Goal: Task Accomplishment & Management: Manage account settings

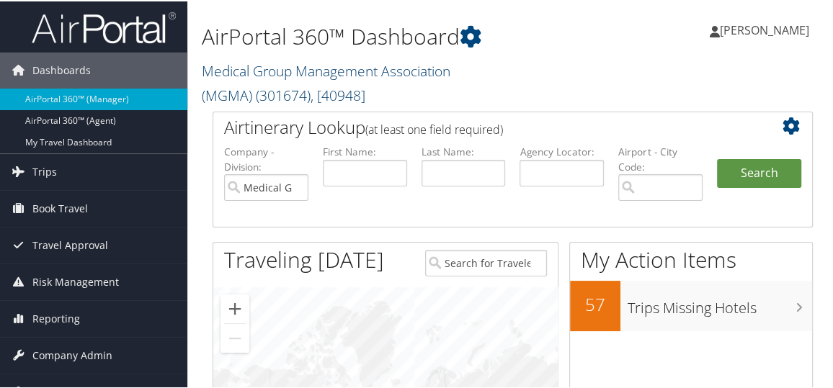
click at [391, 72] on link "Medical Group Management Association (MGMA) ( 301674 ) , [ 40948 ]" at bounding box center [326, 82] width 249 height 44
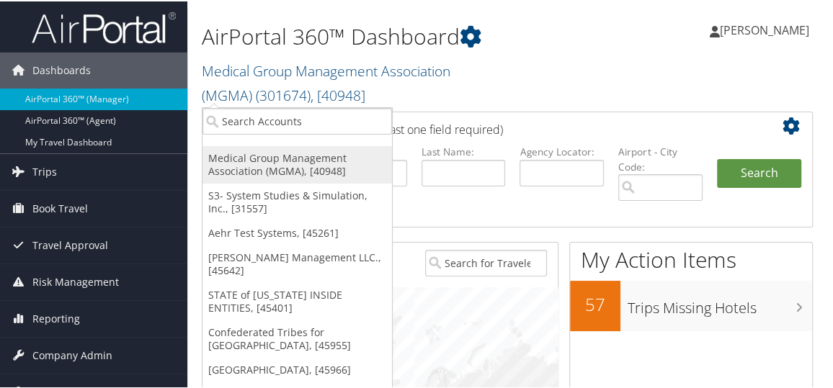
scroll to position [79, 0]
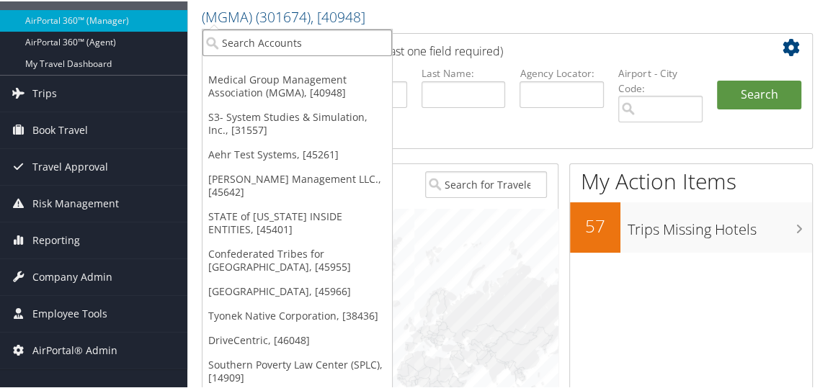
click at [275, 44] on input "search" at bounding box center [297, 41] width 190 height 27
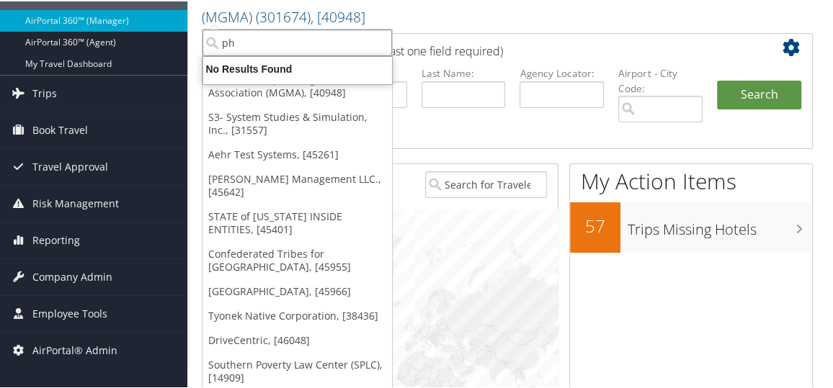
type input "p"
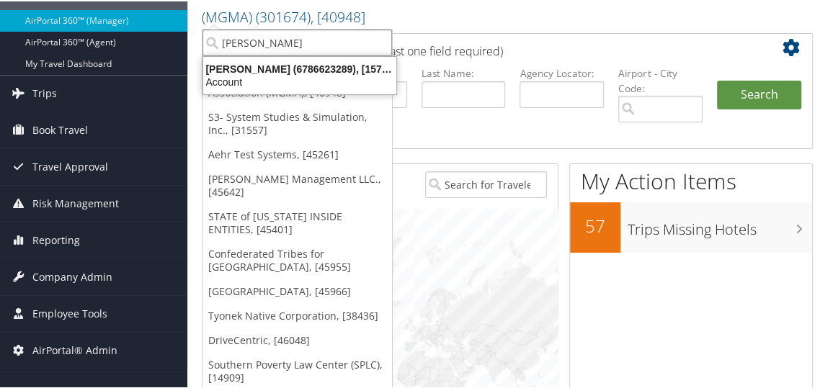
type input "hartzell"
click at [233, 107] on link "S3- System Studies & Simulation, Inc., [31557]" at bounding box center [297, 122] width 190 height 37
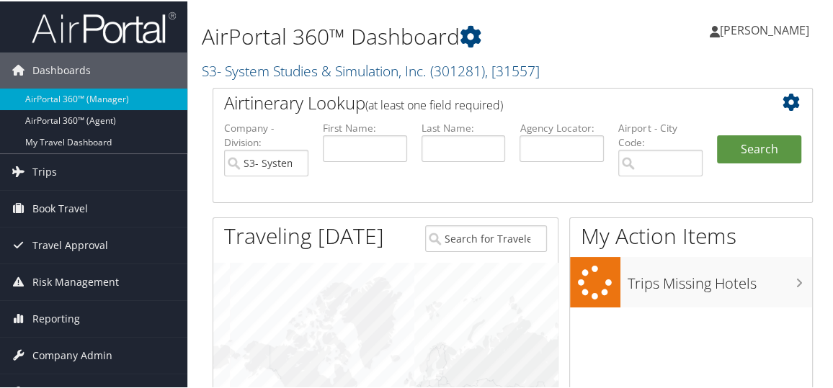
click at [281, 54] on div "AirPortal 360™ Dashboard S3- System Studies & Simulation, Inc. ( 301281 ) , [ 3…" at bounding box center [409, 44] width 414 height 74
click at [276, 68] on link "S3- System Studies & Simulation, Inc. ( 301281 ) , [ 31557 ]" at bounding box center [371, 69] width 338 height 19
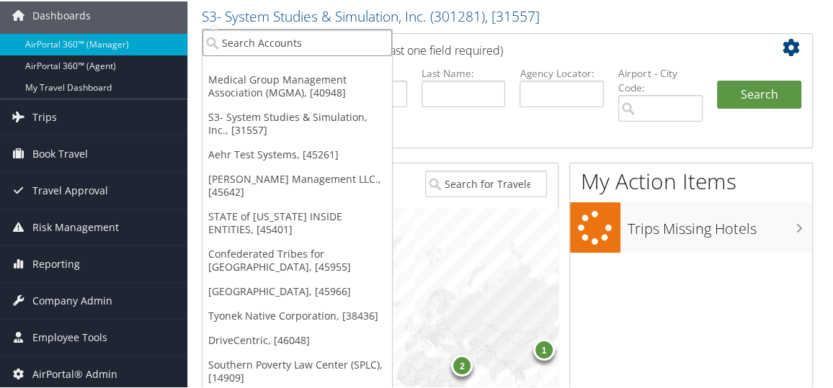
click at [251, 48] on input "search" at bounding box center [297, 41] width 190 height 27
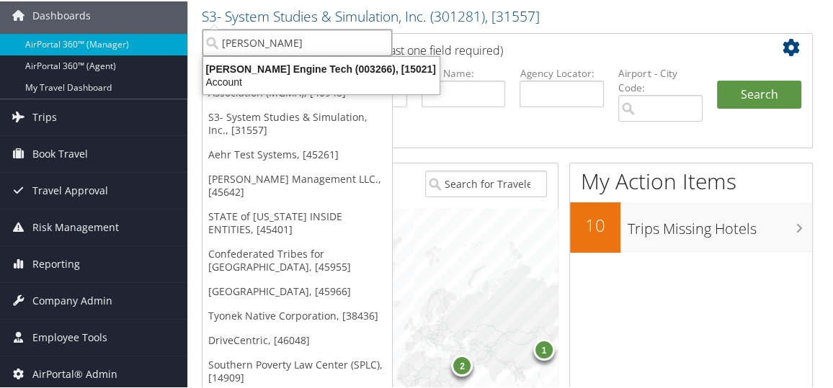
type input "hartzel"
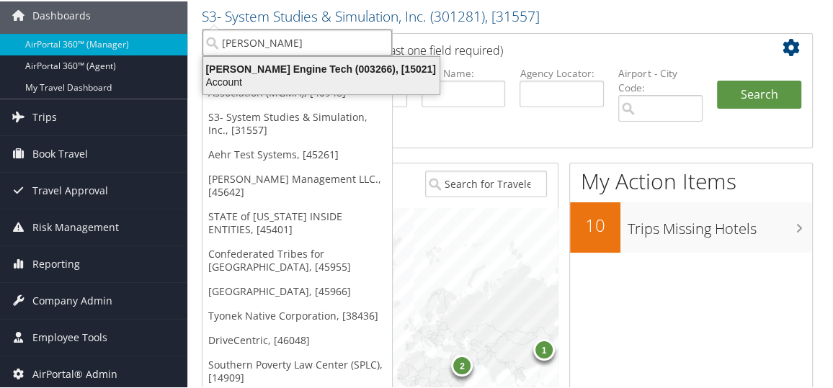
click at [257, 64] on div "Hartzell Engine Tech (003266), [15021]" at bounding box center [322, 67] width 254 height 13
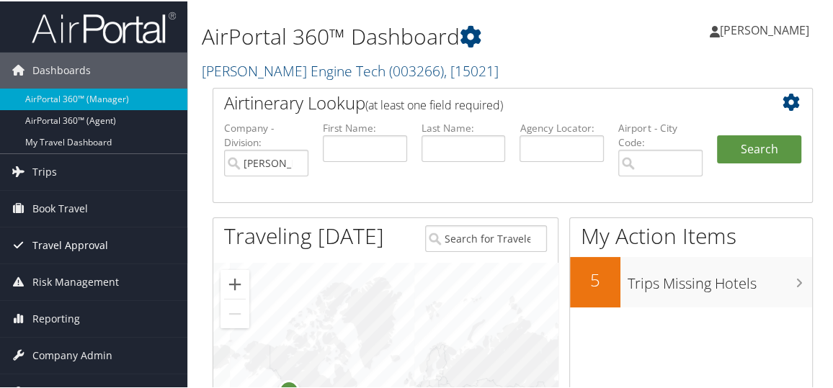
scroll to position [65, 0]
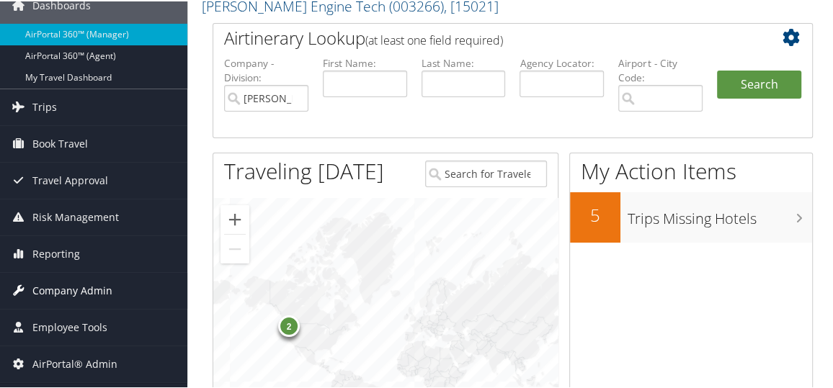
click at [73, 293] on span "Company Admin" at bounding box center [72, 290] width 80 height 36
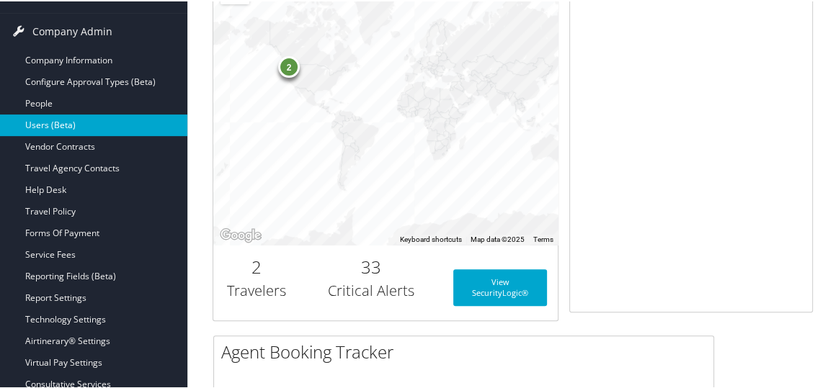
scroll to position [327, 0]
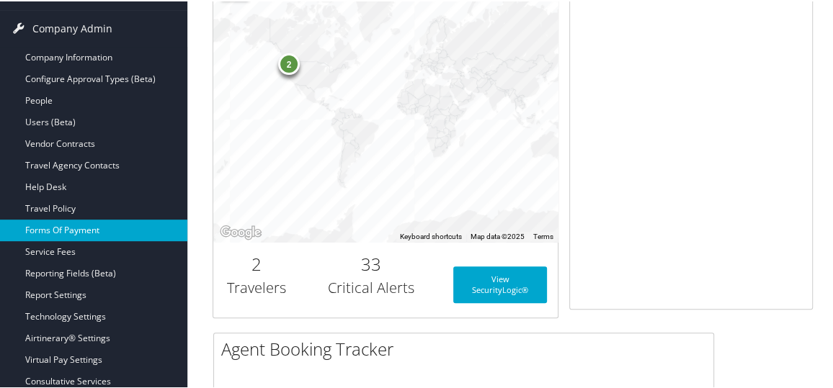
click at [71, 230] on link "Forms Of Payment" at bounding box center [93, 229] width 187 height 22
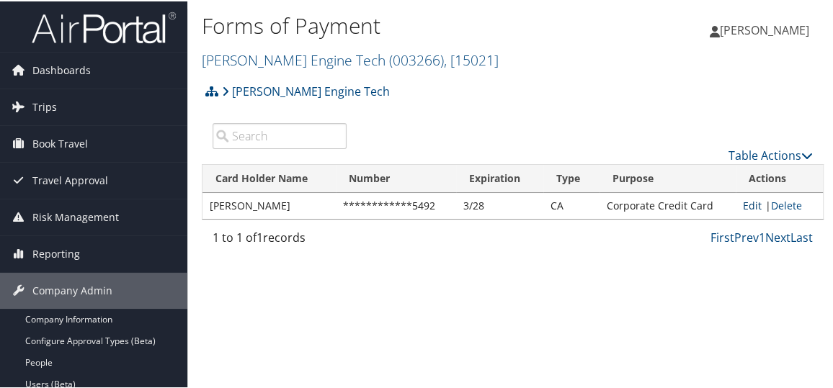
click at [746, 201] on link "Edit" at bounding box center [752, 204] width 19 height 14
select select "CA"
select select "2"
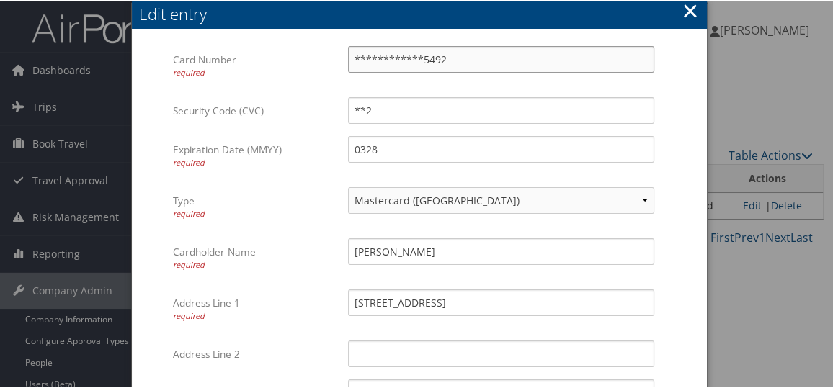
drag, startPoint x: 475, startPoint y: 58, endPoint x: 213, endPoint y: 82, distance: 262.7
click at [213, 82] on div "**********" at bounding box center [418, 70] width 491 height 51
type input "4240320024404406"
drag, startPoint x: 396, startPoint y: 107, endPoint x: 329, endPoint y: 115, distance: 67.4
click at [329, 115] on div "Security Code (CVC) **2 Multiple values The selected items contain different va…" at bounding box center [418, 115] width 491 height 39
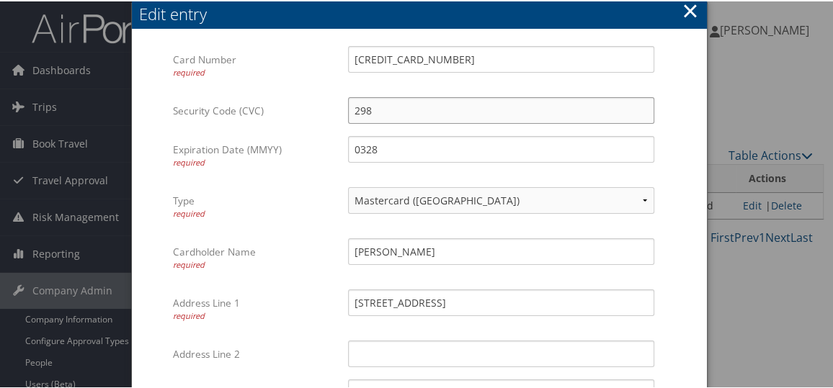
type input "298"
drag, startPoint x: 408, startPoint y: 150, endPoint x: 352, endPoint y: 153, distance: 55.6
click at [352, 153] on input "0328" at bounding box center [501, 148] width 306 height 27
type input "0829"
drag, startPoint x: 468, startPoint y: 248, endPoint x: 333, endPoint y: 244, distance: 134.8
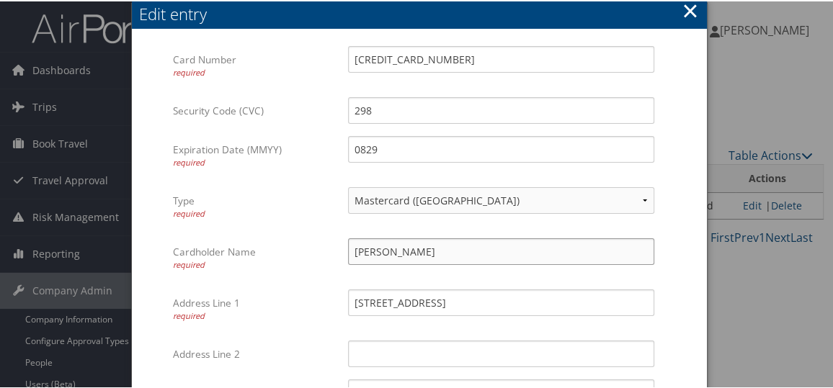
click at [333, 244] on div "Cardholder Name required Keith Bagely-Hartzell Multiple values The selected ite…" at bounding box center [418, 262] width 491 height 51
type input "Carol E Brown"
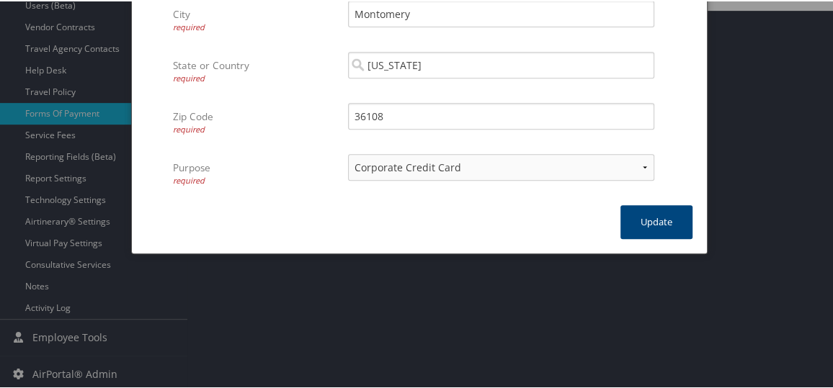
scroll to position [379, 0]
click at [625, 220] on button "Update" at bounding box center [656, 221] width 72 height 34
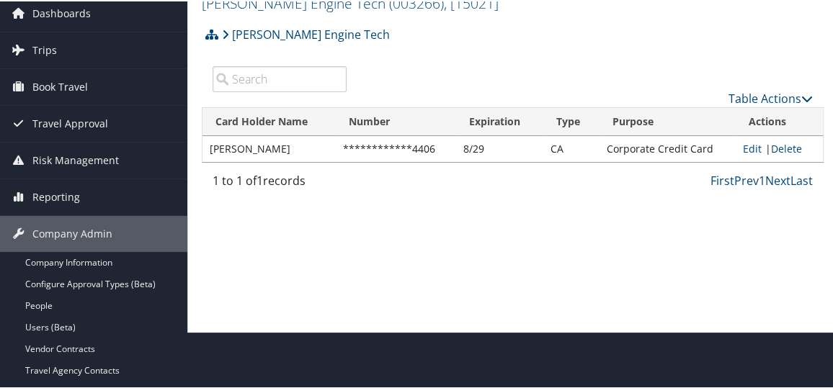
scroll to position [0, 0]
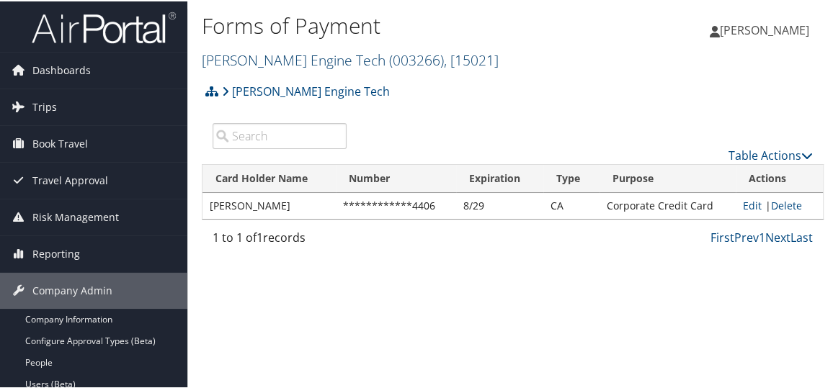
click at [287, 58] on link "Hartzell Engine Tech ( 003266 ) , [ 15021 ]" at bounding box center [350, 58] width 297 height 19
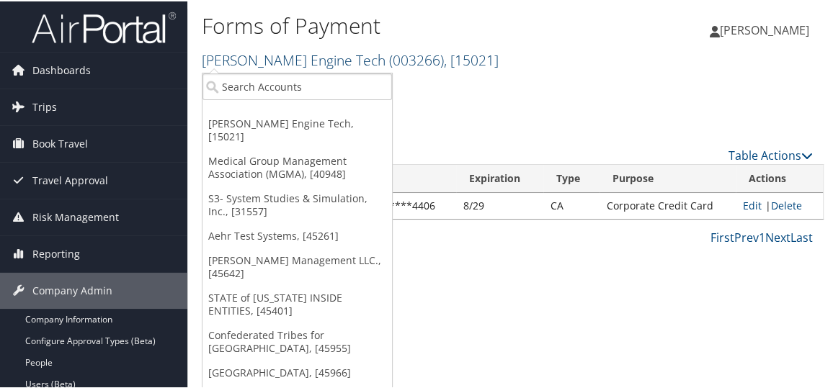
scroll to position [31, 0]
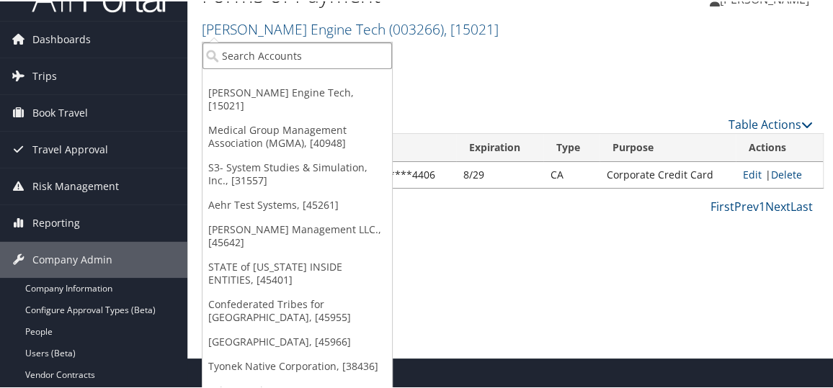
click at [253, 56] on input "search" at bounding box center [297, 54] width 190 height 27
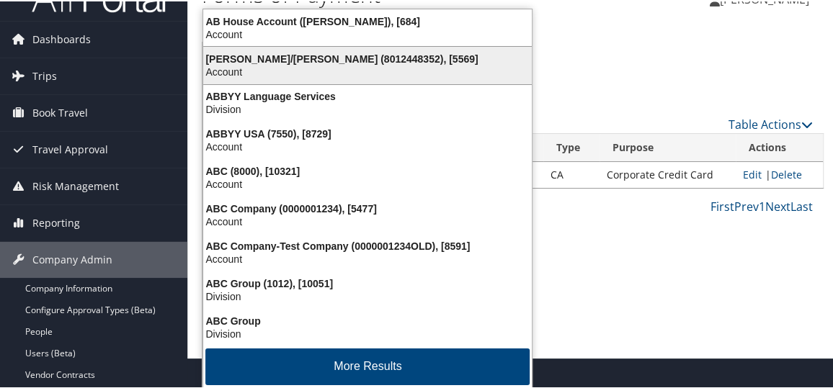
type input "abil"
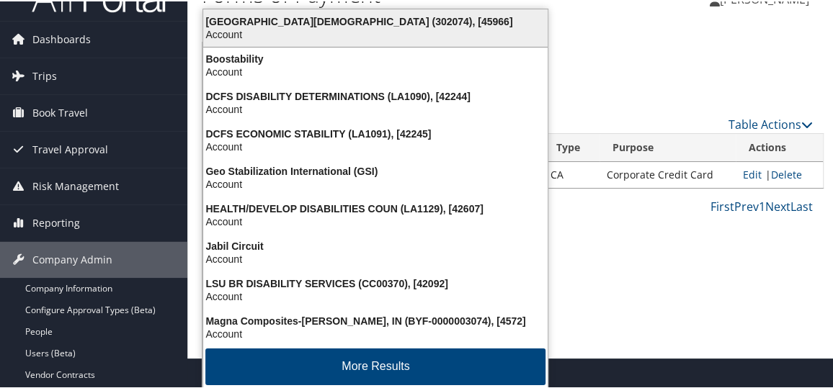
click at [291, 25] on div "Abilene Christian University (302074), [45966]" at bounding box center [376, 20] width 362 height 13
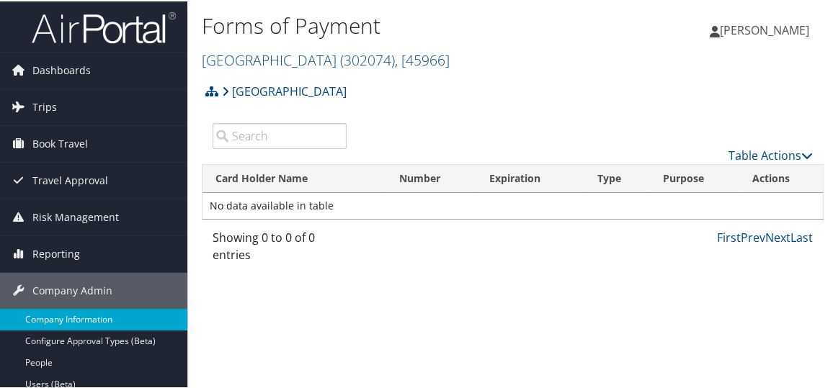
click at [81, 325] on link "Company Information" at bounding box center [93, 319] width 187 height 22
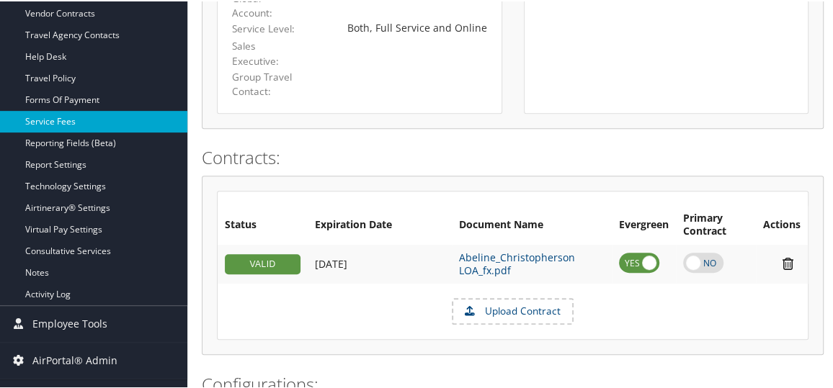
scroll to position [327, 0]
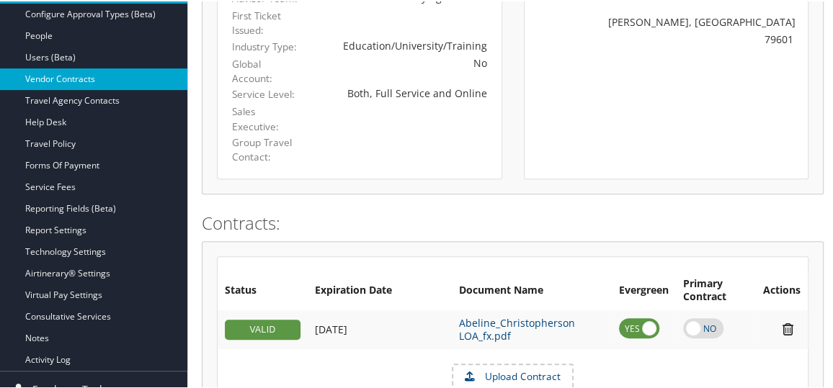
click at [71, 79] on link "Vendor Contracts" at bounding box center [93, 78] width 187 height 22
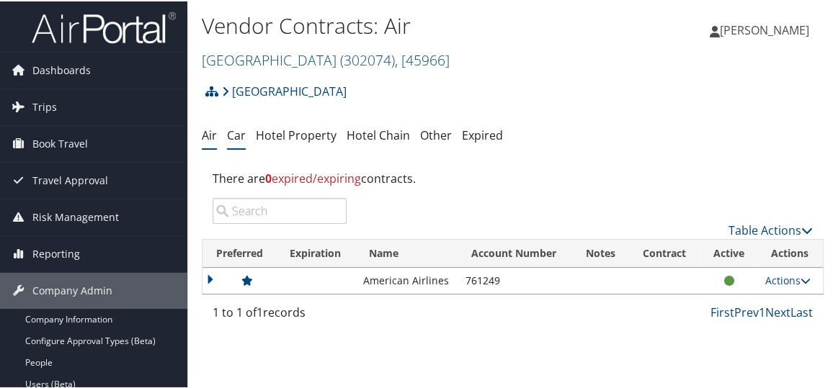
click at [236, 139] on link "Car" at bounding box center [236, 134] width 19 height 16
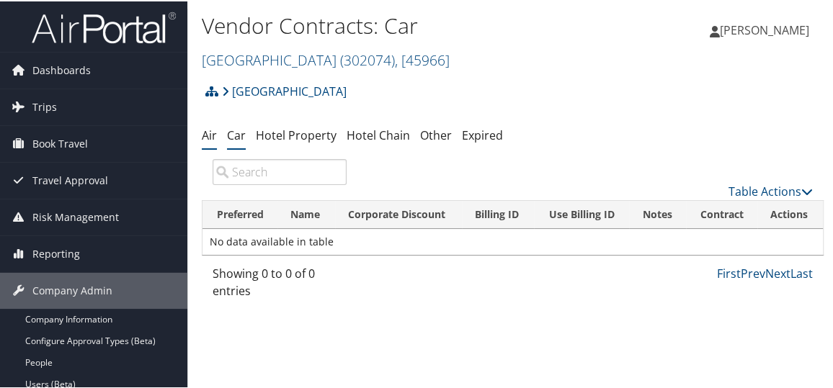
click at [210, 136] on link "Air" at bounding box center [209, 134] width 15 height 16
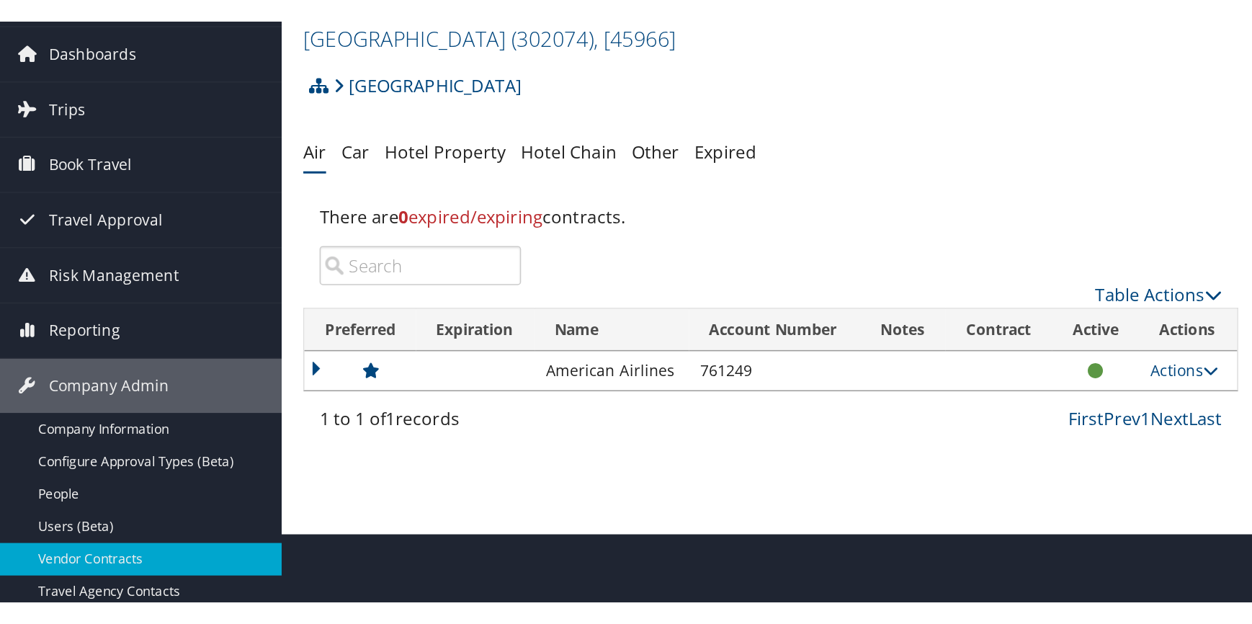
scroll to position [130, 0]
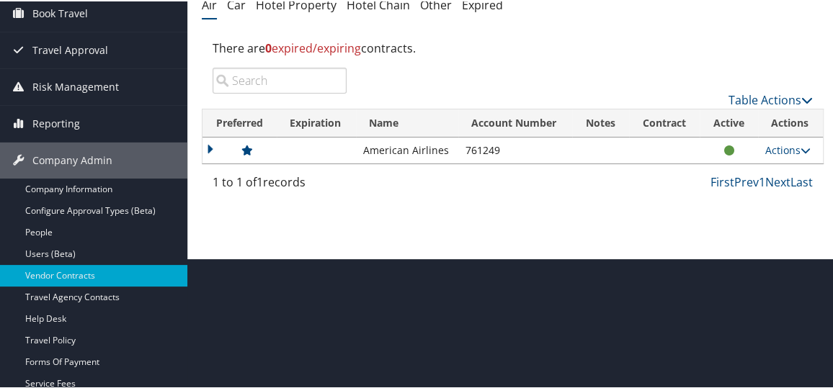
click at [625, 215] on div "Vendor Contracts: Air Abilene Christian University ( 302074 ) , [ 45966 ] Hartz…" at bounding box center [512, 64] width 651 height 388
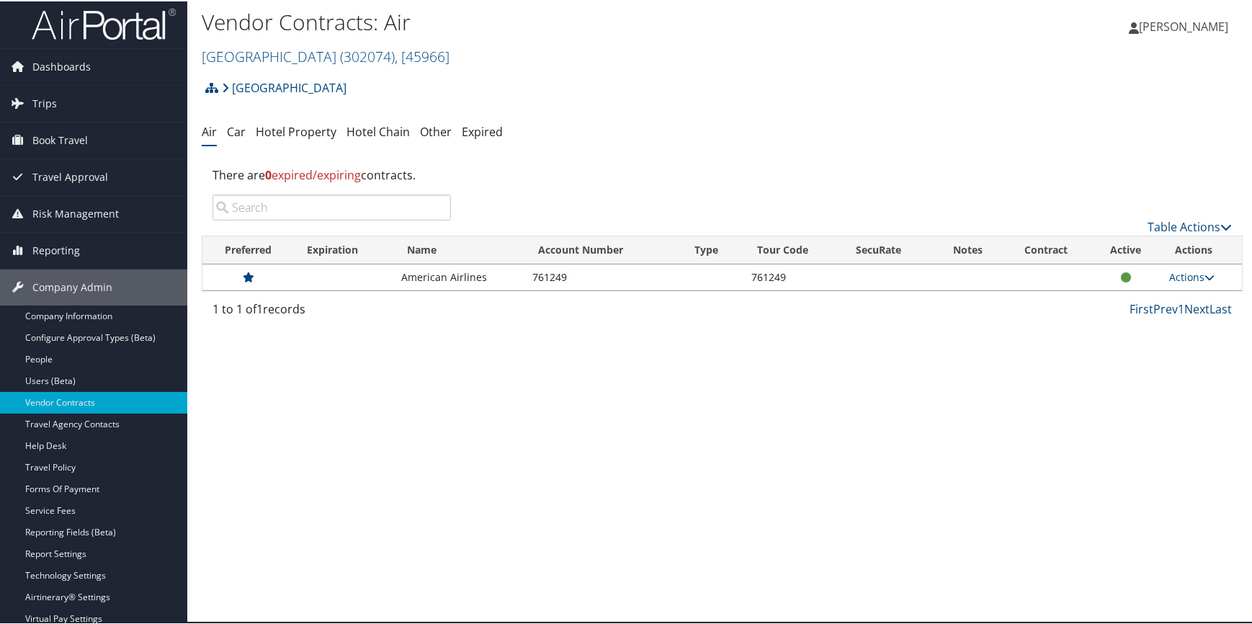
scroll to position [0, 0]
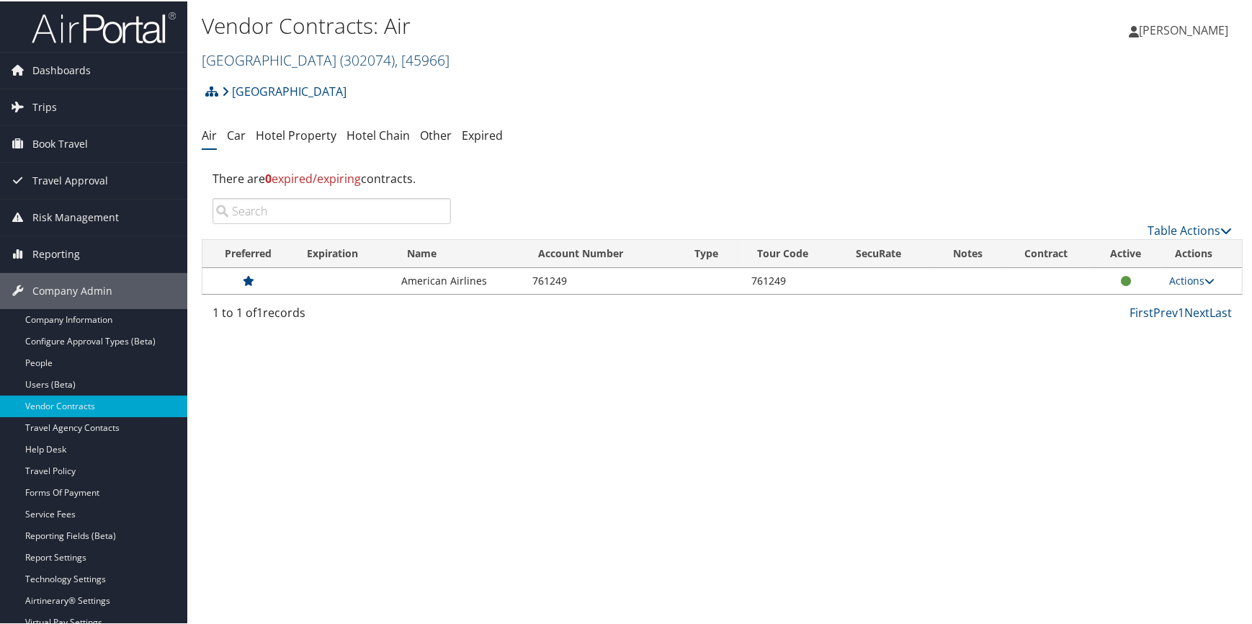
click at [273, 63] on link "Abilene Christian University ( 302074 ) , [ 45966 ]" at bounding box center [326, 58] width 248 height 19
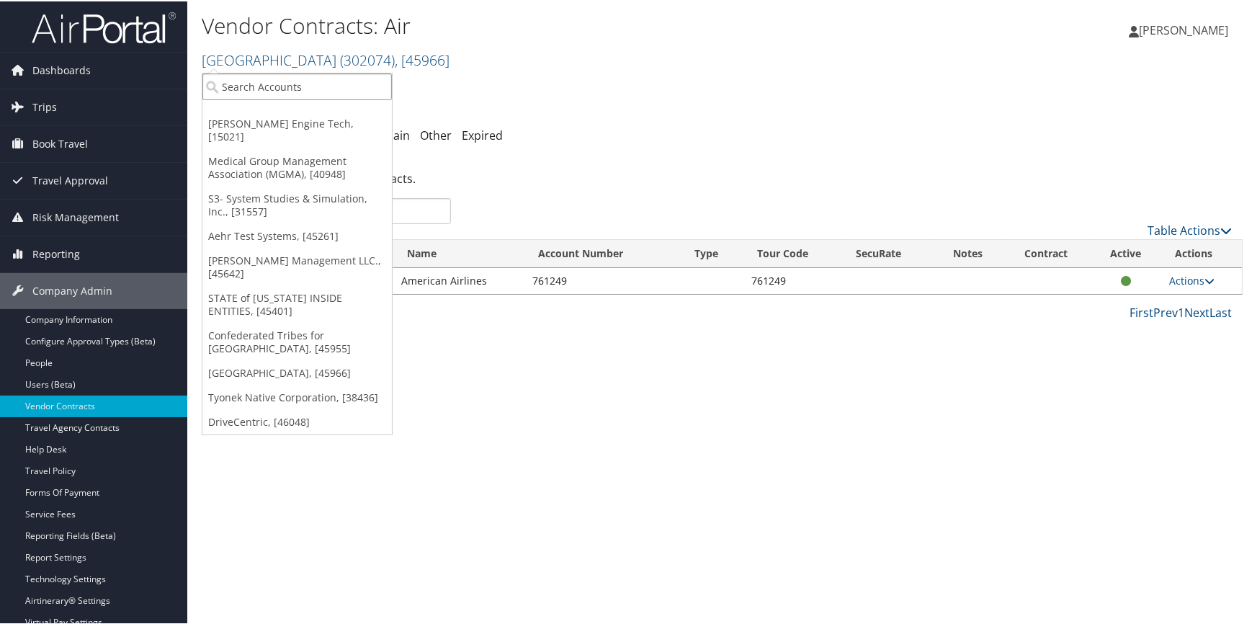
click at [249, 88] on input "search" at bounding box center [297, 85] width 190 height 27
click at [282, 324] on link "Confederated Tribes for [GEOGRAPHIC_DATA], [45955]" at bounding box center [297, 340] width 190 height 37
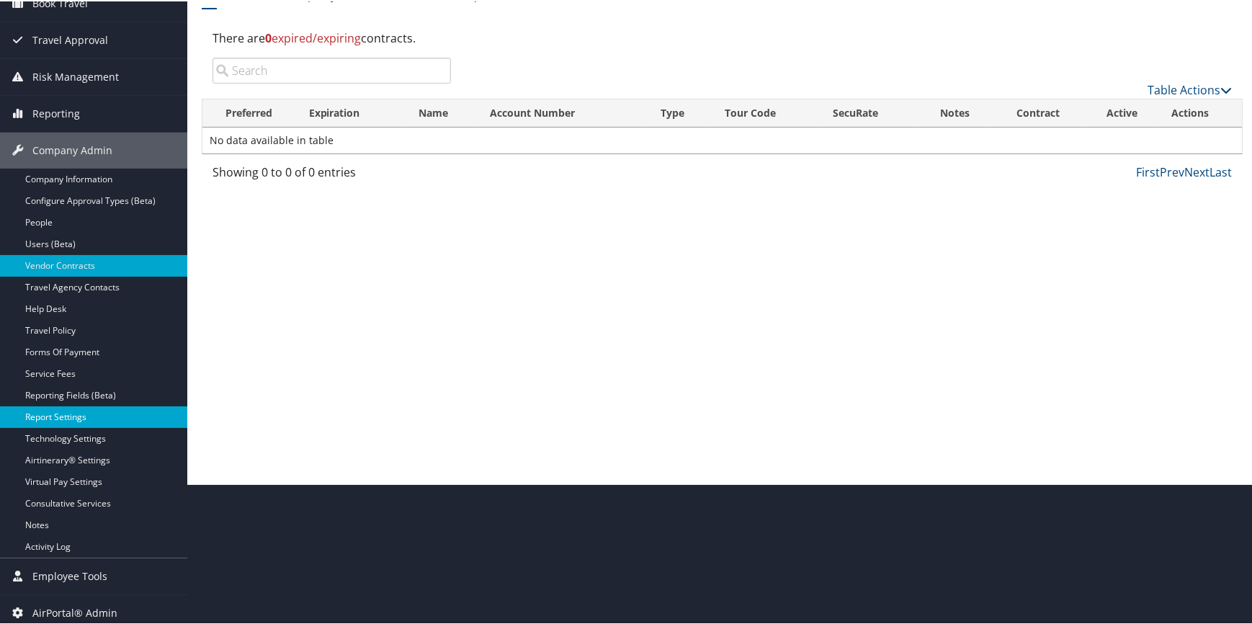
scroll to position [146, 0]
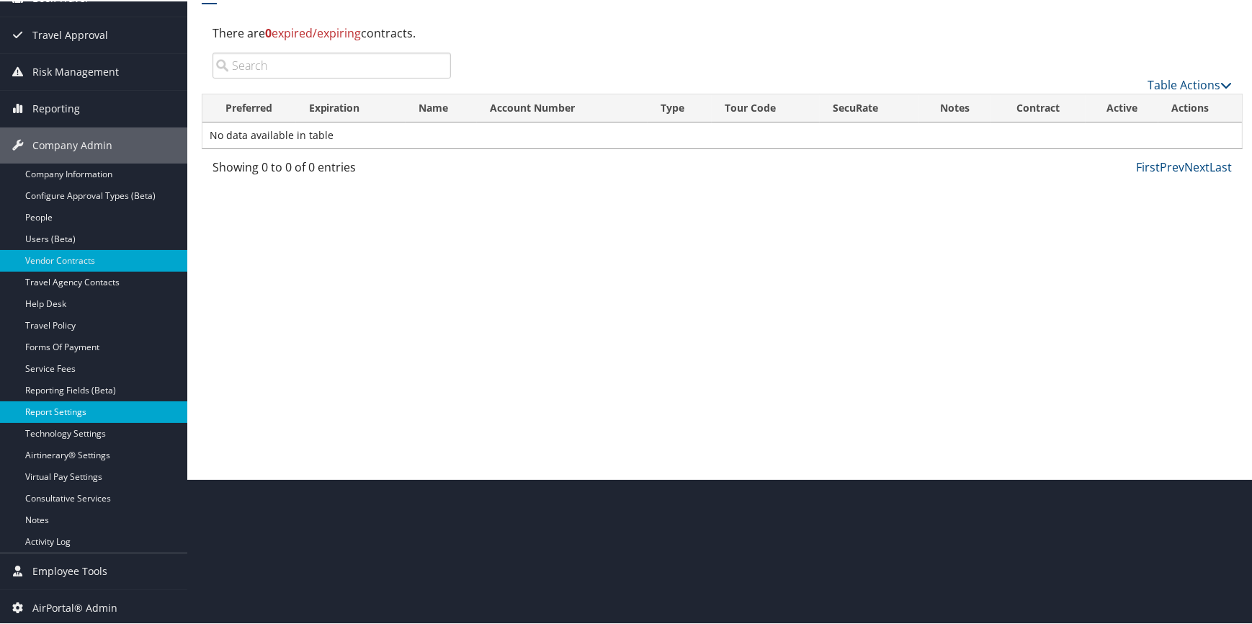
click at [74, 404] on link "Report Settings" at bounding box center [93, 411] width 187 height 22
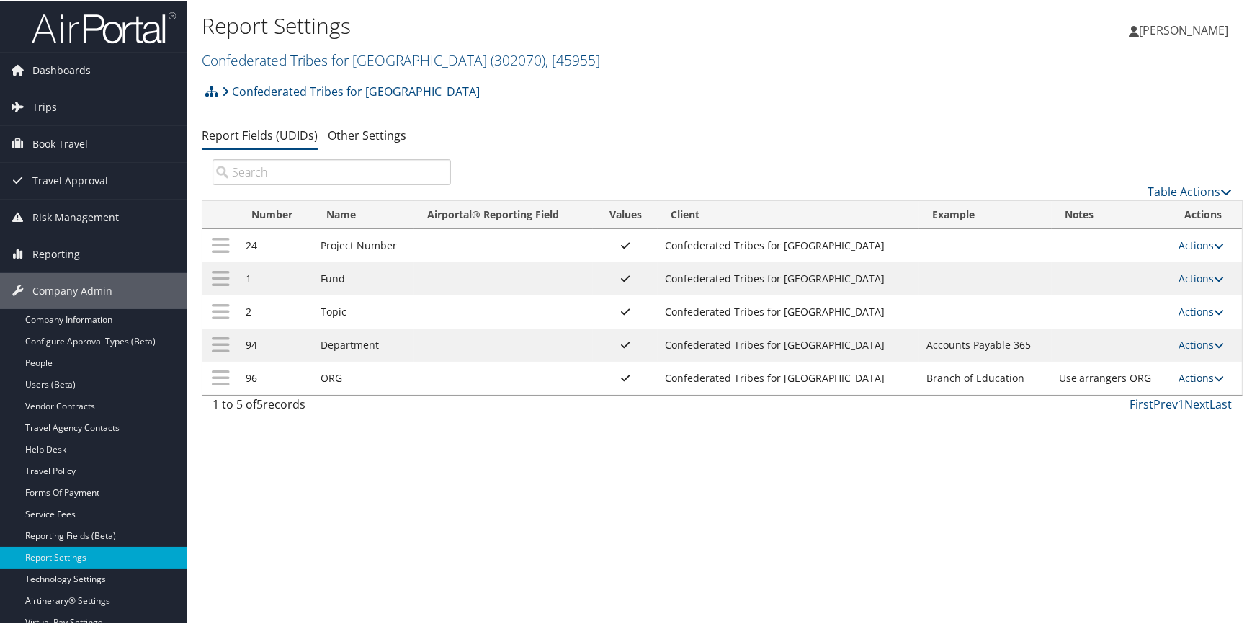
click at [1185, 373] on link "Actions" at bounding box center [1201, 377] width 45 height 14
click at [1117, 437] on link "Edit" at bounding box center [1138, 447] width 156 height 25
select select "traveler"
select select "profiled"
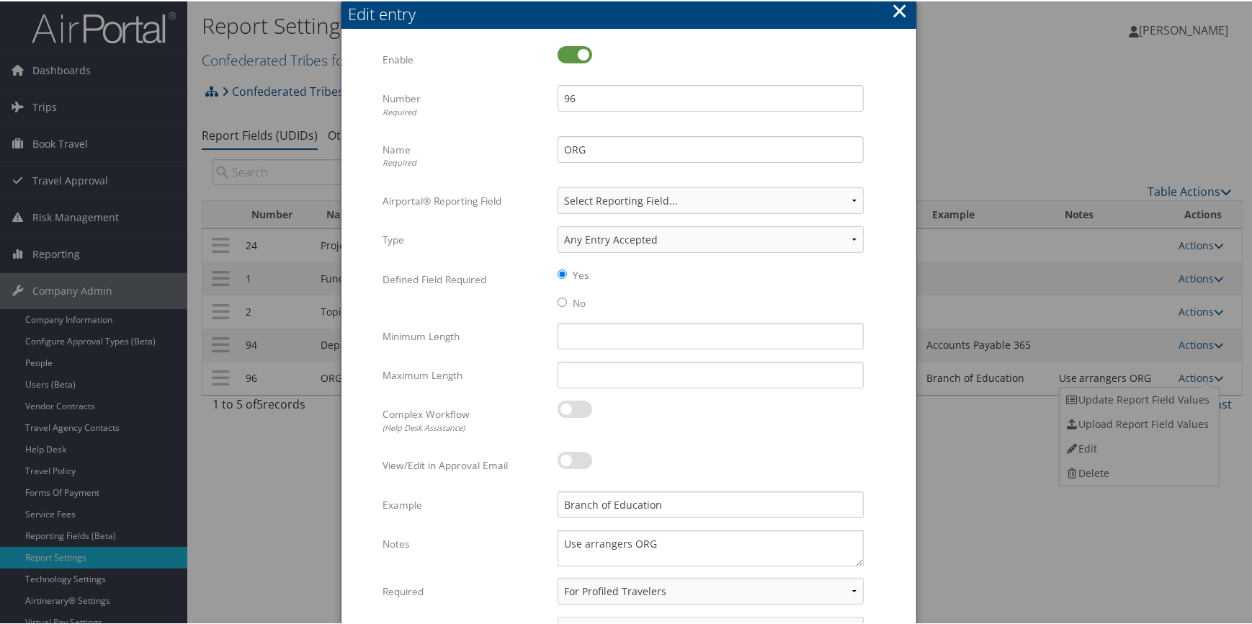
click at [901, 6] on button "×" at bounding box center [899, 9] width 17 height 29
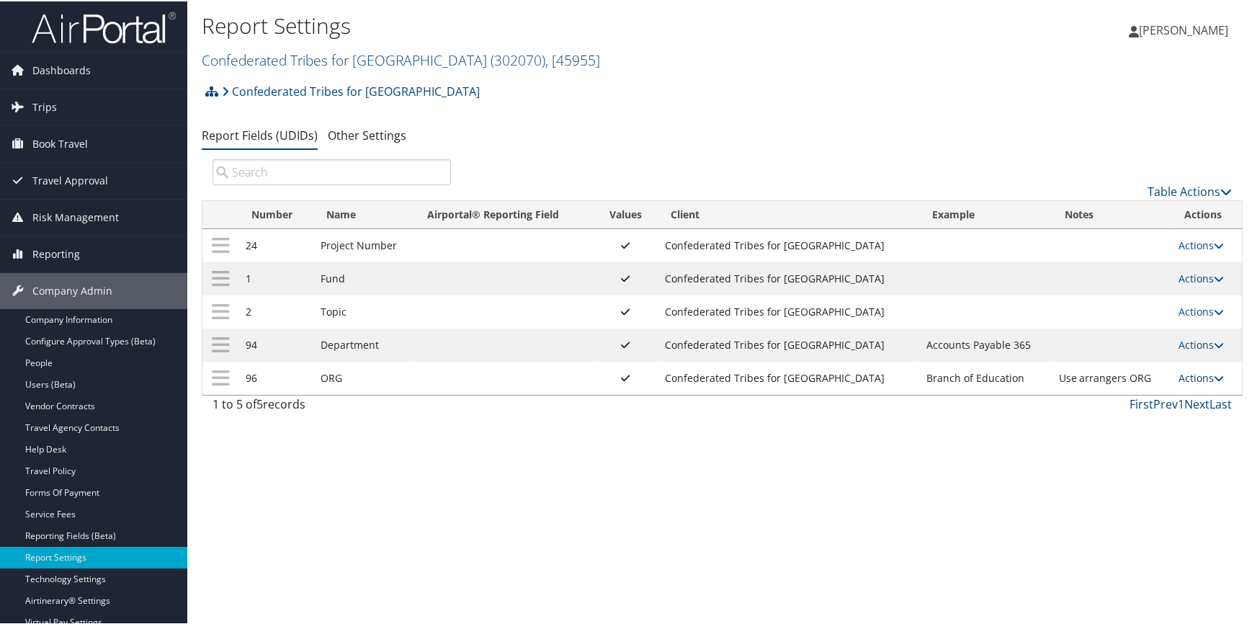
click at [1179, 378] on link "Actions" at bounding box center [1201, 377] width 45 height 14
click at [1132, 393] on link "Update Report Field Values" at bounding box center [1138, 398] width 156 height 25
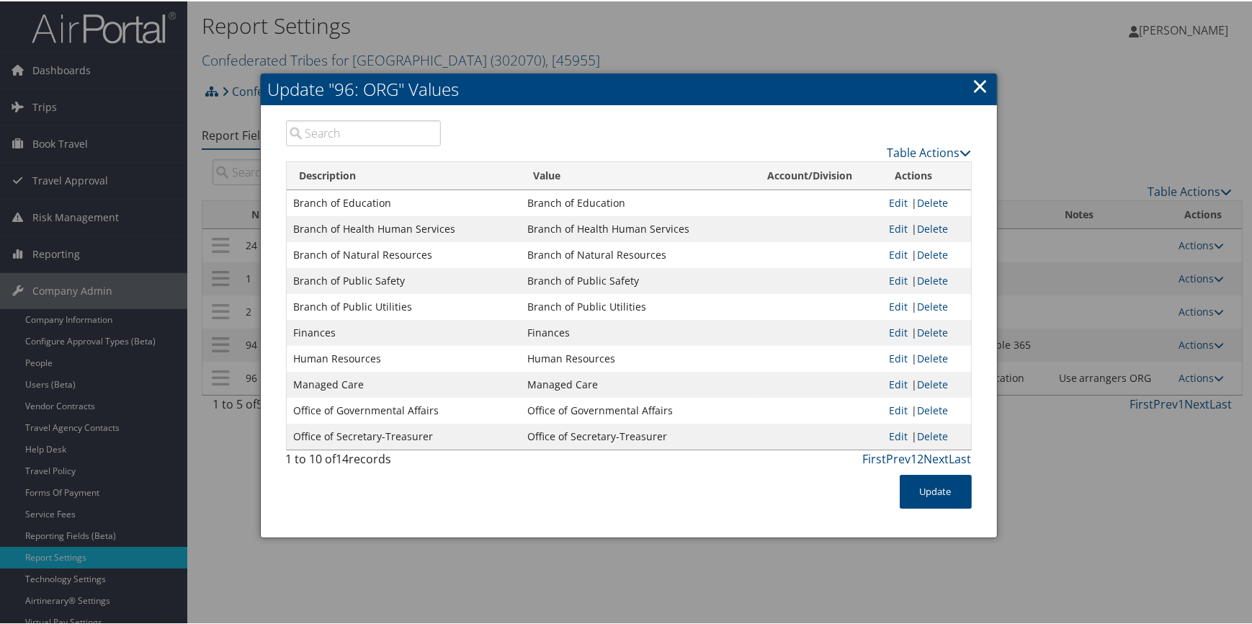
click at [980, 89] on link "×" at bounding box center [981, 84] width 17 height 29
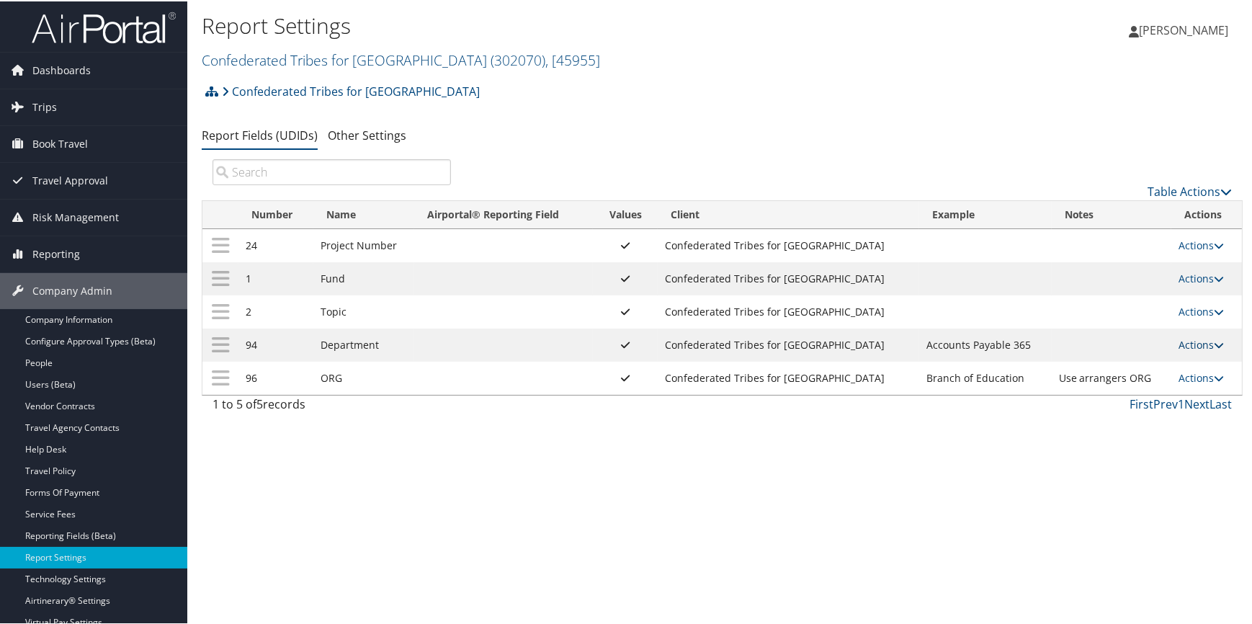
click at [1180, 344] on link "Actions" at bounding box center [1201, 344] width 45 height 14
click at [780, 478] on div "Report Settings Confederated Tribes for Warm Springs ( 302070 ) , [ 45955 ] Con…" at bounding box center [722, 312] width 1070 height 624
click at [1196, 375] on link "Actions" at bounding box center [1201, 377] width 45 height 14
click at [1147, 398] on link "Update Report Field Values" at bounding box center [1138, 398] width 156 height 25
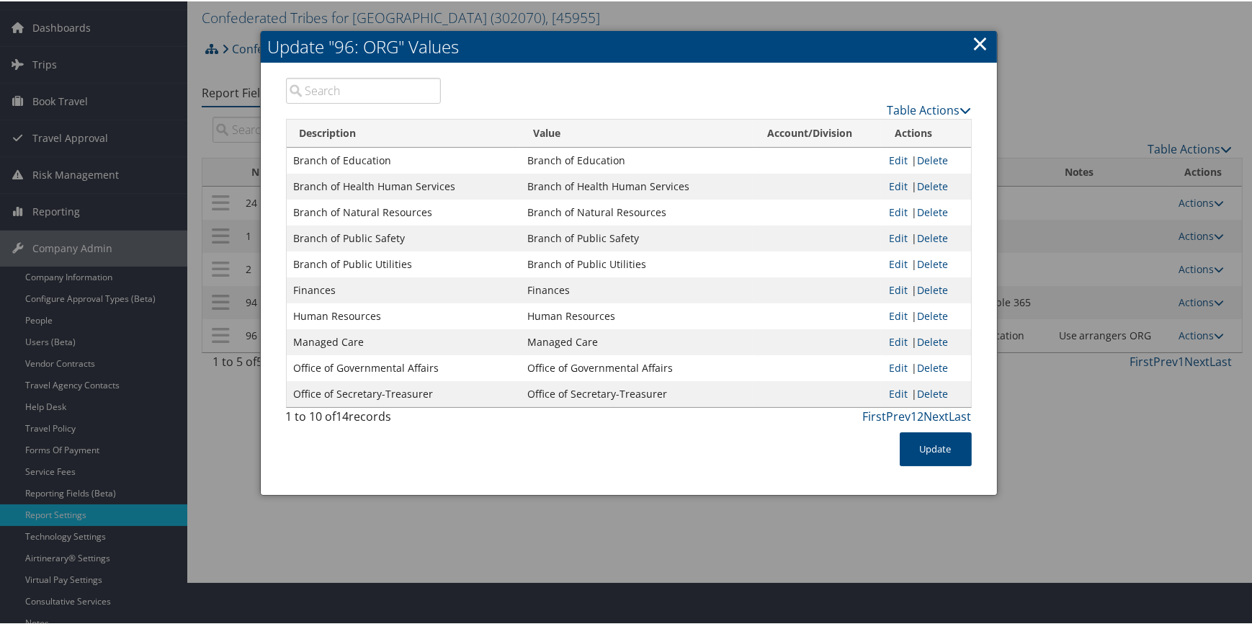
scroll to position [65, 0]
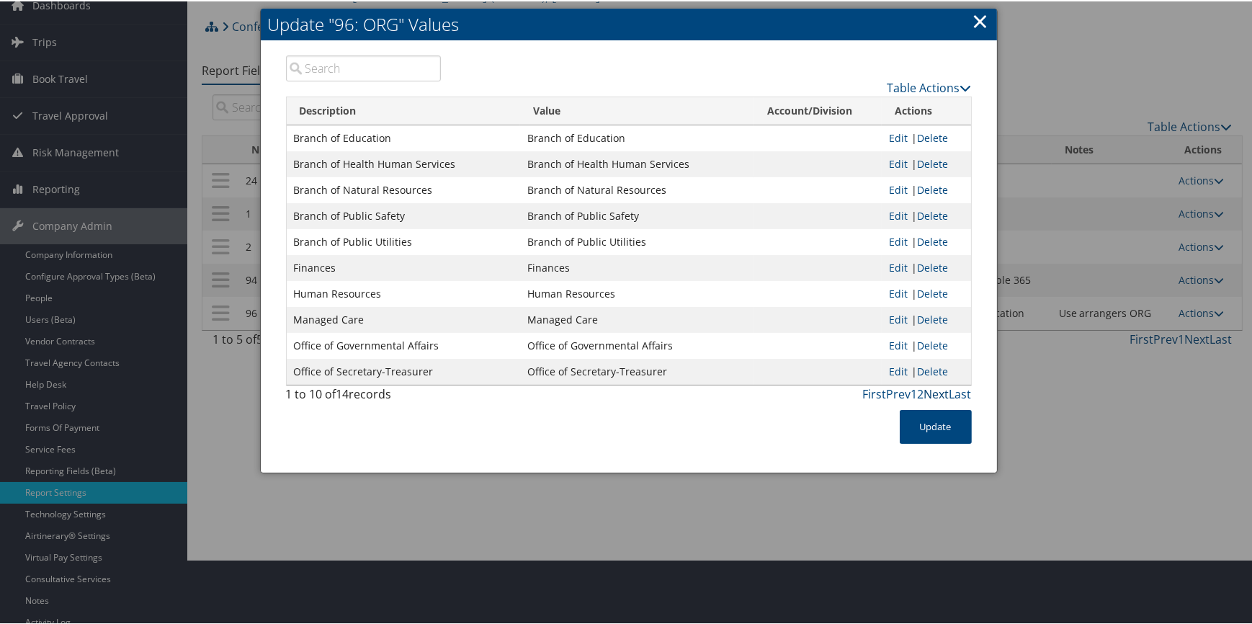
click at [937, 392] on link "Next" at bounding box center [937, 393] width 25 height 16
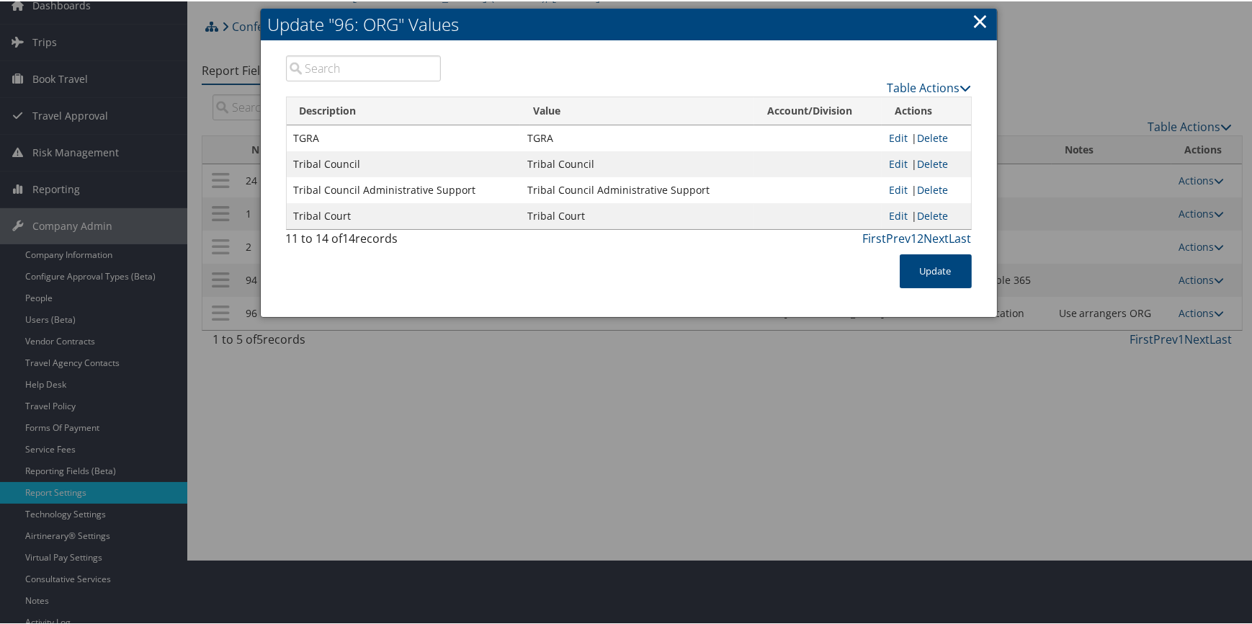
click at [981, 22] on link "×" at bounding box center [981, 19] width 17 height 29
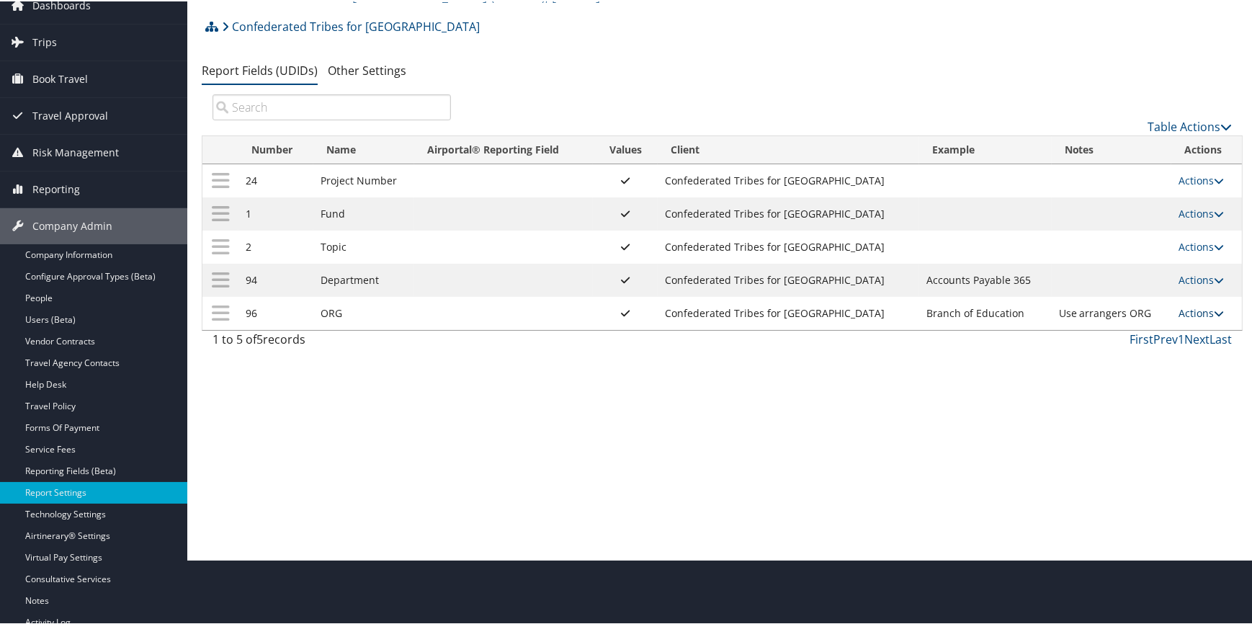
click at [1184, 309] on link "Actions" at bounding box center [1201, 312] width 45 height 14
click at [804, 397] on div "Report Settings Confederated Tribes for Warm Springs ( 302070 ) , [ 45955 ] Con…" at bounding box center [722, 247] width 1070 height 624
click at [56, 400] on link "Travel Policy" at bounding box center [93, 405] width 187 height 22
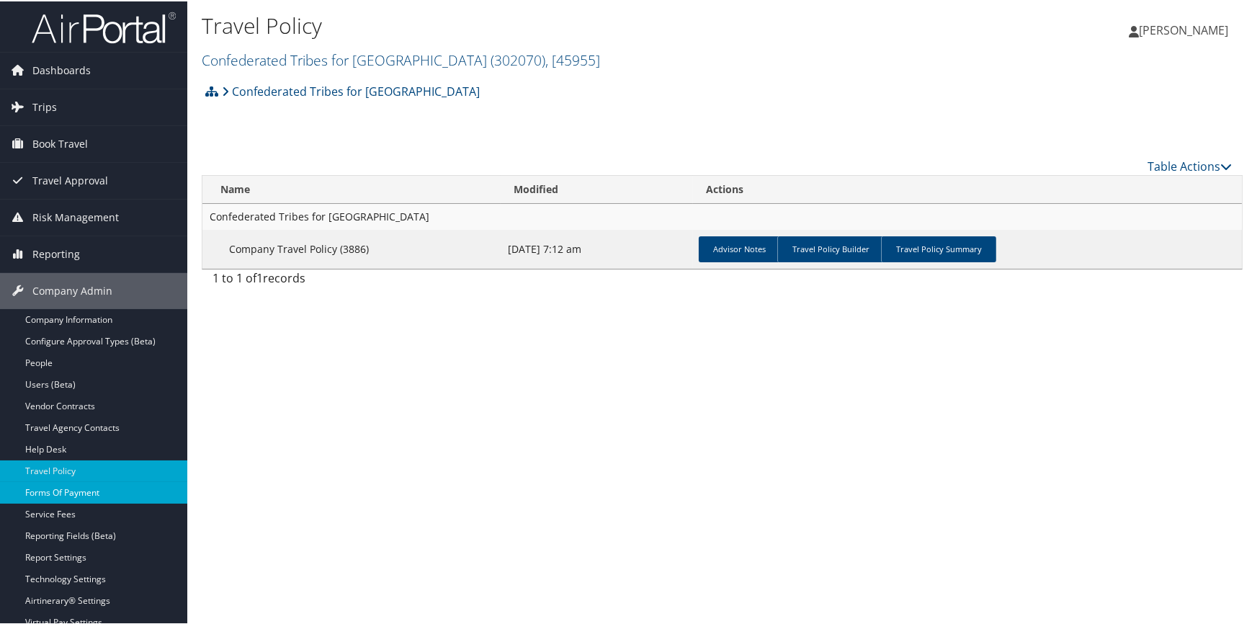
click at [70, 489] on link "Forms Of Payment" at bounding box center [93, 492] width 187 height 22
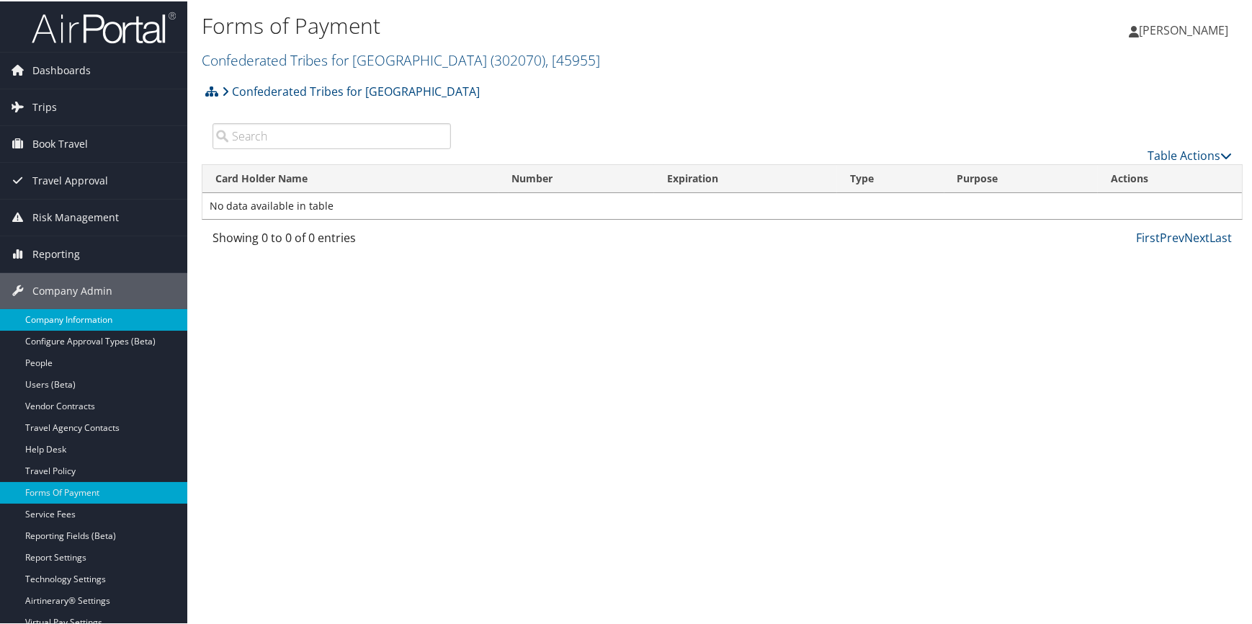
click at [95, 316] on link "Company Information" at bounding box center [93, 319] width 187 height 22
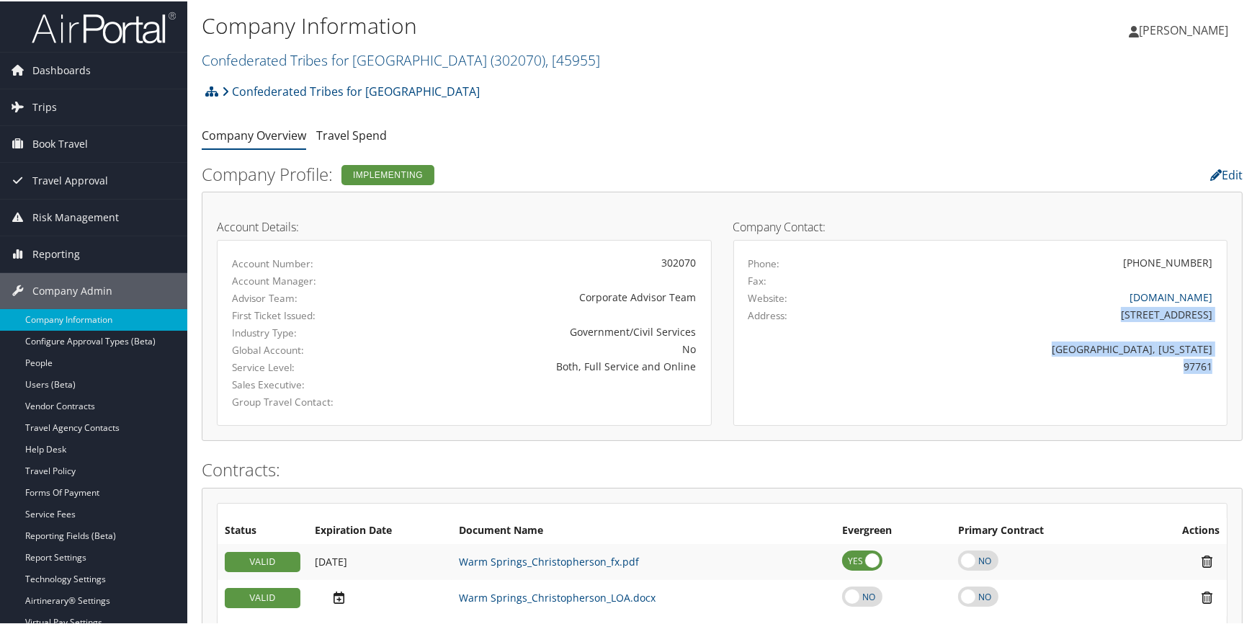
drag, startPoint x: 1112, startPoint y: 313, endPoint x: 1211, endPoint y: 363, distance: 111.2
click at [1211, 363] on div "Phone: (541) 553-1161 Fax: Website: warmsprings-nsn.gov Address: 1233 Veterans …" at bounding box center [981, 323] width 465 height 138
copy div "1233 Veterans Street Warm Springs, Oregon 97761"
click at [73, 490] on link "Forms Of Payment" at bounding box center [93, 492] width 187 height 22
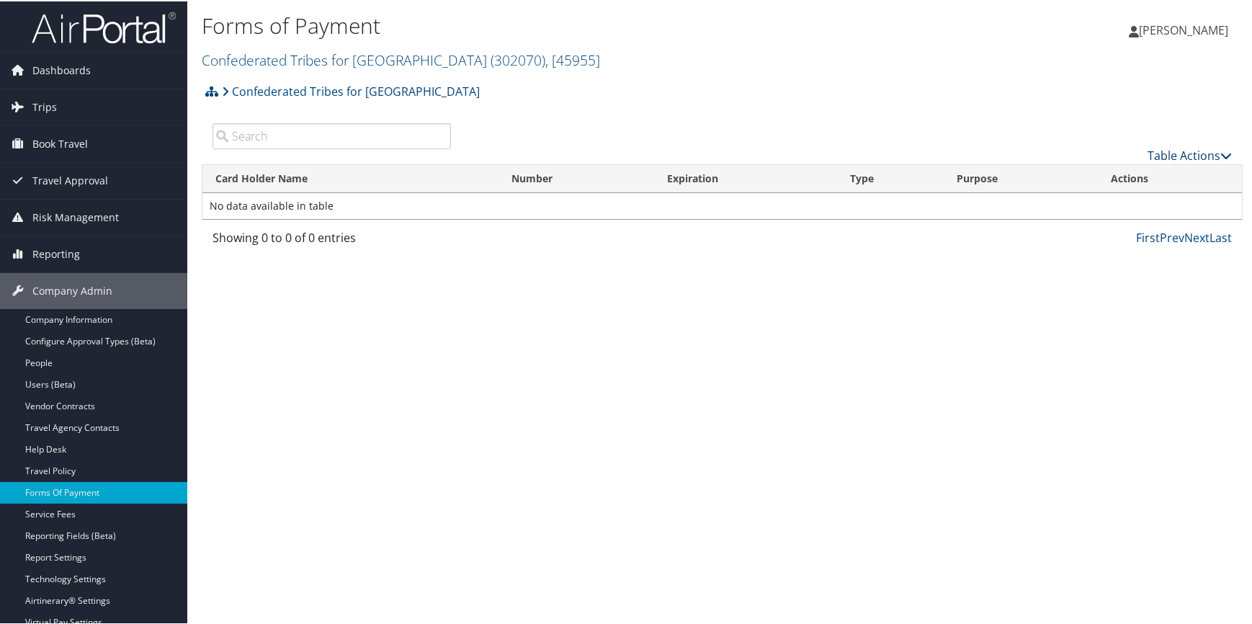
click at [1167, 154] on link "Table Actions" at bounding box center [1190, 154] width 84 height 16
click at [1116, 175] on link "New Record" at bounding box center [1143, 176] width 190 height 25
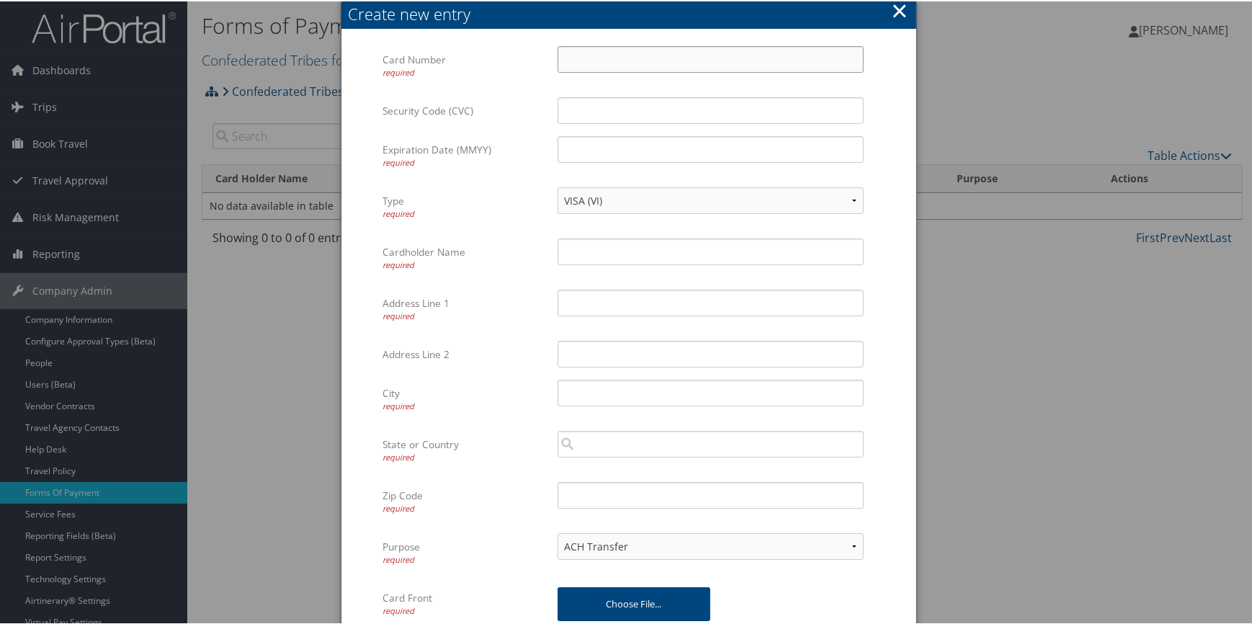
click at [579, 59] on input "Card Number required" at bounding box center [711, 58] width 306 height 27
type input "4485590007643360"
click at [581, 106] on input "Security Code (CVC)" at bounding box center [711, 109] width 306 height 27
type input "857"
click at [613, 150] on input "Expiration Date (MMYY) required" at bounding box center [711, 148] width 306 height 27
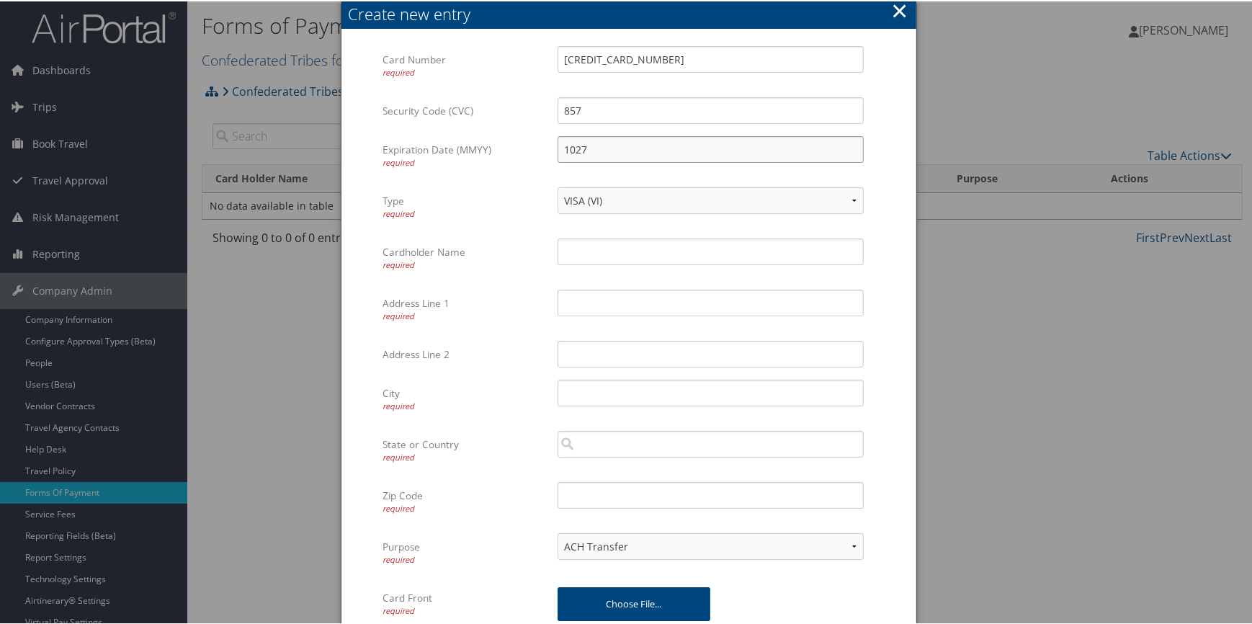
type input "1027"
click at [587, 246] on input "Cardholder Name required" at bounding box center [711, 250] width 306 height 27
type input "Tribal Council"
click at [578, 293] on input "Address Line 1 required" at bounding box center [711, 301] width 306 height 27
paste input "1233 Veterans Street Warm Springs, Oregon 97761"
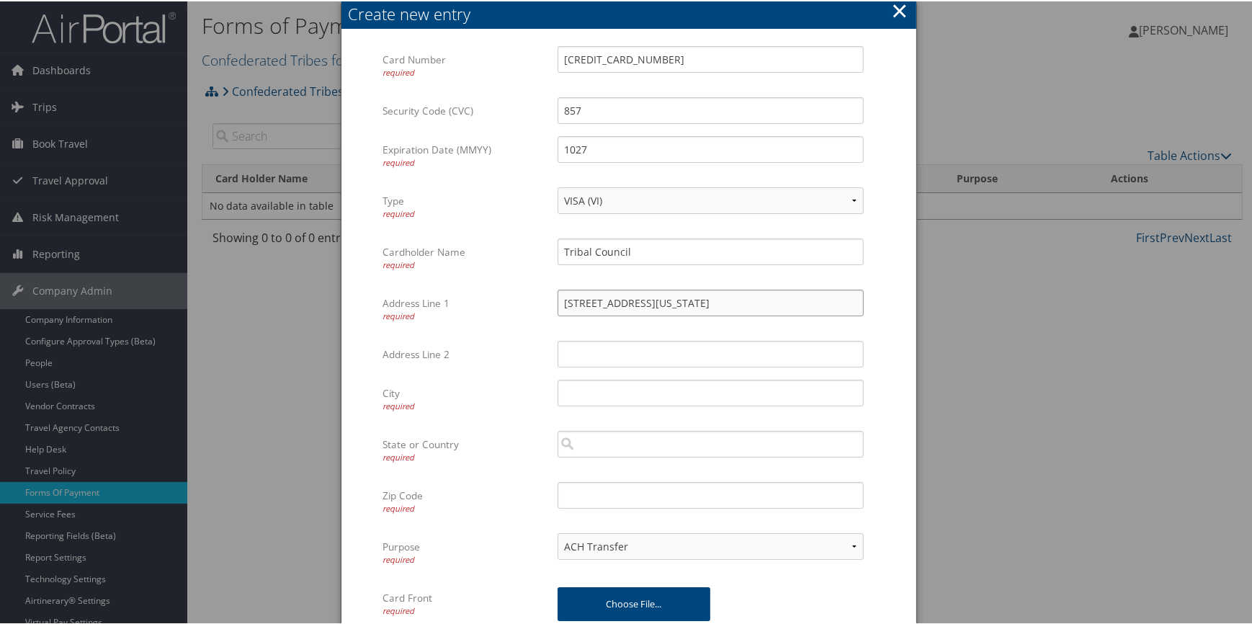
drag, startPoint x: 662, startPoint y: 300, endPoint x: 726, endPoint y: 300, distance: 64.1
click at [726, 300] on input "1233 Veterans Street Warm Springs, Oregon 97761" at bounding box center [711, 301] width 306 height 27
type input "1233 Veterans Street Warm Springs, Oregon 97761"
click at [590, 398] on input "City required" at bounding box center [711, 391] width 306 height 27
paste input "Warm Springs"
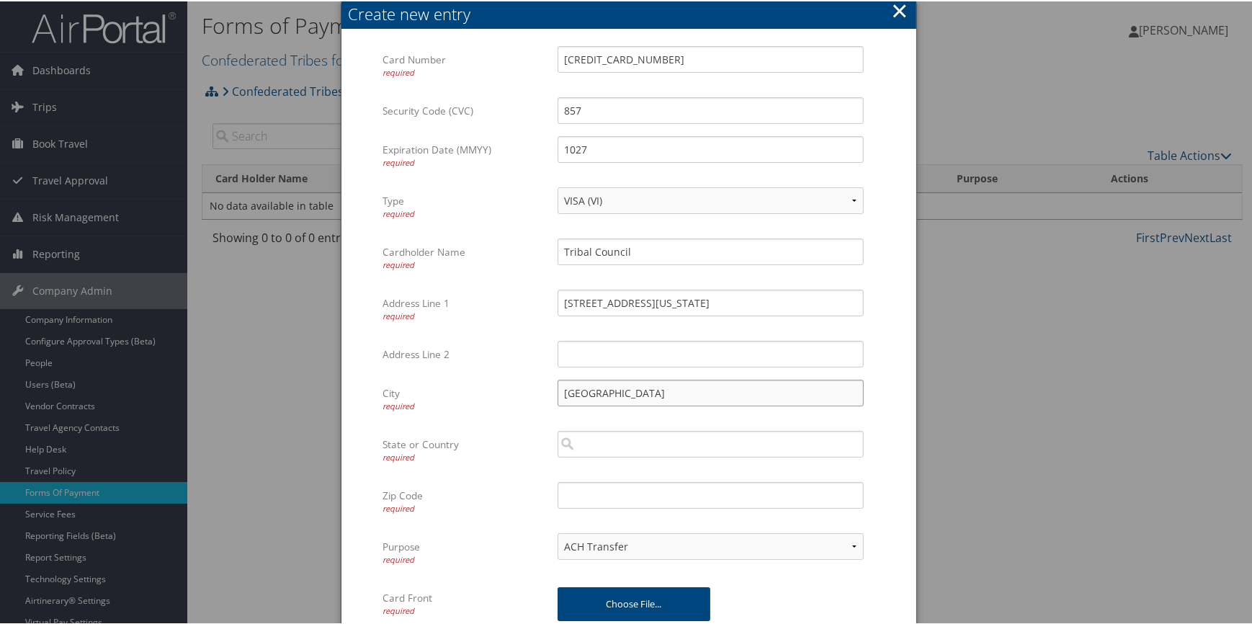
type input "Warm Springs"
drag, startPoint x: 734, startPoint y: 302, endPoint x: 768, endPoint y: 303, distance: 34.6
click at [768, 303] on input "1233 Veterans Street Warm Springs, Oregon 97761" at bounding box center [711, 301] width 306 height 27
click at [608, 445] on input "search" at bounding box center [711, 442] width 306 height 27
paste input "Oregon"
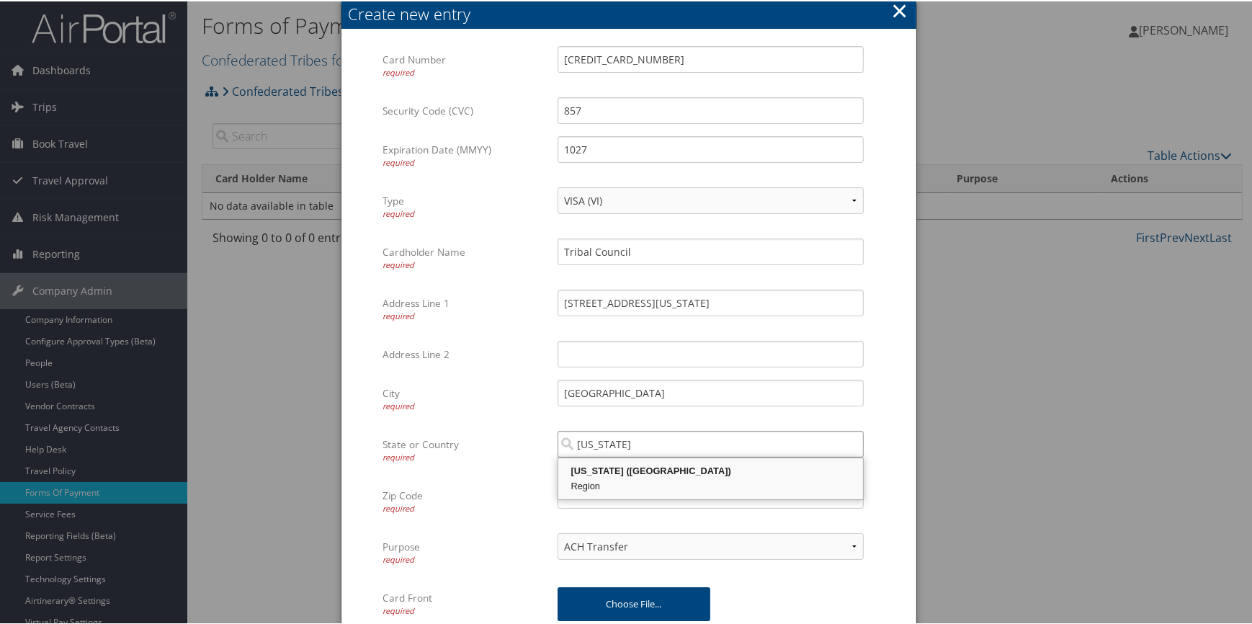
click at [603, 481] on div "Region" at bounding box center [711, 485] width 301 height 14
type input "Oregon"
drag, startPoint x: 771, startPoint y: 303, endPoint x: 798, endPoint y: 303, distance: 26.7
click at [798, 303] on input "1233 Veterans Street Warm Springs, Oregon 97761" at bounding box center [711, 301] width 306 height 27
click at [624, 487] on input "Zip Code required" at bounding box center [711, 494] width 306 height 27
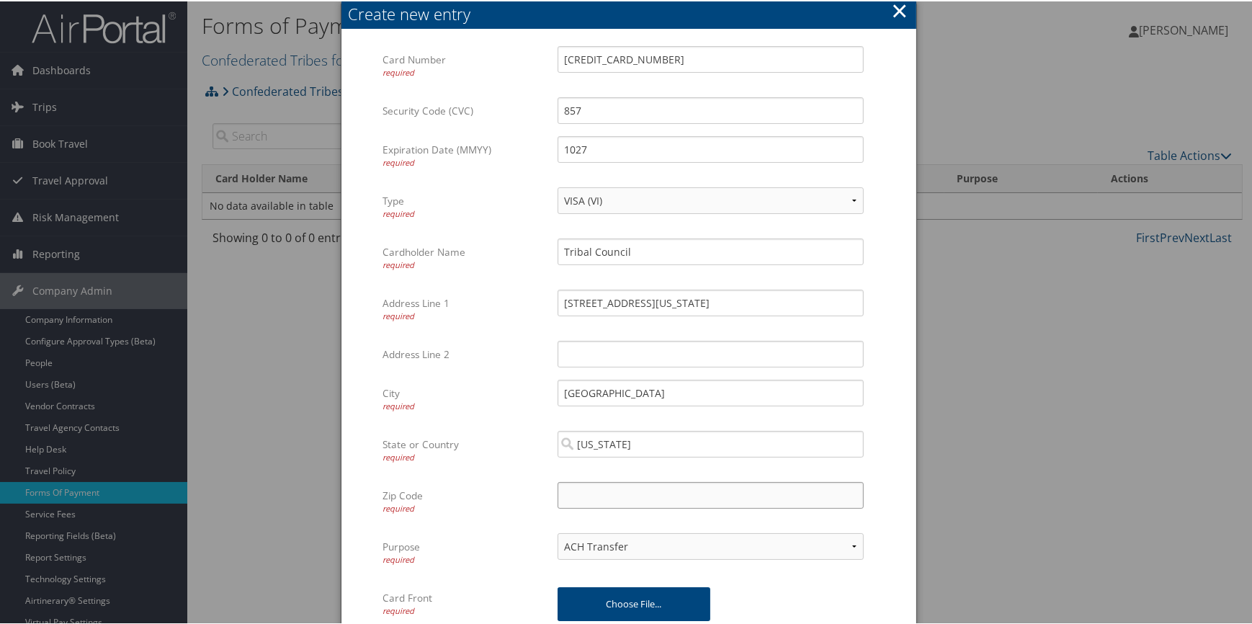
paste input "97761"
type input "97761"
drag, startPoint x: 807, startPoint y: 296, endPoint x: 659, endPoint y: 301, distance: 147.8
click at [659, 301] on input "1233 Veterans Street Warm Springs, Oregon 97761" at bounding box center [711, 301] width 306 height 27
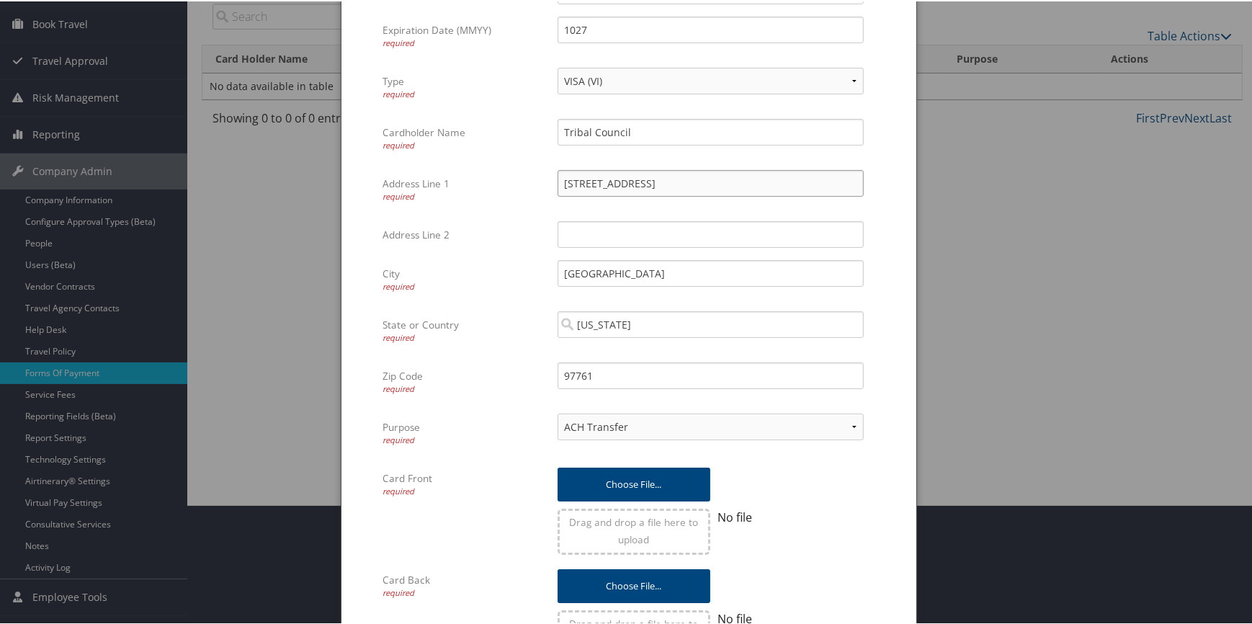
scroll to position [130, 0]
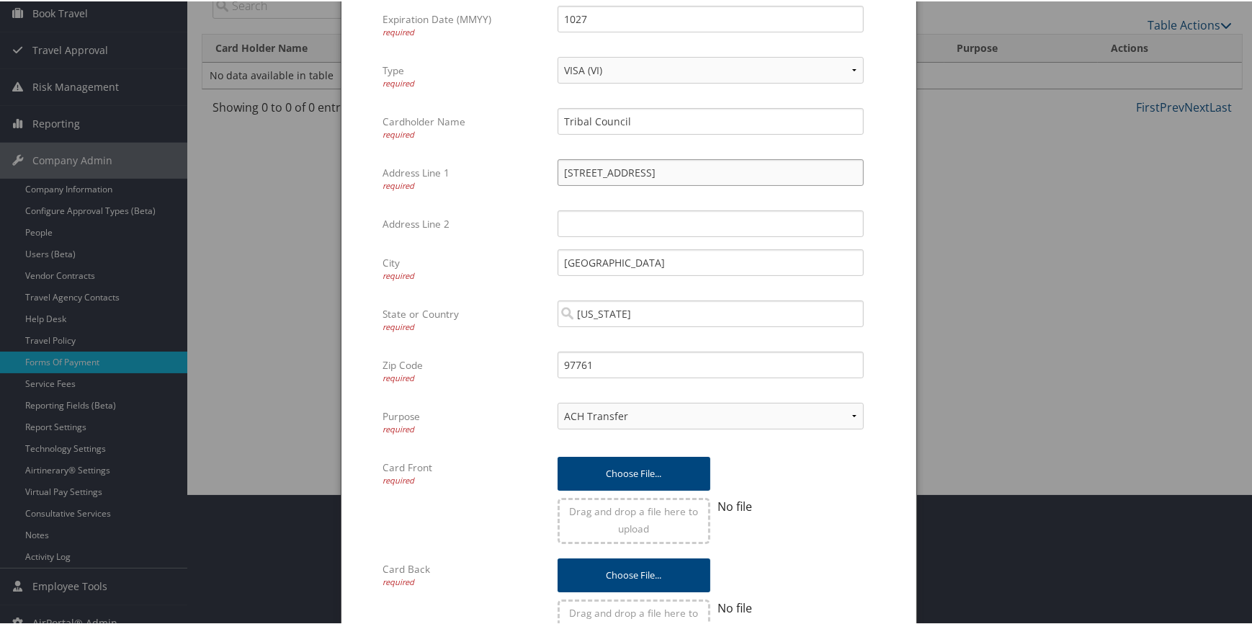
type input "1233 Veterans Street"
click at [659, 419] on select "ACH Transfer Cash / Check (AR) Corporate Credit Card Ghost Credit Card Hotel Gu…" at bounding box center [711, 414] width 306 height 27
select select "2"
click at [558, 401] on select "ACH Transfer Cash / Check (AR) Corporate Credit Card Ghost Credit Card Hotel Gu…" at bounding box center [711, 414] width 306 height 27
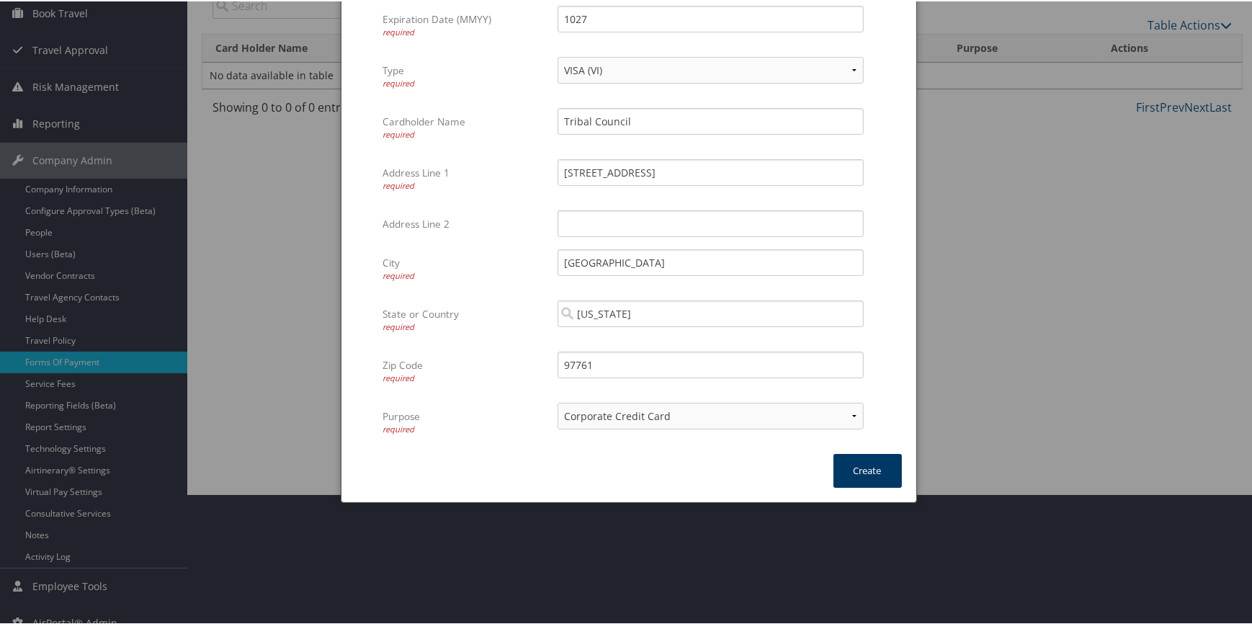
click at [853, 466] on button "Create" at bounding box center [868, 470] width 68 height 34
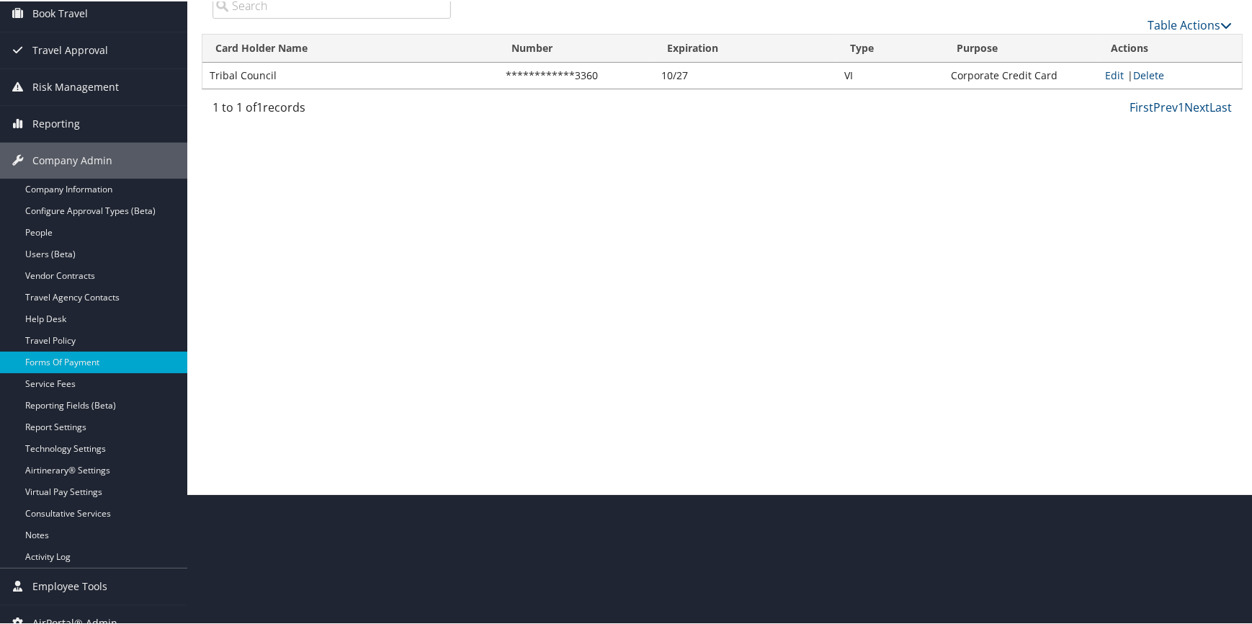
scroll to position [0, 0]
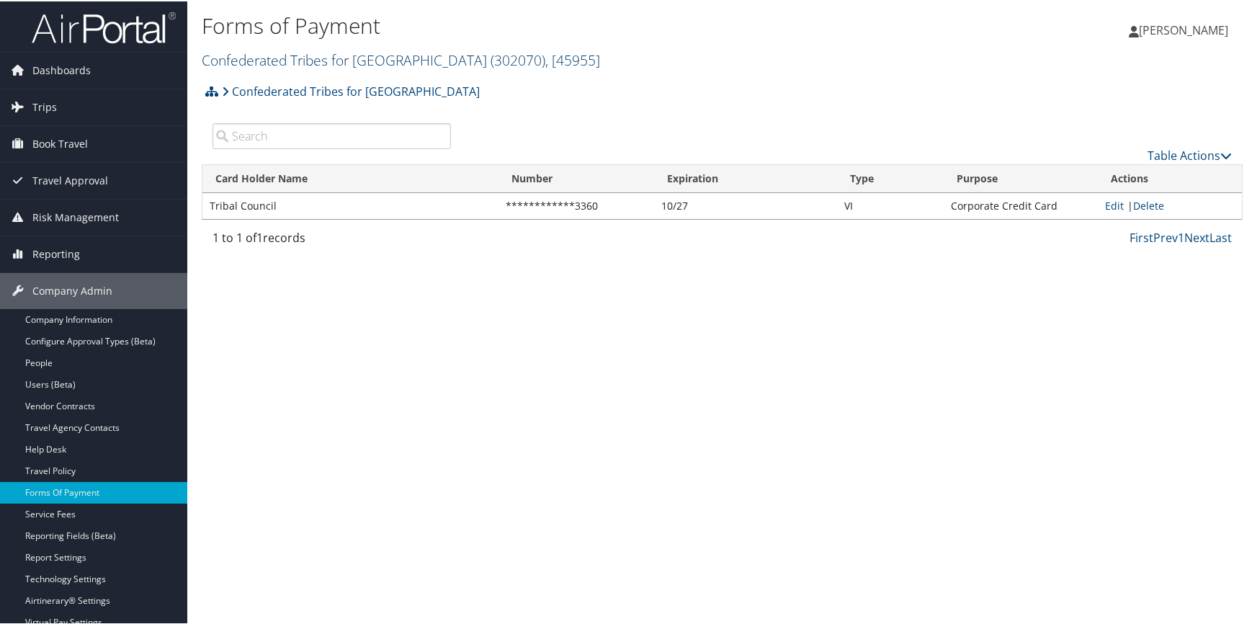
click at [306, 51] on link "Confederated Tribes for Warm Springs ( 302070 ) , [ 45955 ]" at bounding box center [401, 58] width 399 height 19
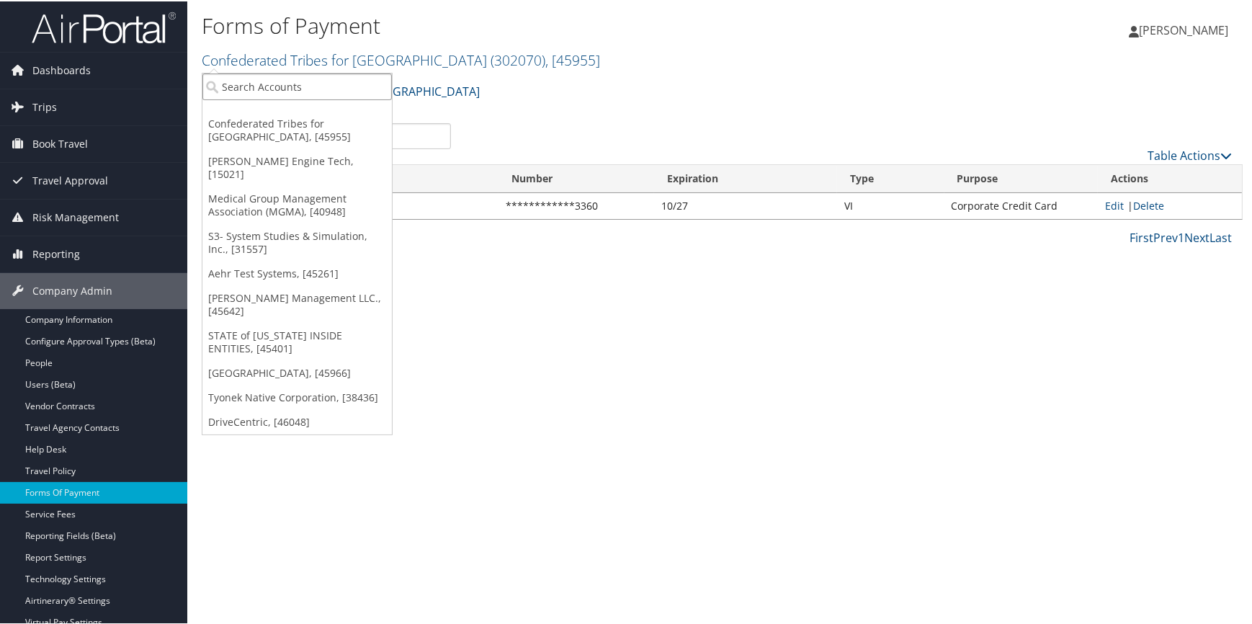
click at [274, 86] on input "search" at bounding box center [297, 85] width 190 height 27
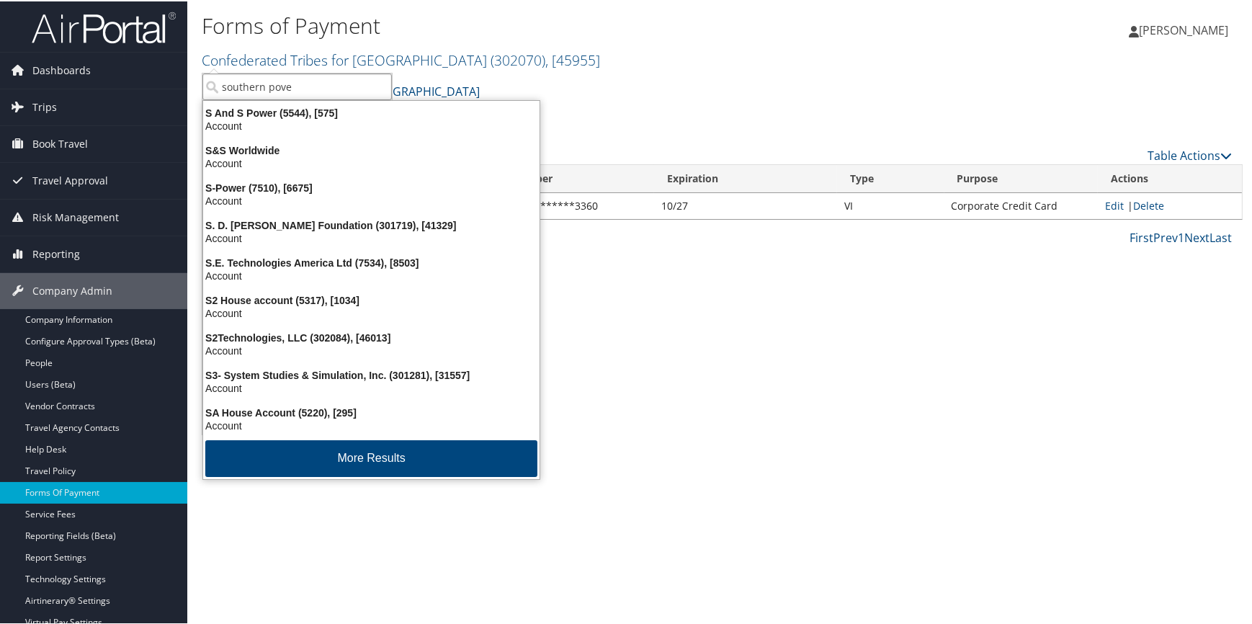
type input "southern pover"
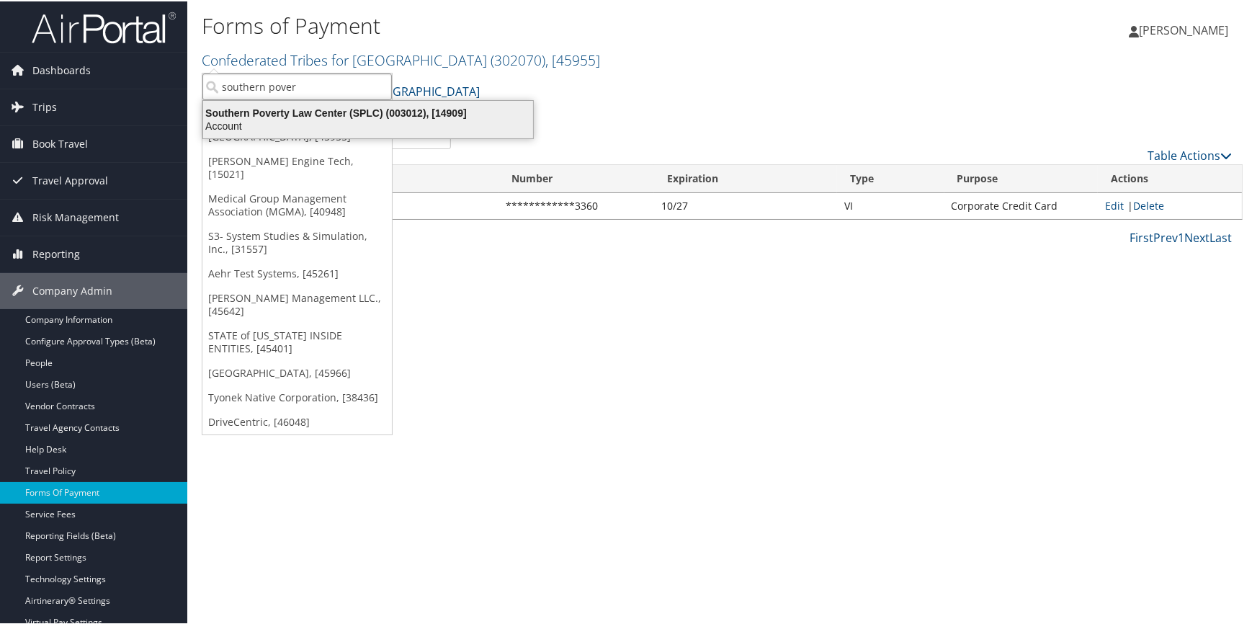
click at [273, 122] on div "Account" at bounding box center [368, 124] width 347 height 13
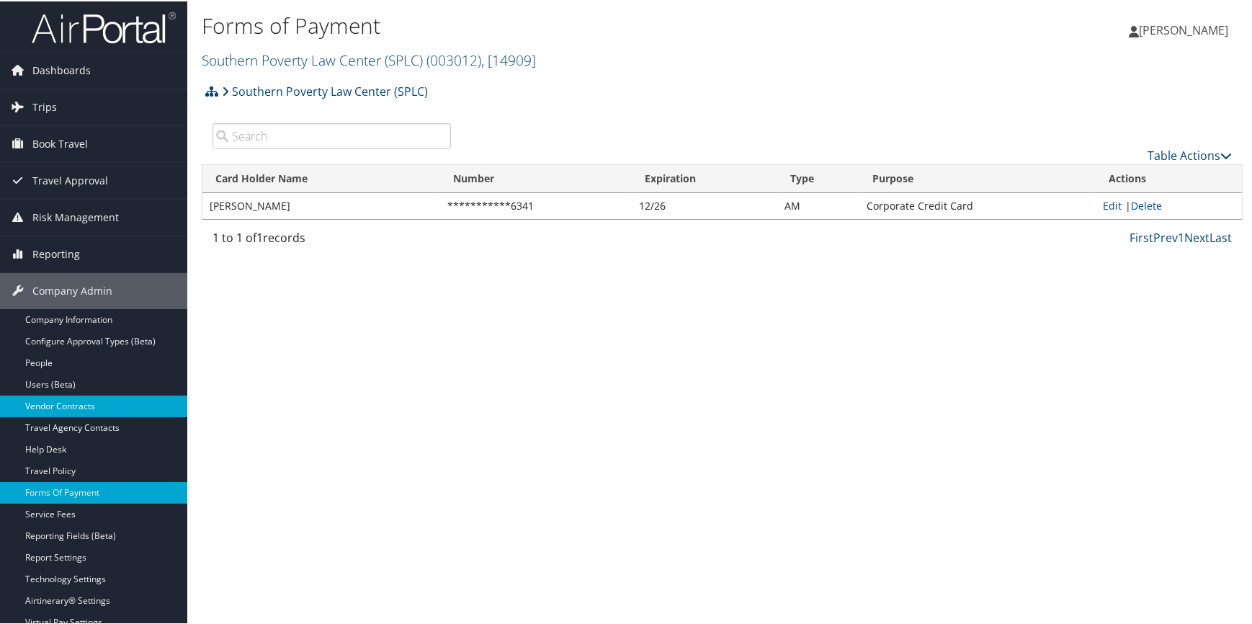
click at [50, 398] on link "Vendor Contracts" at bounding box center [93, 405] width 187 height 22
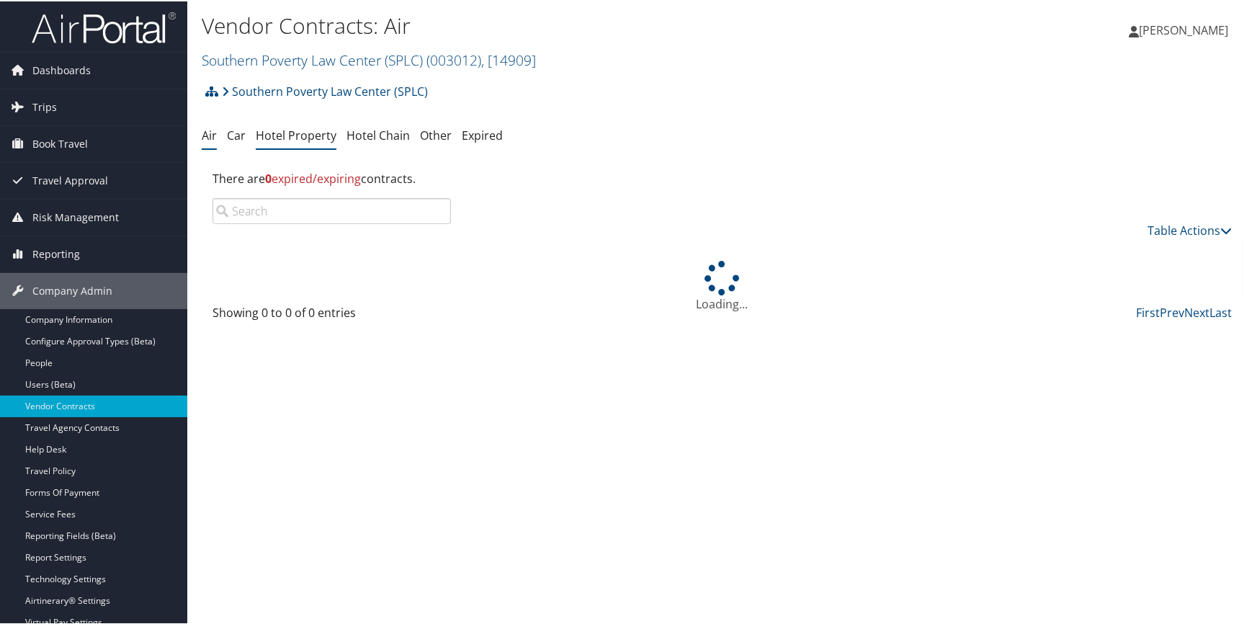
drag, startPoint x: 0, startPoint y: 0, endPoint x: 297, endPoint y: 139, distance: 327.9
click at [297, 139] on link "Hotel Property" at bounding box center [296, 134] width 81 height 16
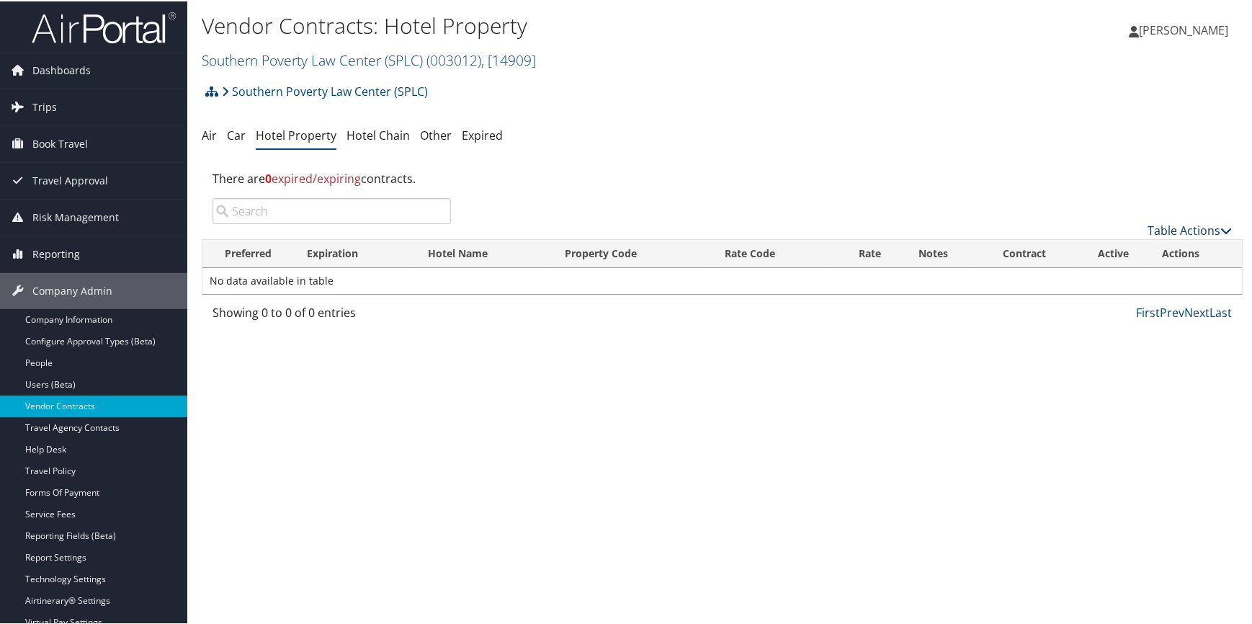
click at [1179, 229] on link "Table Actions" at bounding box center [1190, 229] width 84 height 16
click at [1115, 248] on link "Add New Contract" at bounding box center [1143, 251] width 190 height 25
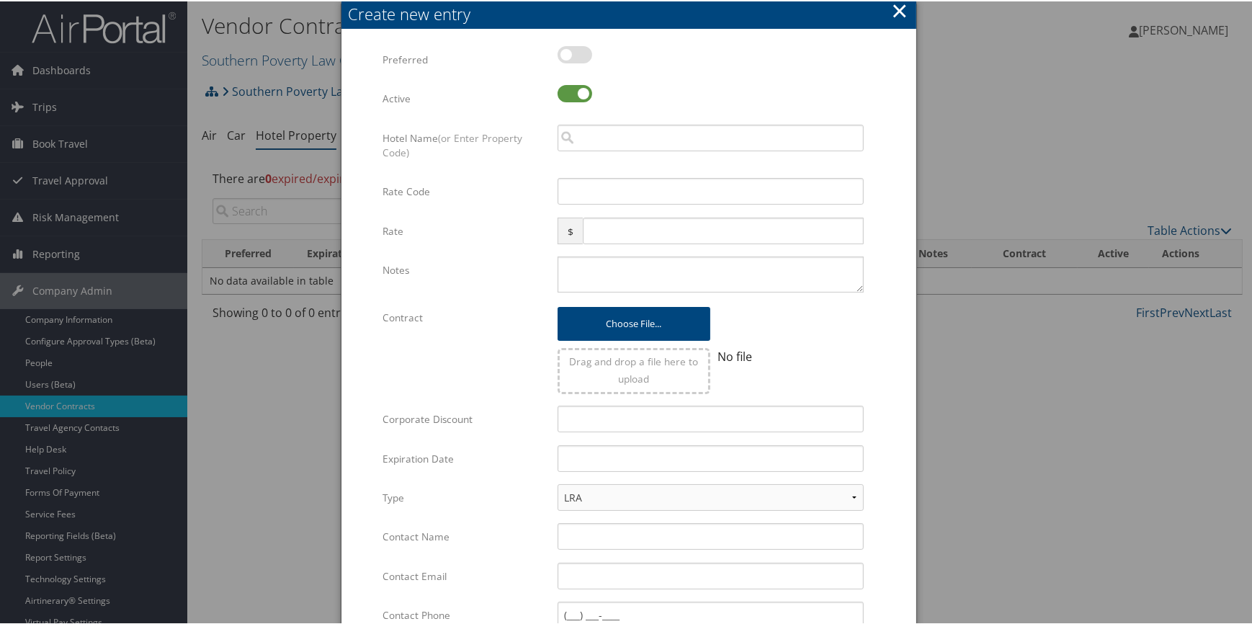
click at [571, 54] on label at bounding box center [575, 53] width 35 height 17
click at [571, 54] on input "checkbox" at bounding box center [569, 55] width 9 height 9
checkbox input "true"
click at [626, 138] on input "search" at bounding box center [711, 136] width 306 height 27
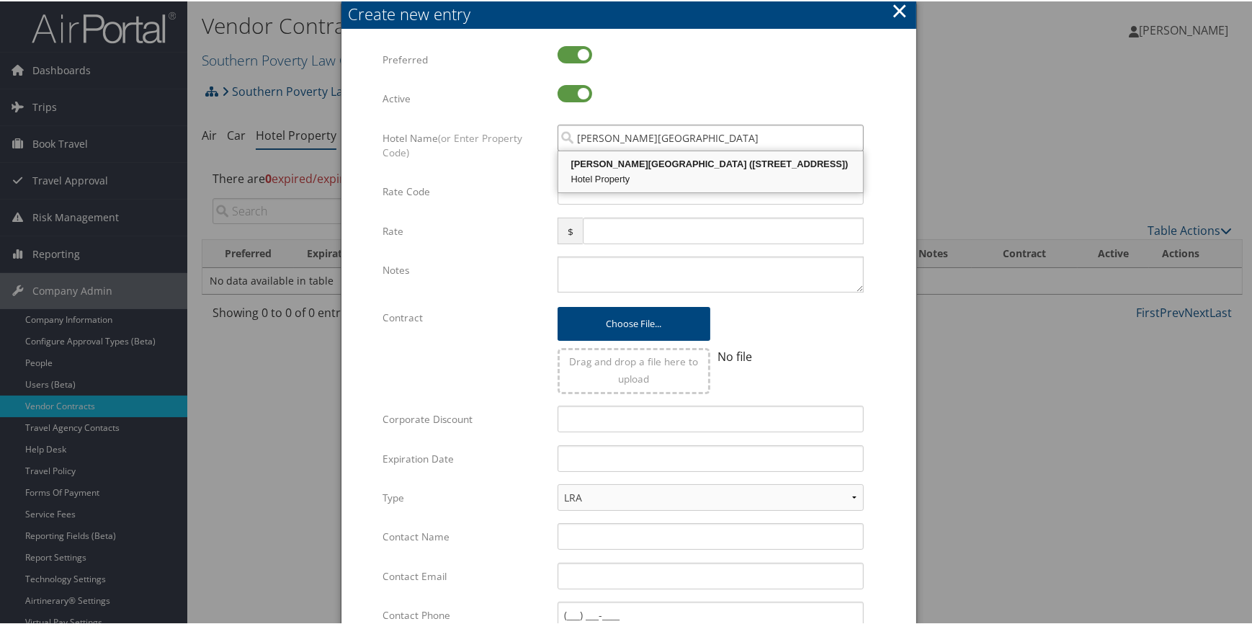
click at [639, 164] on div "Eaton Hotel (279 Hagley Road Edgbaston)" at bounding box center [711, 163] width 301 height 14
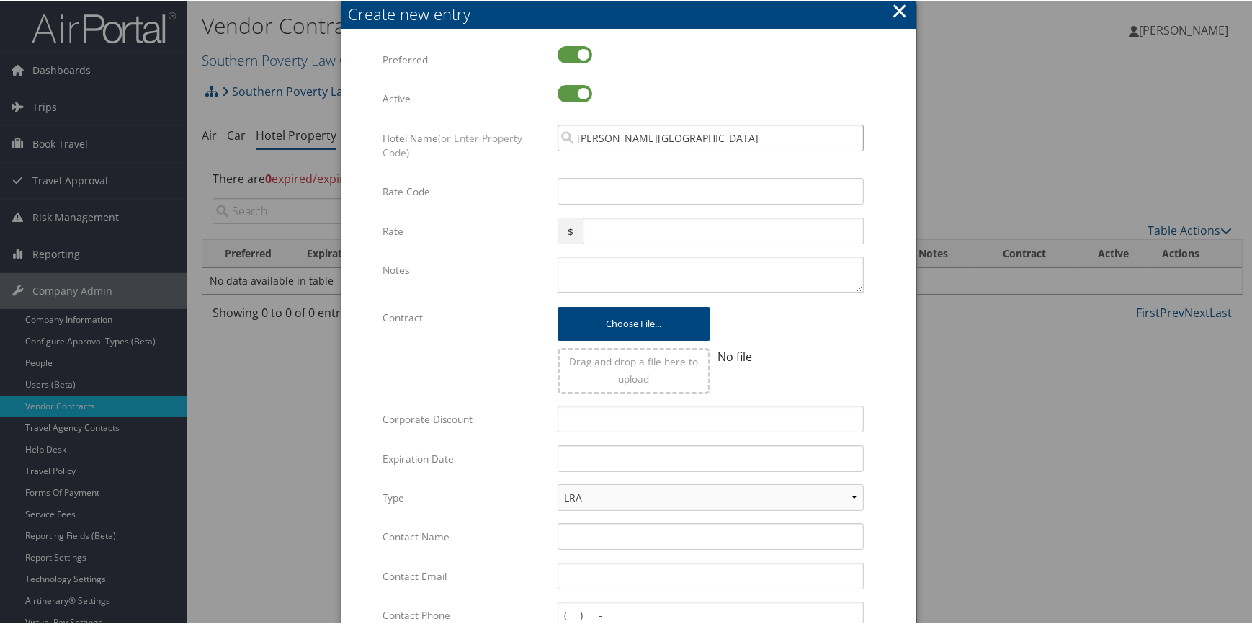
type input "Eaton Hotel"
click at [894, 6] on button "×" at bounding box center [899, 9] width 17 height 29
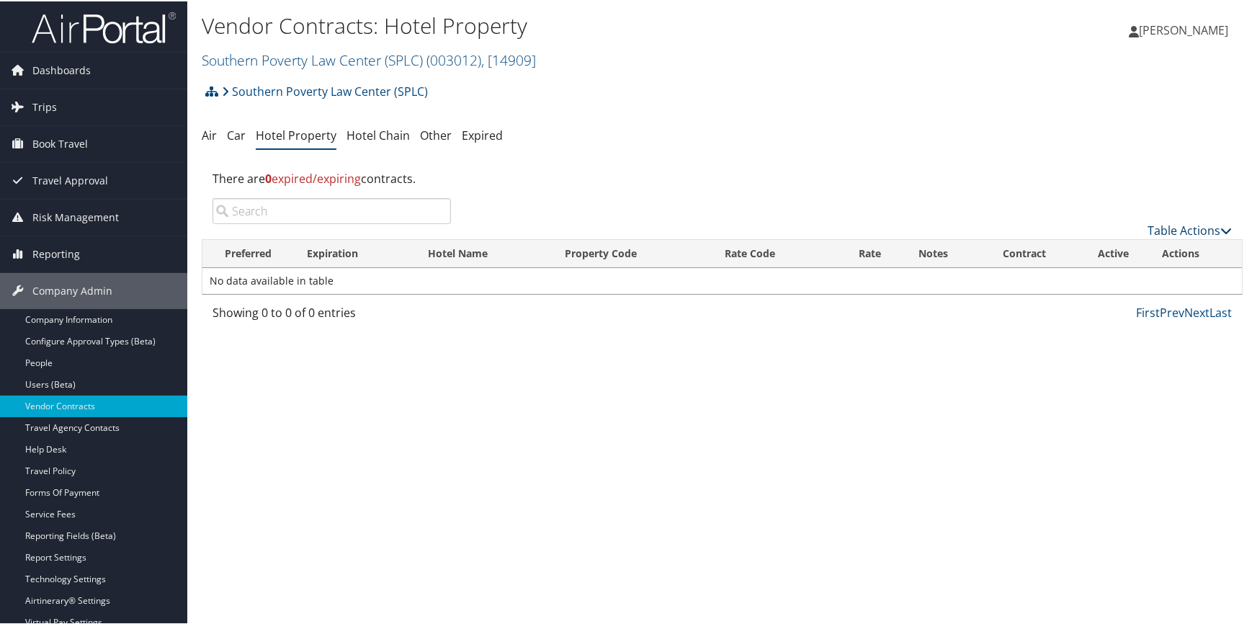
click at [1149, 223] on link "Table Actions" at bounding box center [1190, 229] width 84 height 16
click at [1117, 244] on link "Add New Contract" at bounding box center [1143, 251] width 190 height 25
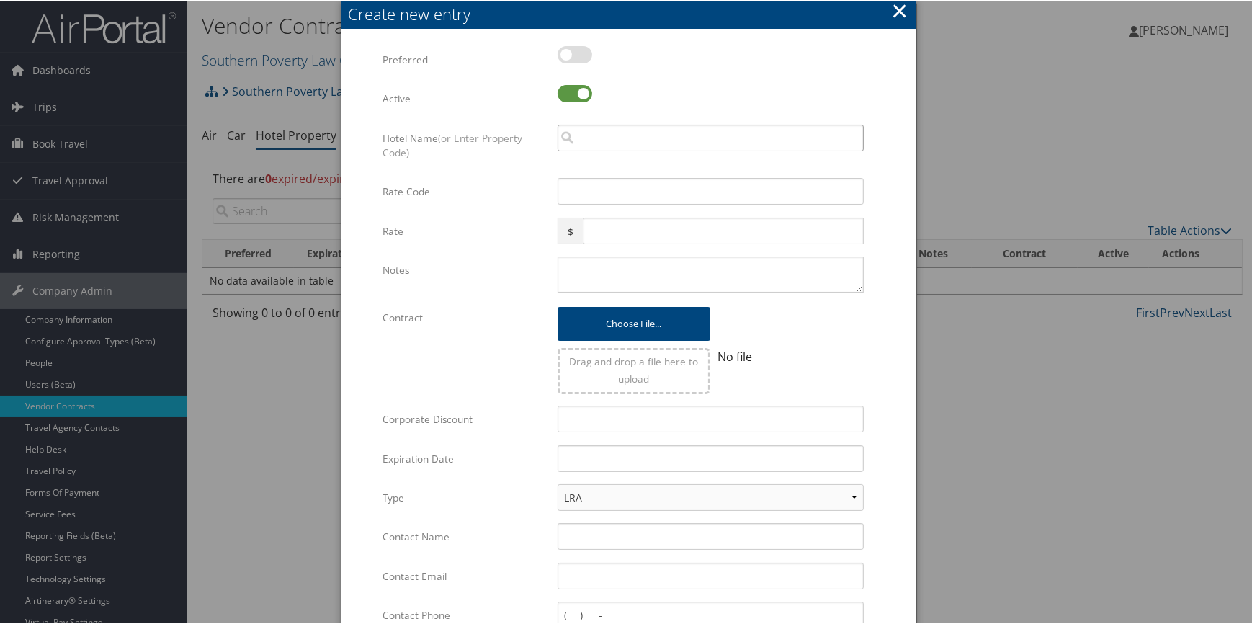
click at [633, 141] on input "search" at bounding box center [711, 136] width 306 height 27
type input "eaton workshop"
click at [896, 17] on button "×" at bounding box center [899, 9] width 17 height 29
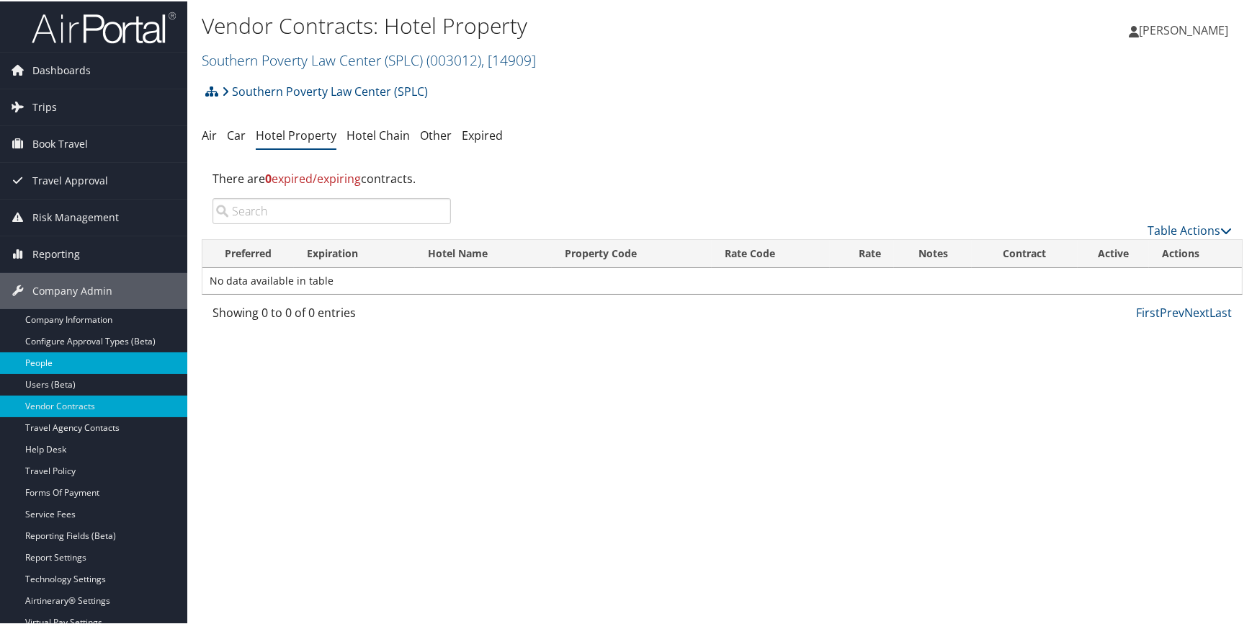
click at [61, 362] on link "People" at bounding box center [93, 362] width 187 height 22
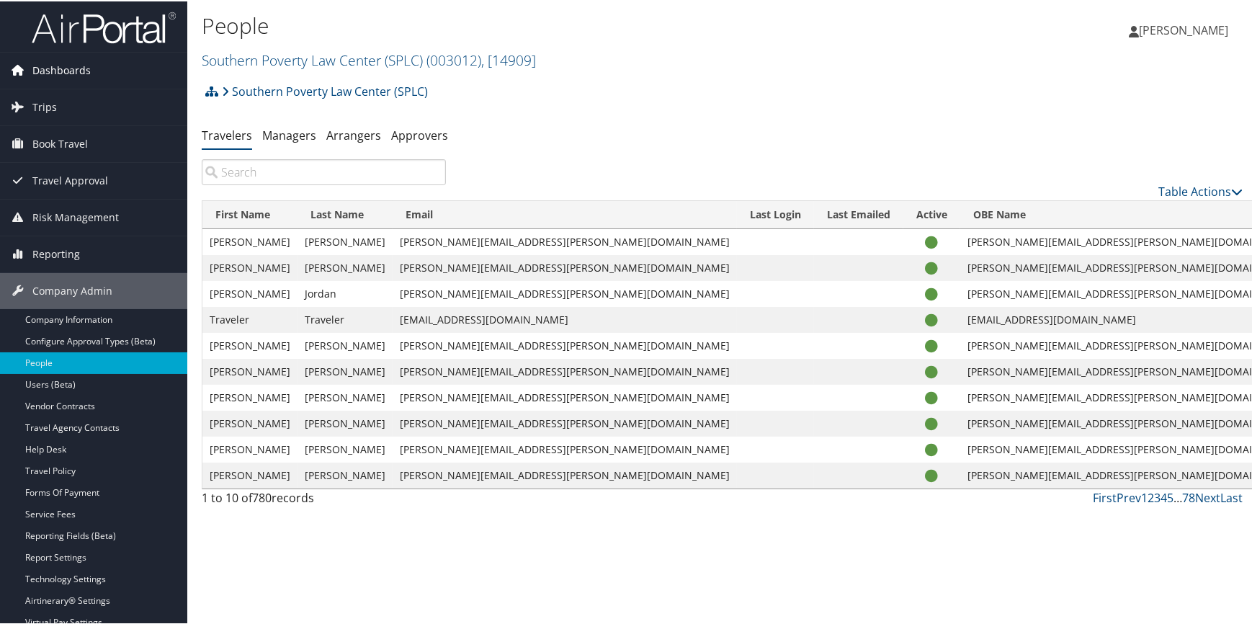
click at [87, 73] on span "Dashboards" at bounding box center [61, 69] width 58 height 36
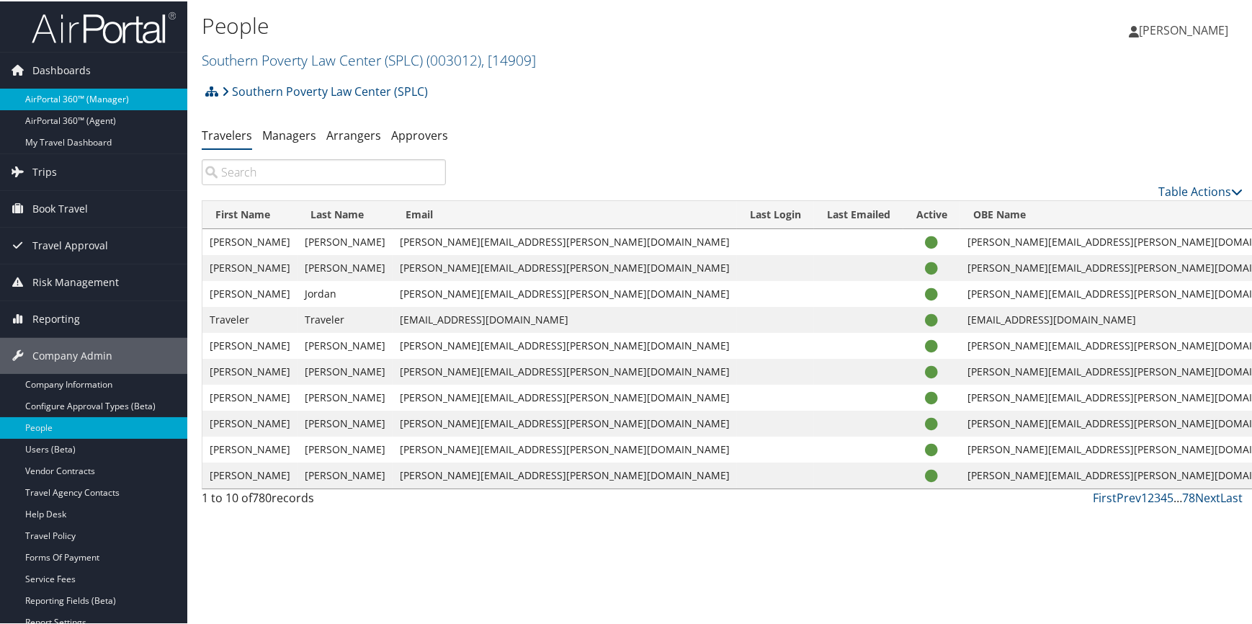
click at [92, 102] on link "AirPortal 360™ (Manager)" at bounding box center [93, 98] width 187 height 22
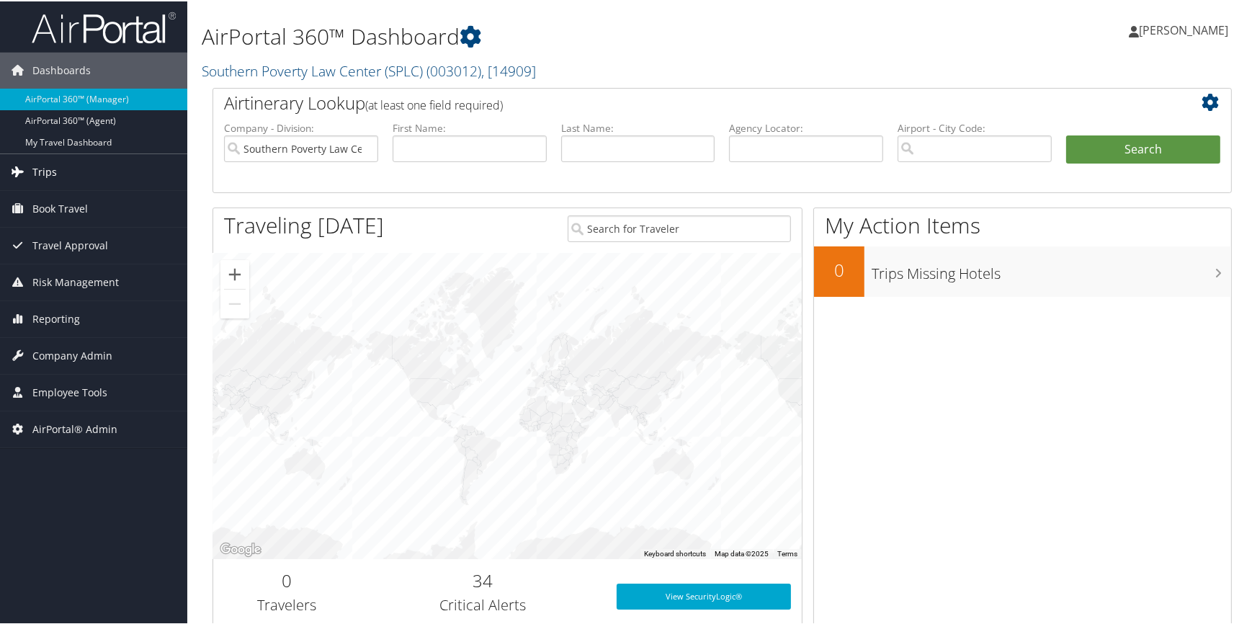
click at [44, 169] on span "Trips" at bounding box center [44, 171] width 25 height 36
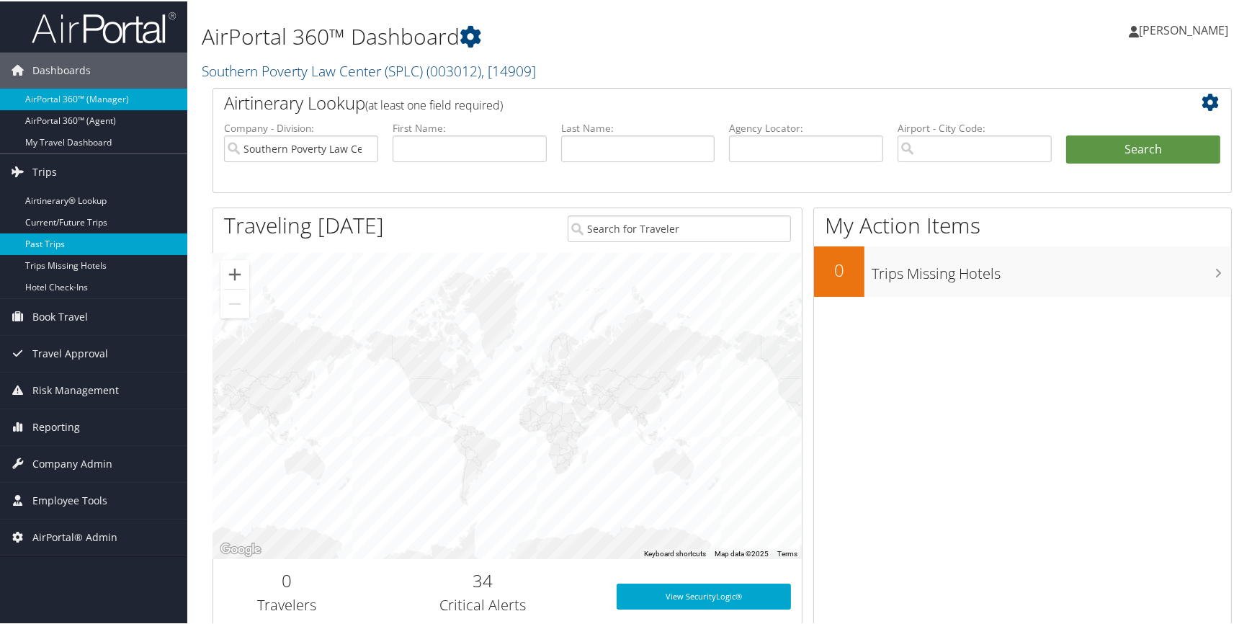
click at [80, 242] on link "Past Trips" at bounding box center [93, 243] width 187 height 22
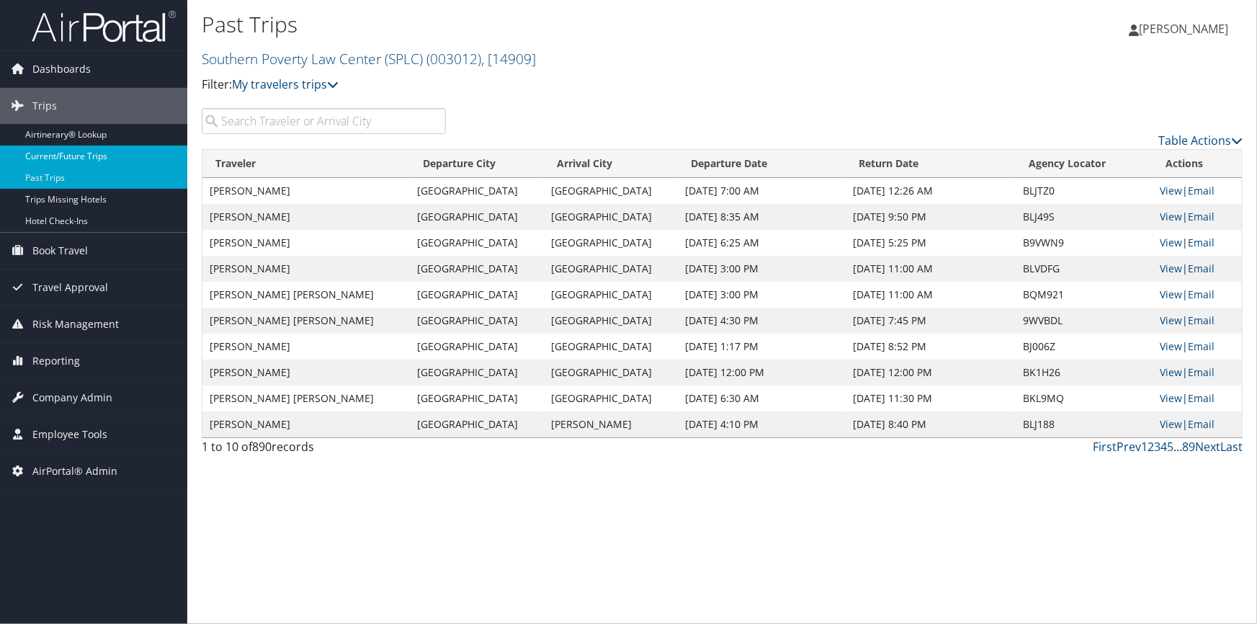
click at [97, 156] on link "Current/Future Trips" at bounding box center [93, 157] width 187 height 22
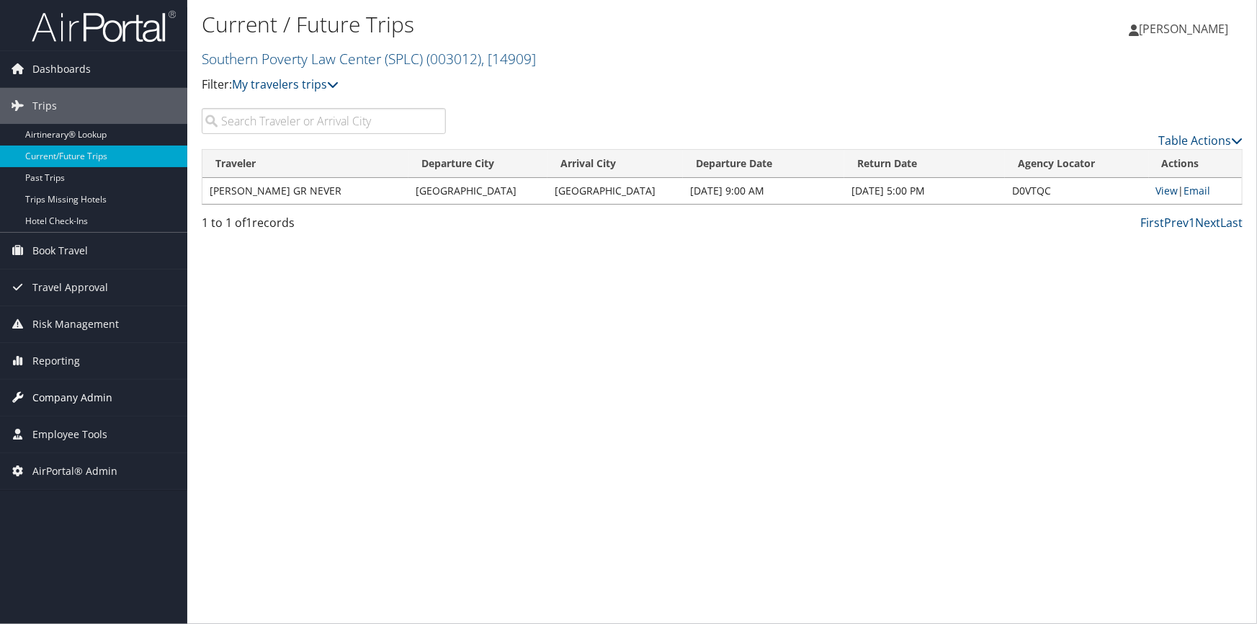
click at [94, 393] on span "Company Admin" at bounding box center [72, 398] width 80 height 36
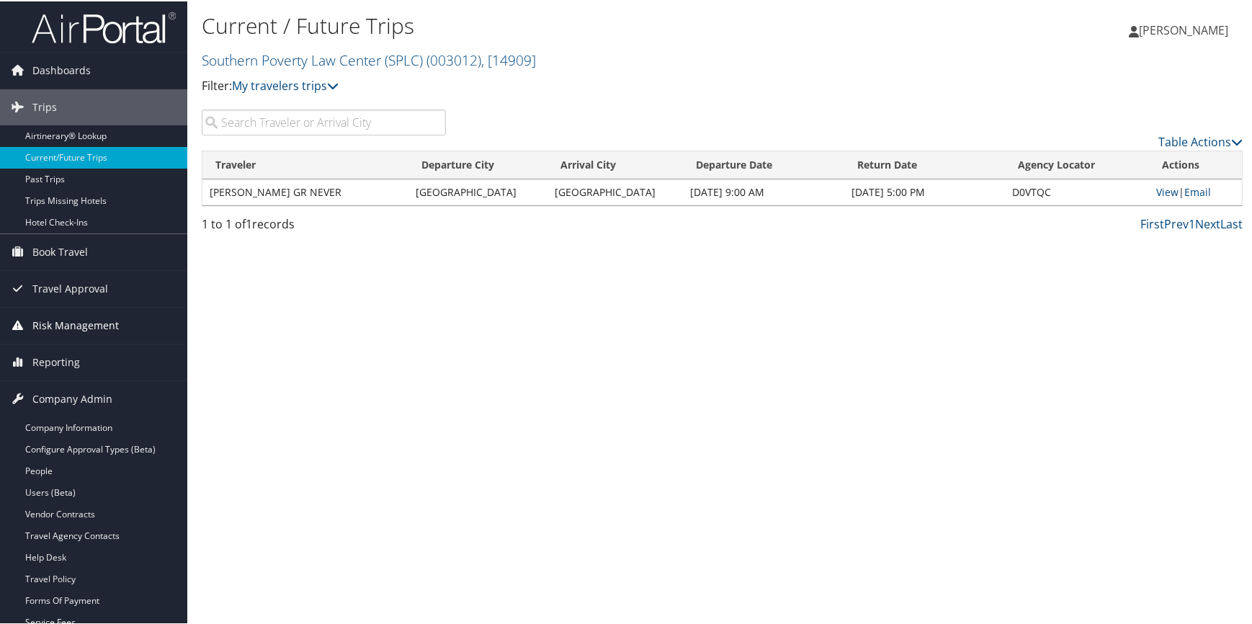
click at [73, 312] on span "Risk Management" at bounding box center [75, 324] width 86 height 36
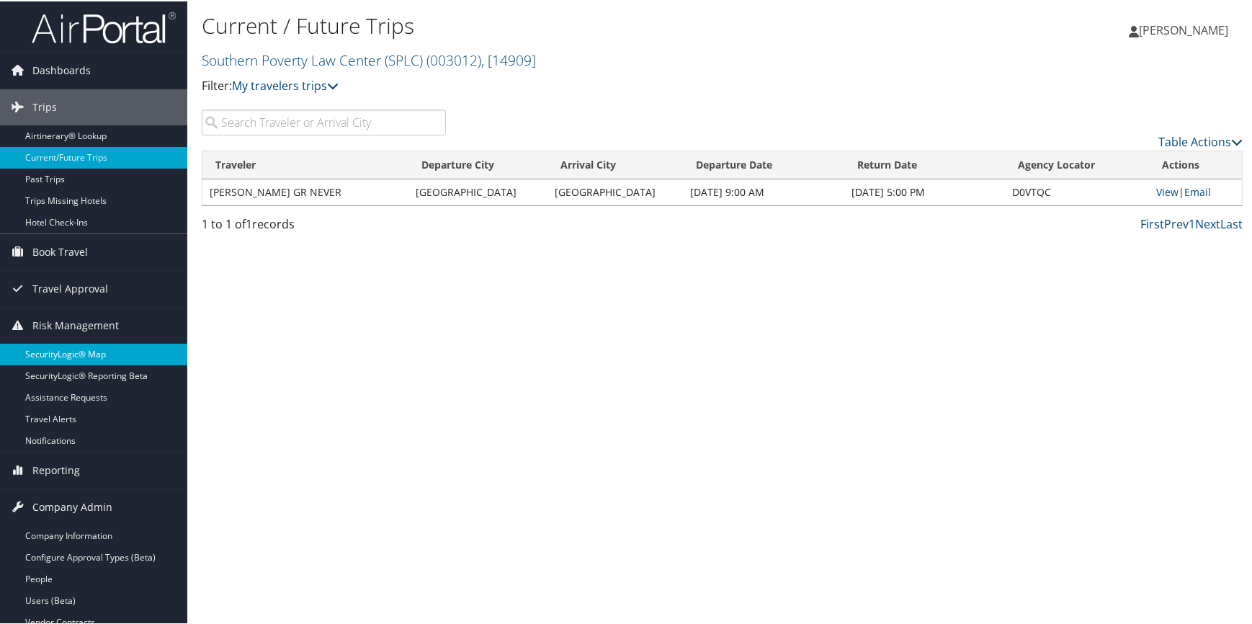
click at [71, 352] on link "SecurityLogic® Map" at bounding box center [93, 353] width 187 height 22
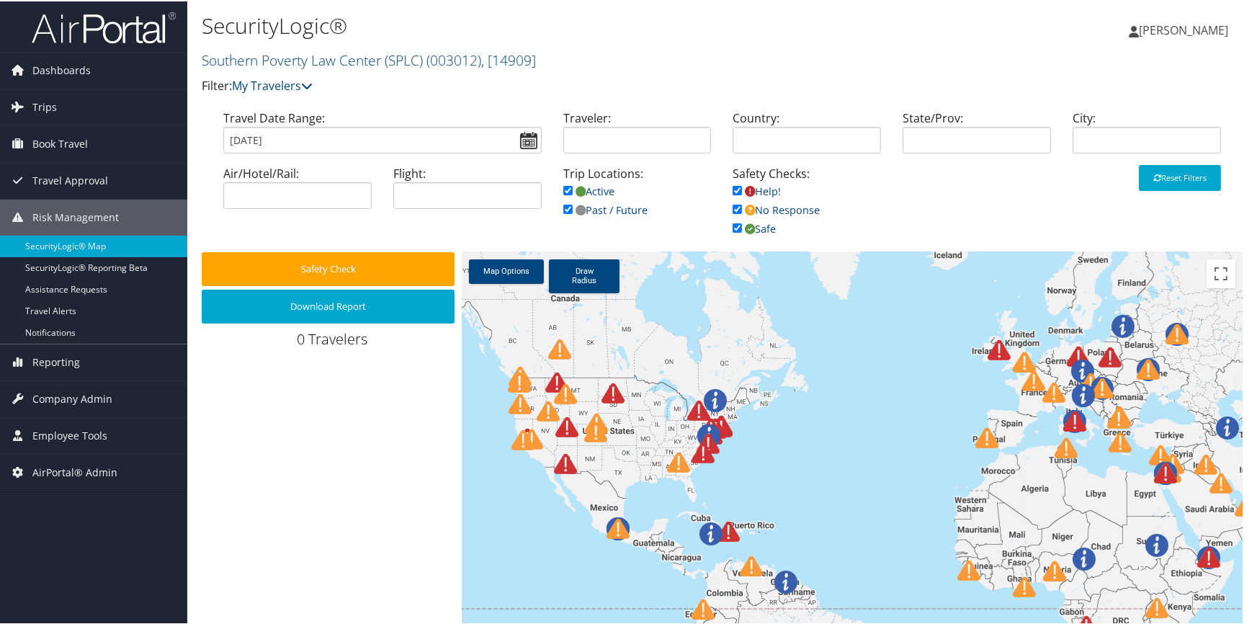
drag, startPoint x: 654, startPoint y: 350, endPoint x: 828, endPoint y: 475, distance: 213.8
click at [828, 475] on div at bounding box center [852, 483] width 781 height 464
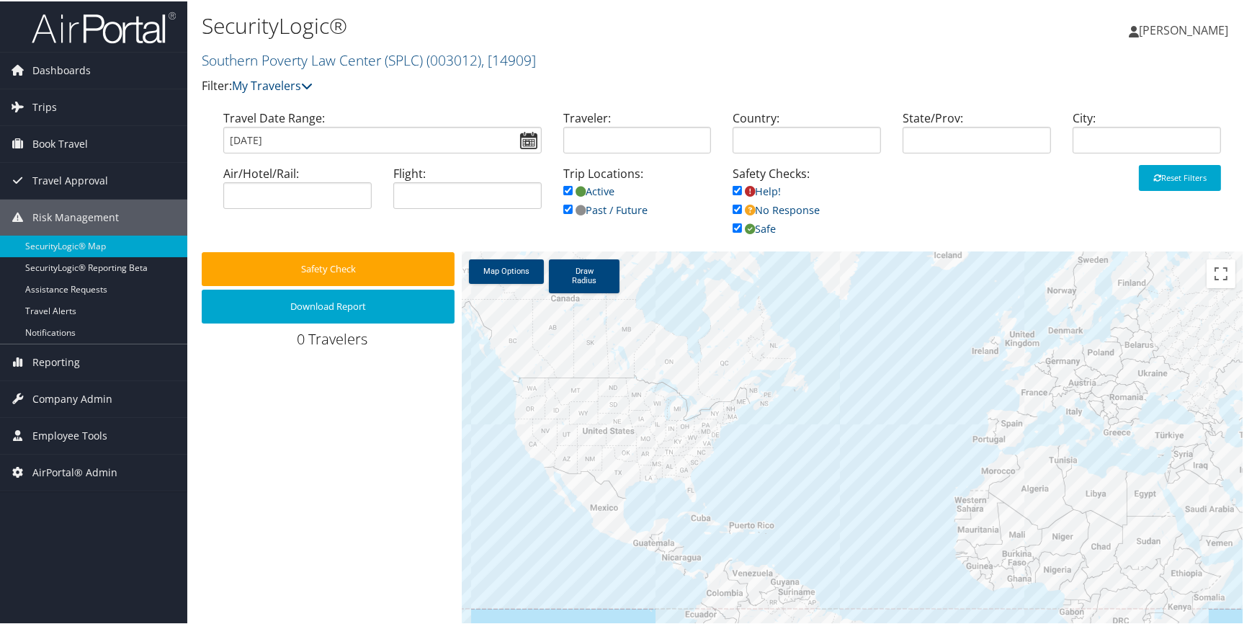
click at [564, 427] on div at bounding box center [852, 483] width 781 height 464
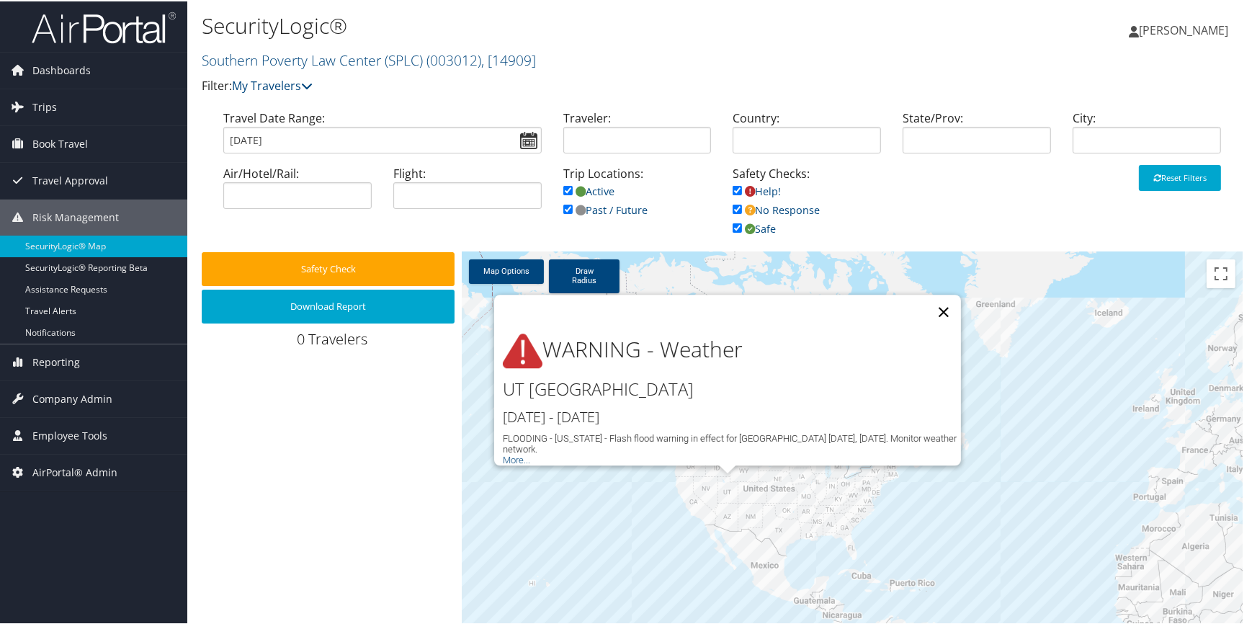
click at [932, 311] on button "Close" at bounding box center [944, 310] width 35 height 35
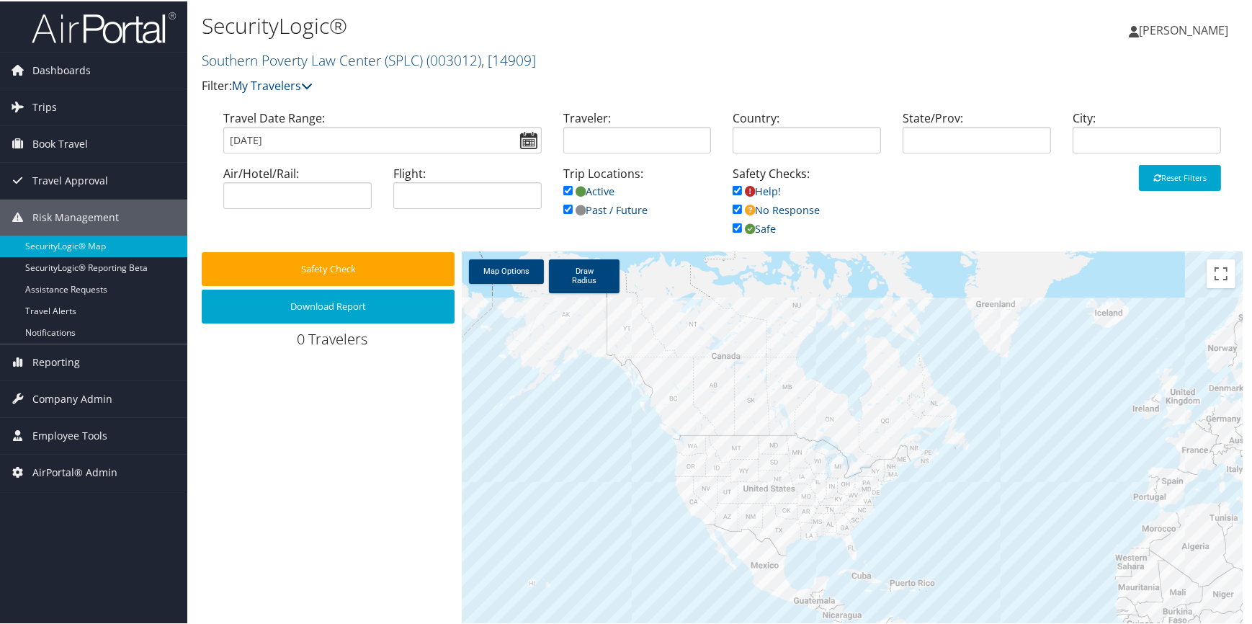
click at [773, 454] on div at bounding box center [852, 483] width 781 height 464
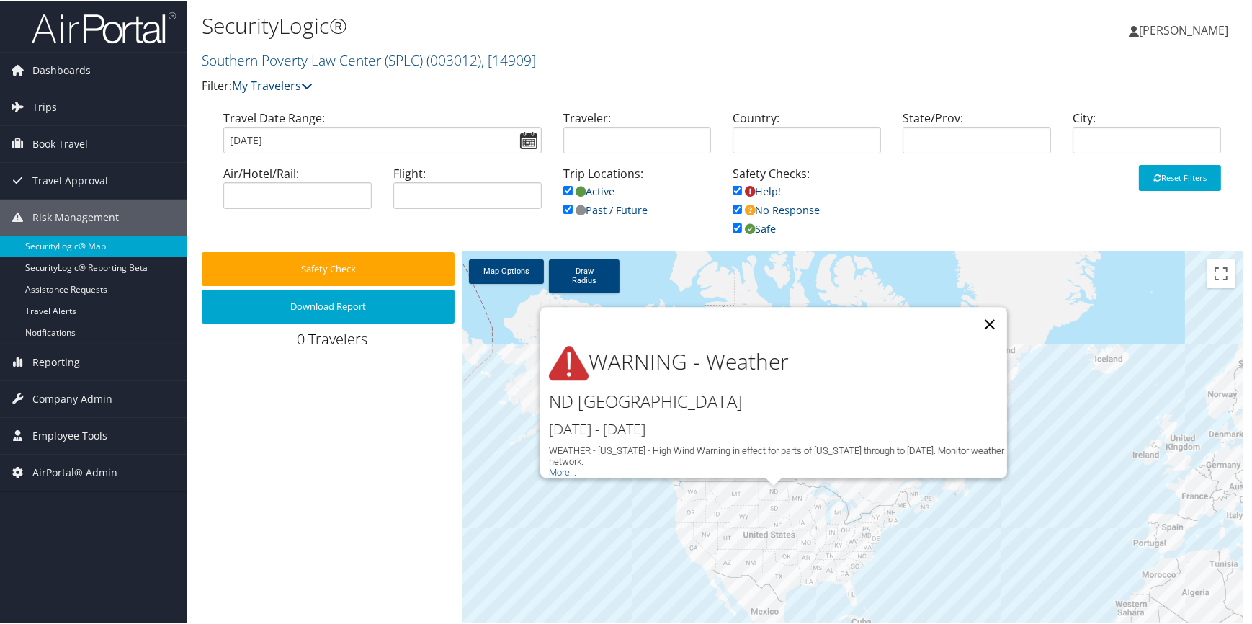
click at [989, 310] on button "Close" at bounding box center [990, 323] width 35 height 35
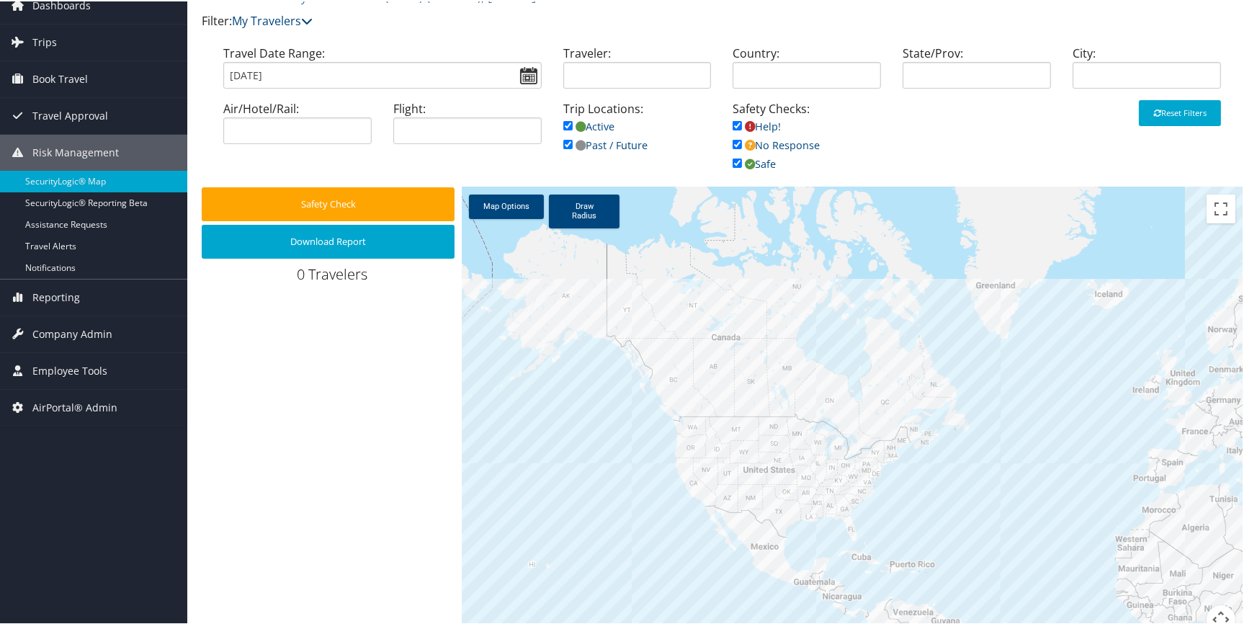
scroll to position [65, 0]
click at [777, 435] on div at bounding box center [852, 418] width 781 height 464
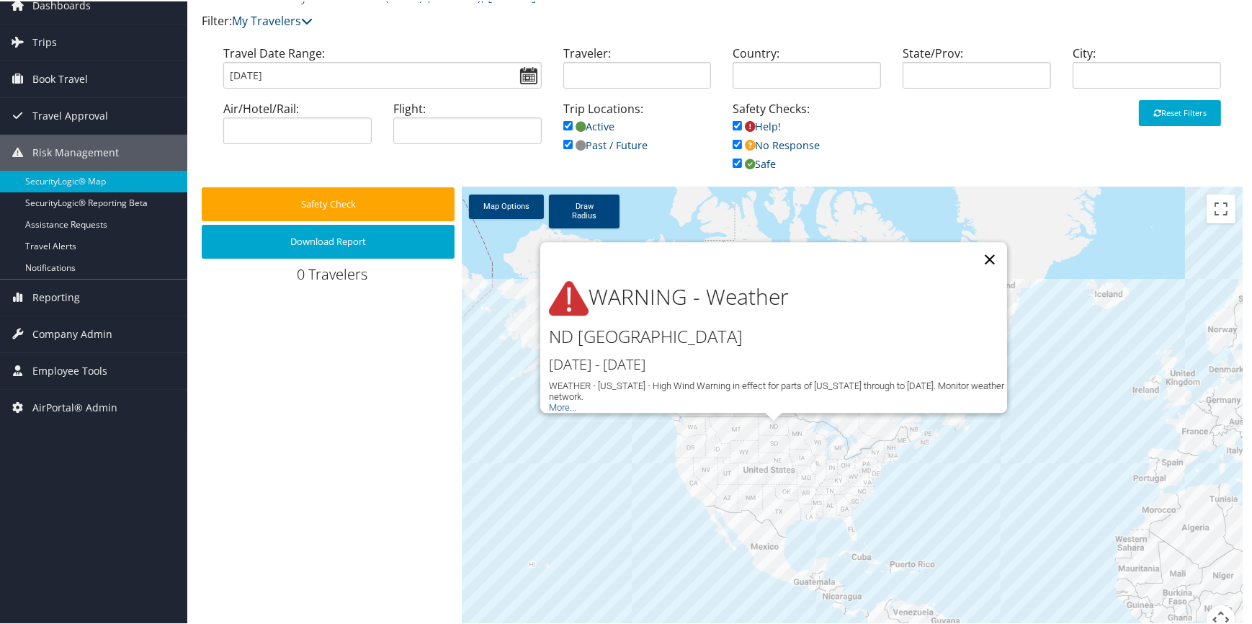
click at [989, 243] on button "Close" at bounding box center [990, 258] width 35 height 35
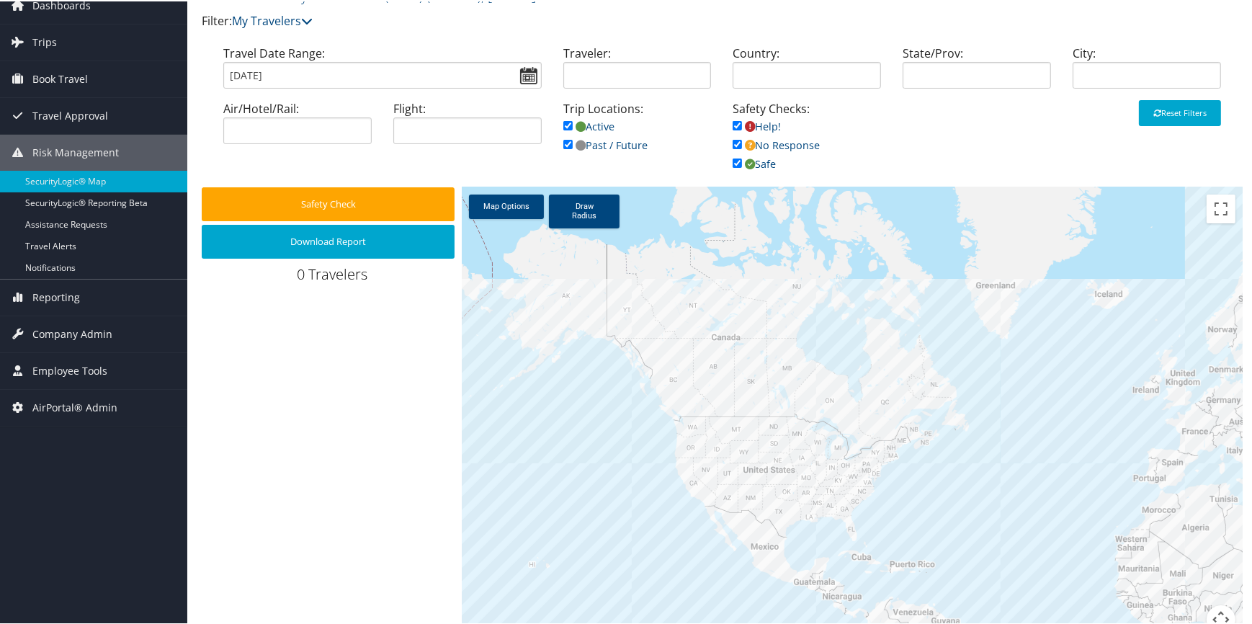
click at [708, 418] on div at bounding box center [852, 418] width 781 height 464
click at [703, 426] on div at bounding box center [852, 418] width 781 height 464
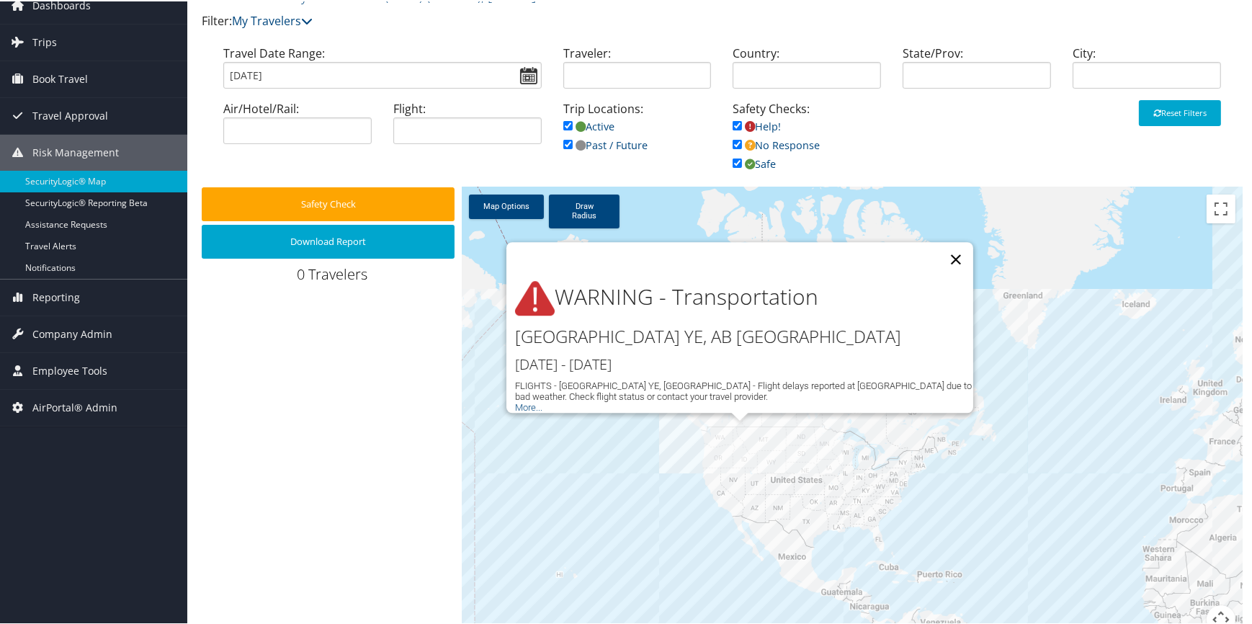
click at [951, 246] on button "Close" at bounding box center [956, 258] width 35 height 35
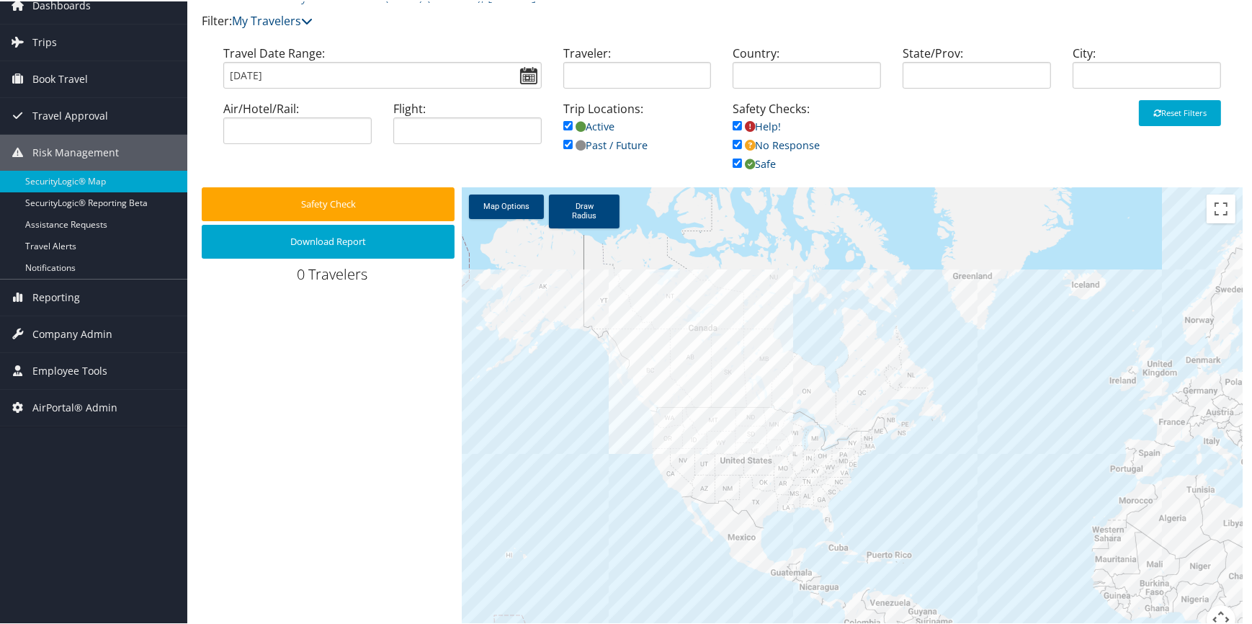
drag, startPoint x: 975, startPoint y: 454, endPoint x: 928, endPoint y: 435, distance: 50.7
click at [928, 435] on div at bounding box center [852, 418] width 781 height 464
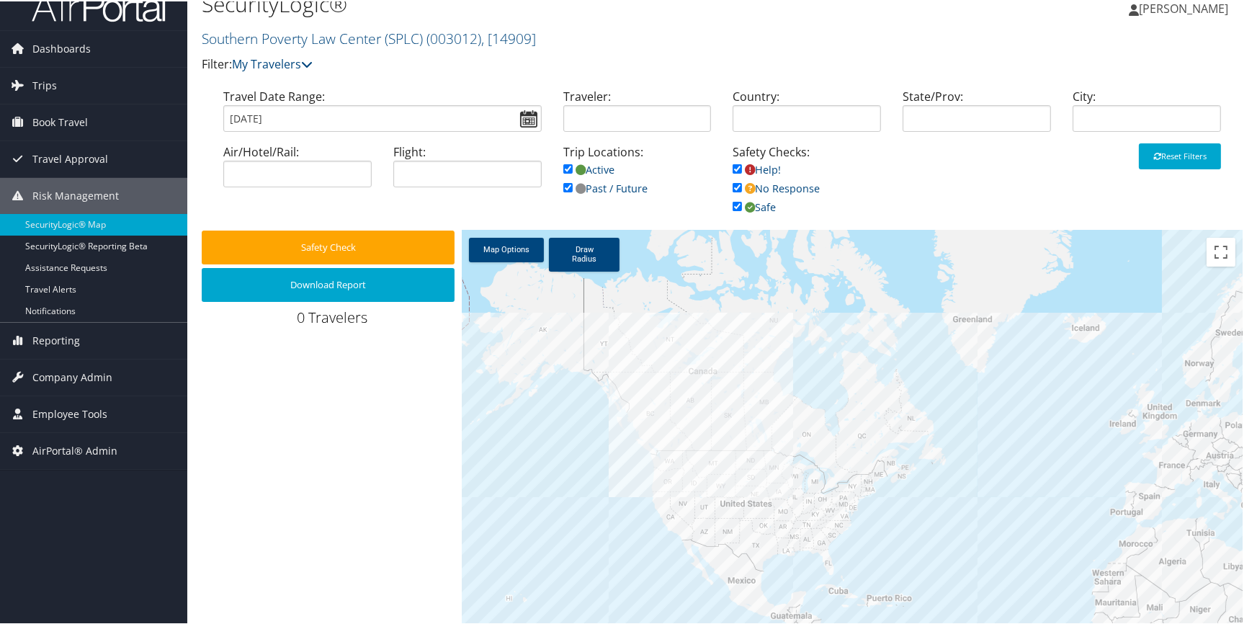
scroll to position [0, 0]
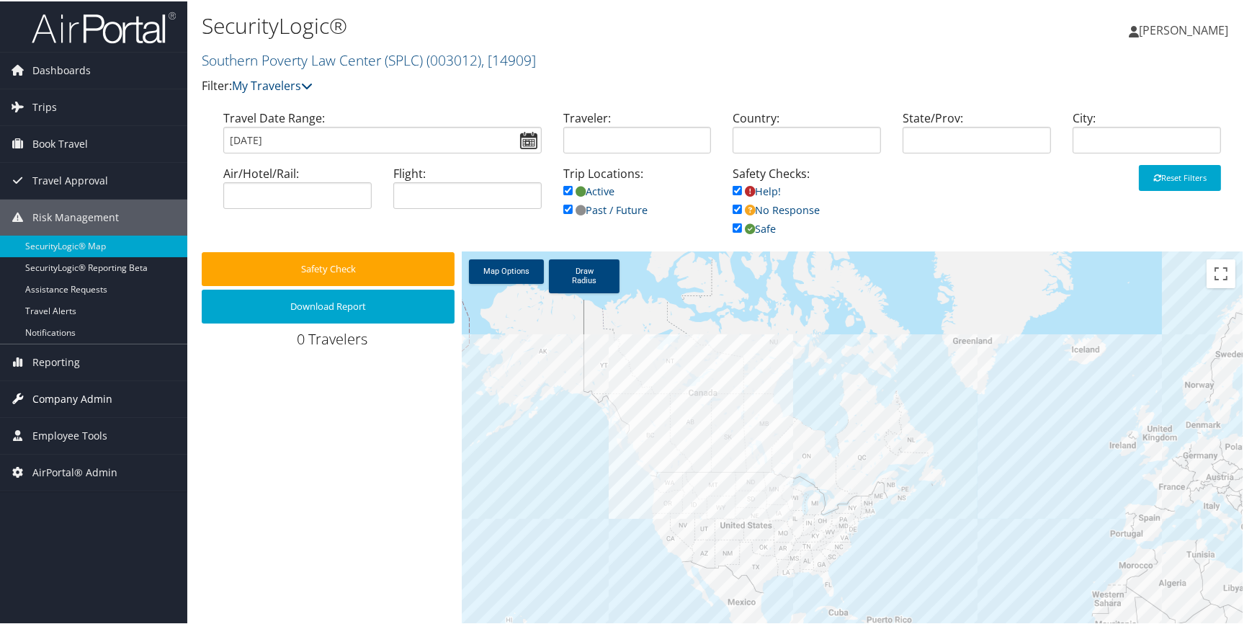
click at [89, 393] on span "Company Admin" at bounding box center [72, 398] width 80 height 36
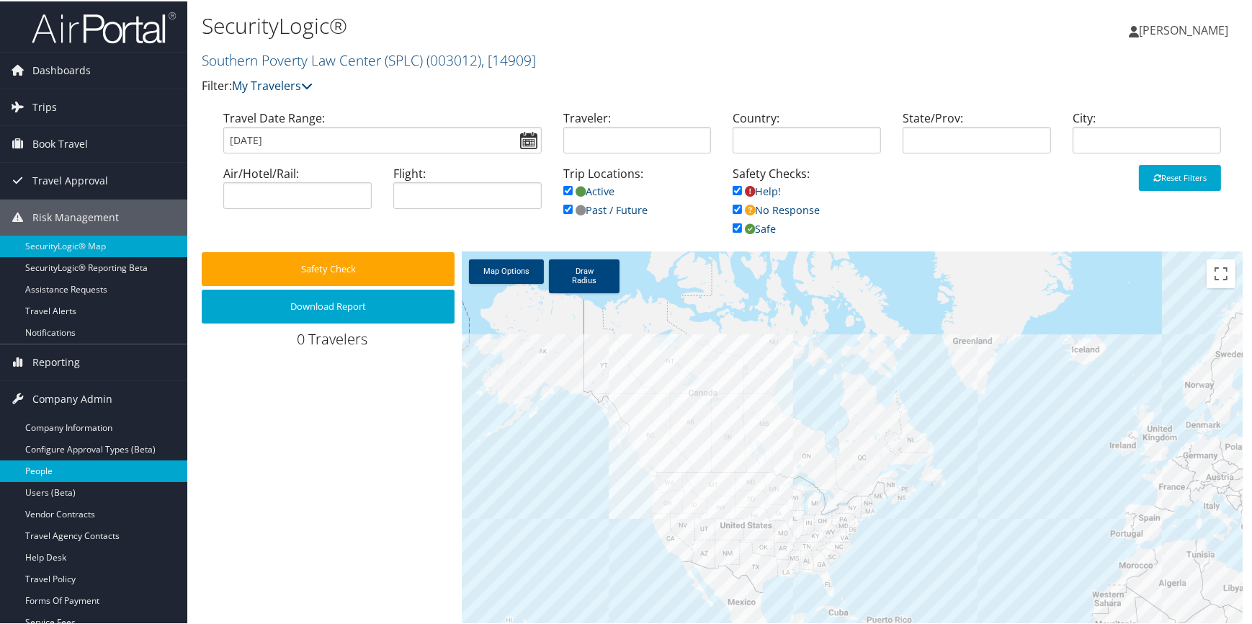
click at [62, 472] on link "People" at bounding box center [93, 470] width 187 height 22
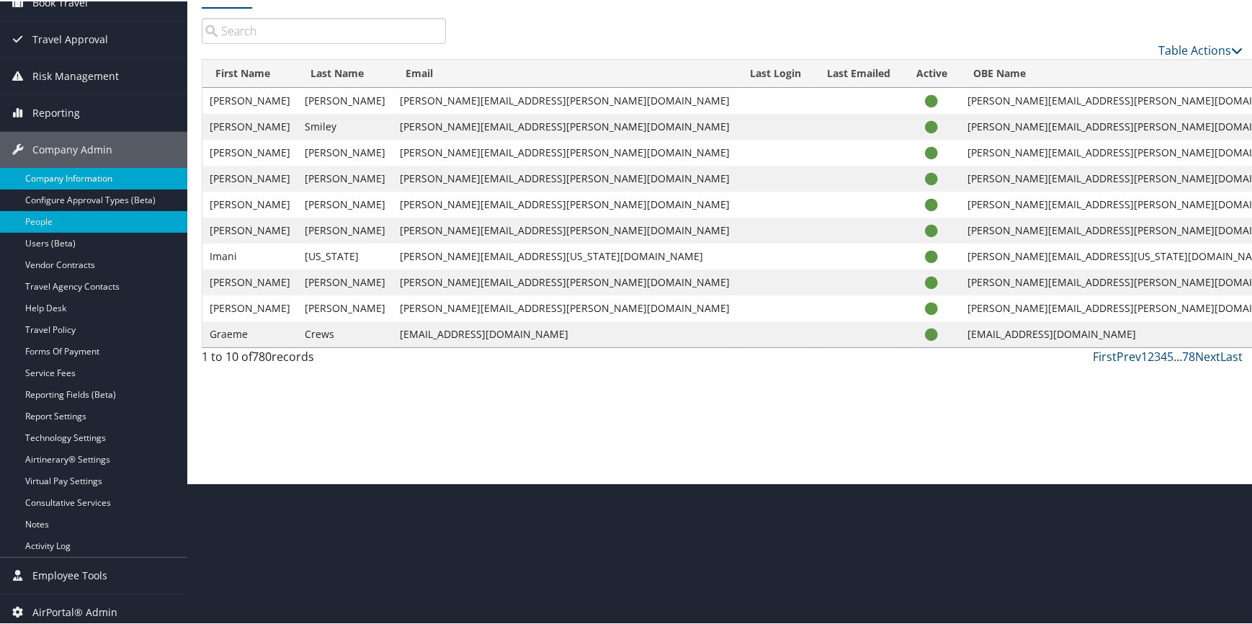
scroll to position [146, 0]
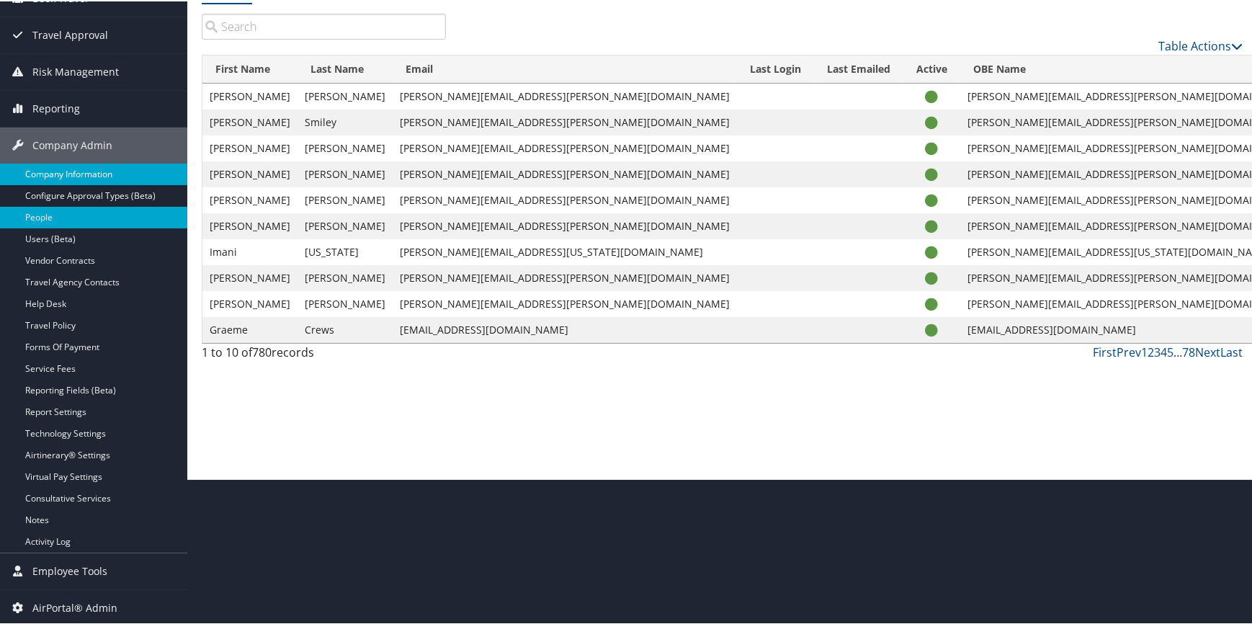
click at [96, 172] on link "Company Information" at bounding box center [93, 173] width 187 height 22
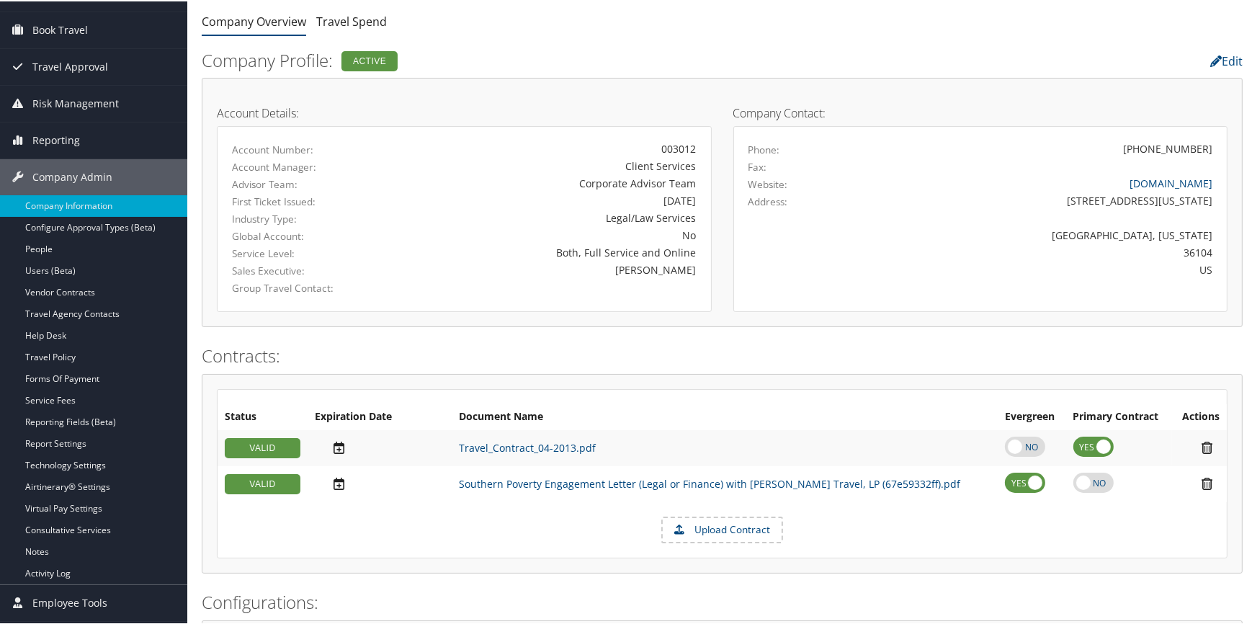
scroll to position [65, 0]
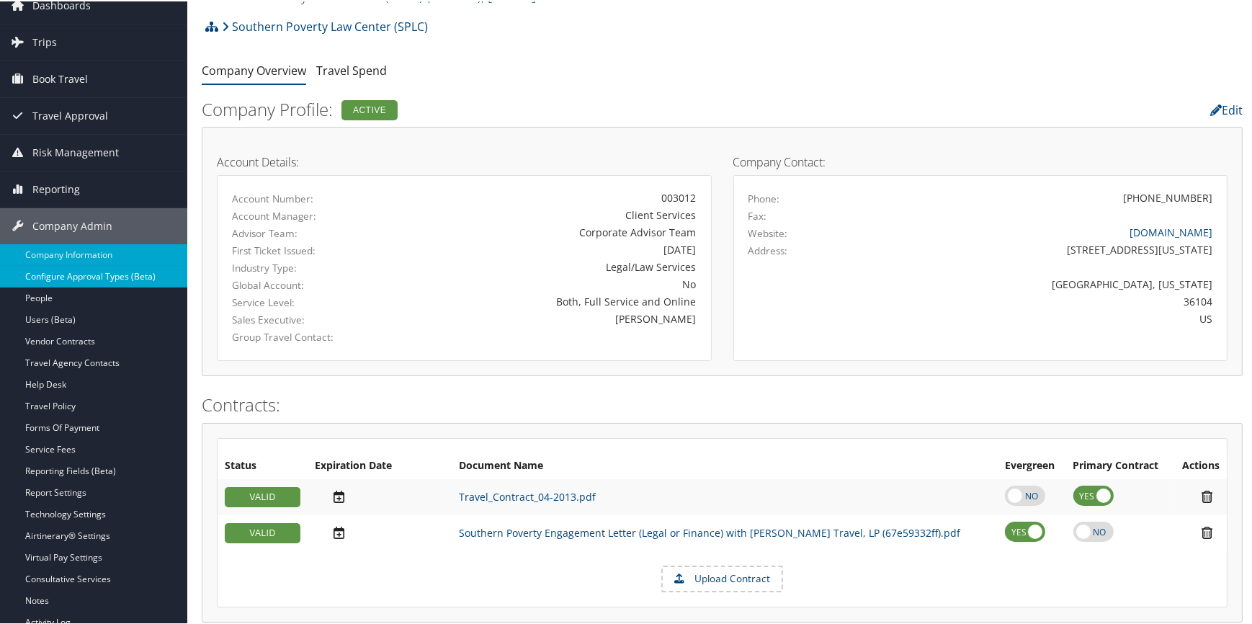
click at [89, 270] on link "Configure Approval Types (Beta)" at bounding box center [93, 275] width 187 height 22
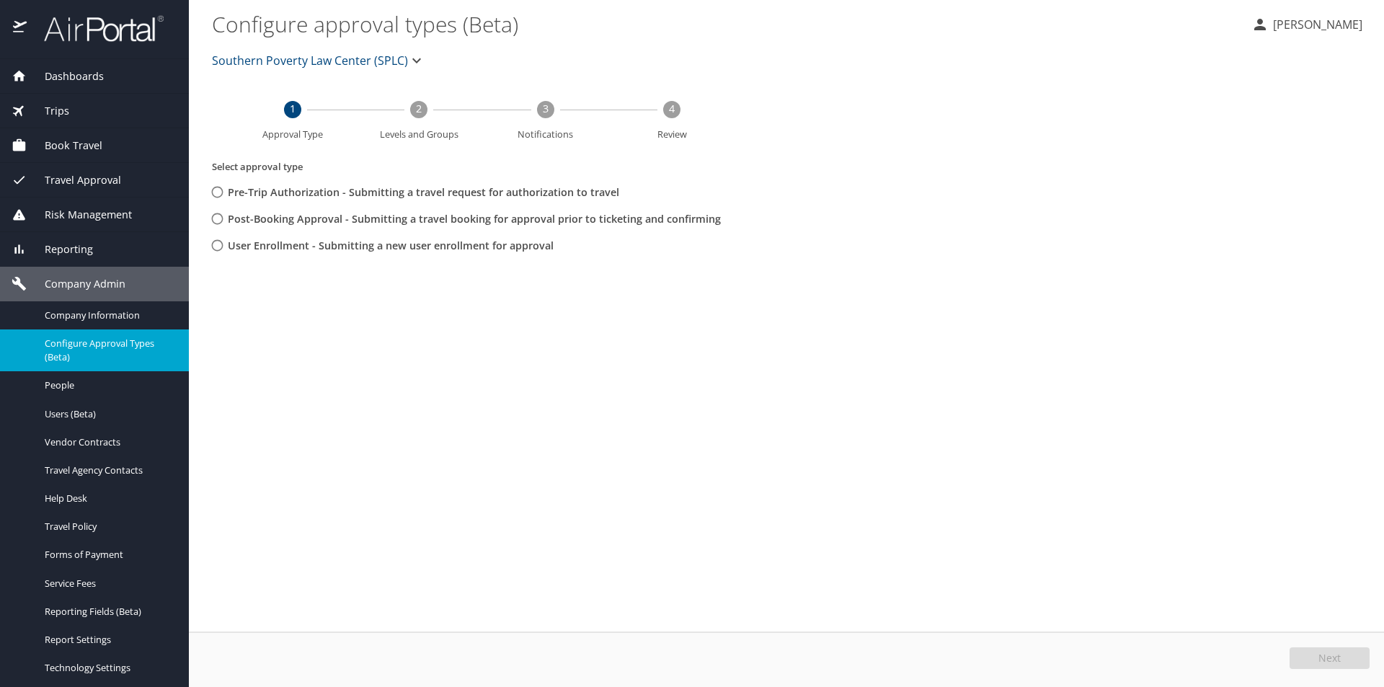
drag, startPoint x: 587, startPoint y: 301, endPoint x: 267, endPoint y: 298, distance: 320.0
click at [312, 303] on main "Configure approval types (Beta) [PERSON_NAME] Southern Poverty Law Center (SPLC…" at bounding box center [786, 343] width 1195 height 687
click at [218, 249] on input "User Enrollment - Submitting a new user enrollment for approval" at bounding box center [217, 245] width 27 height 27
radio input "true"
click at [1323, 661] on span "Next" at bounding box center [1329, 658] width 22 height 10
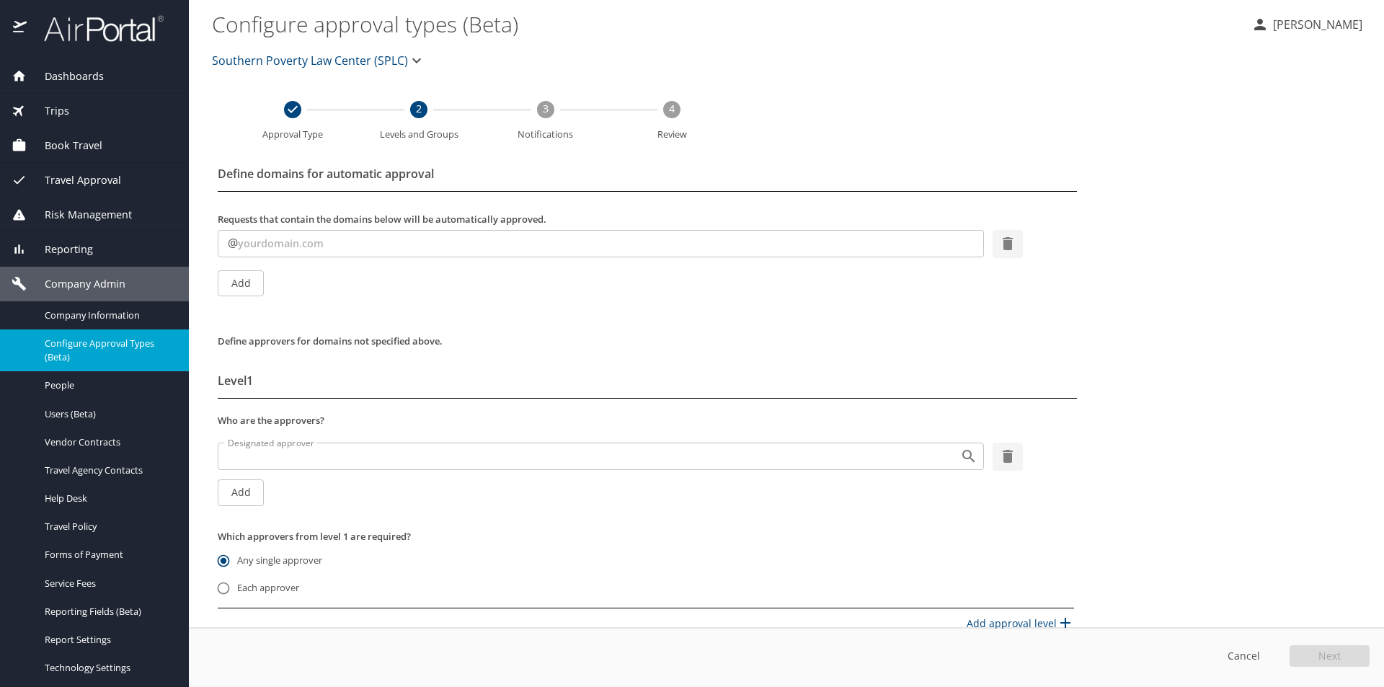
click at [249, 462] on input "Designated approver" at bounding box center [579, 456] width 715 height 19
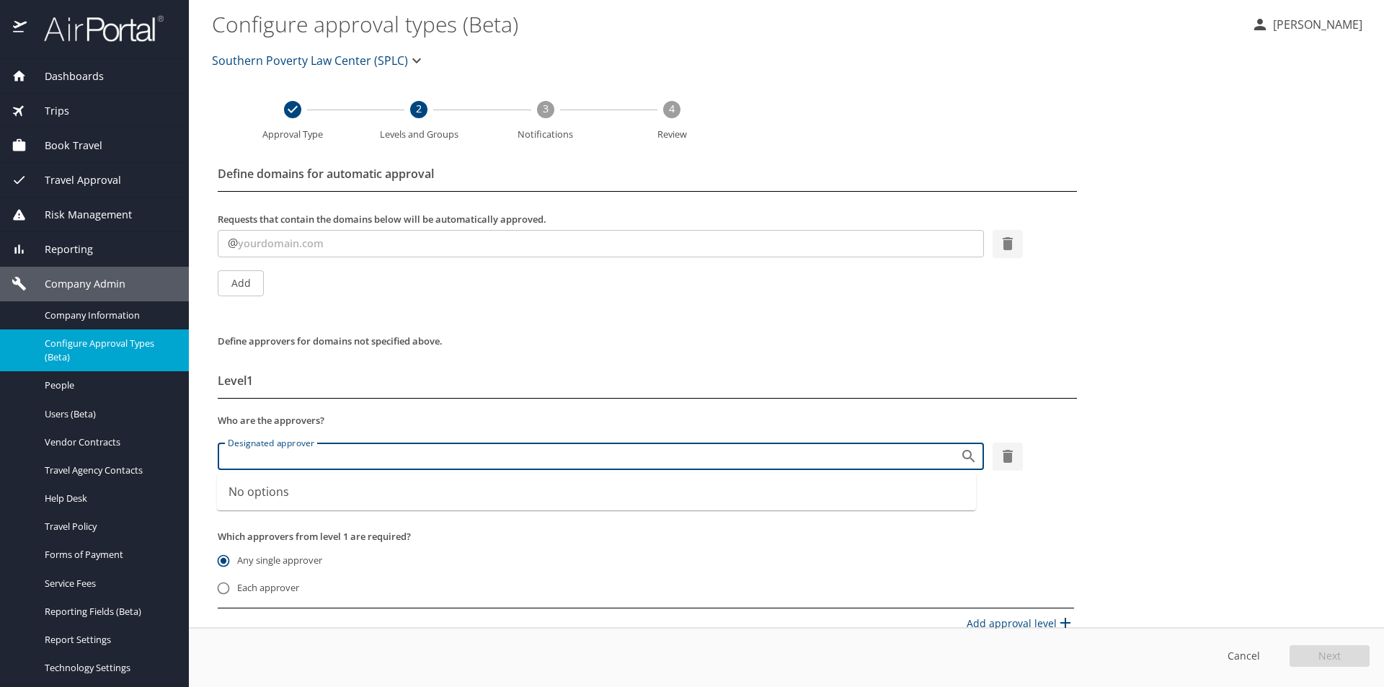
click at [282, 244] on input "text" at bounding box center [611, 243] width 746 height 27
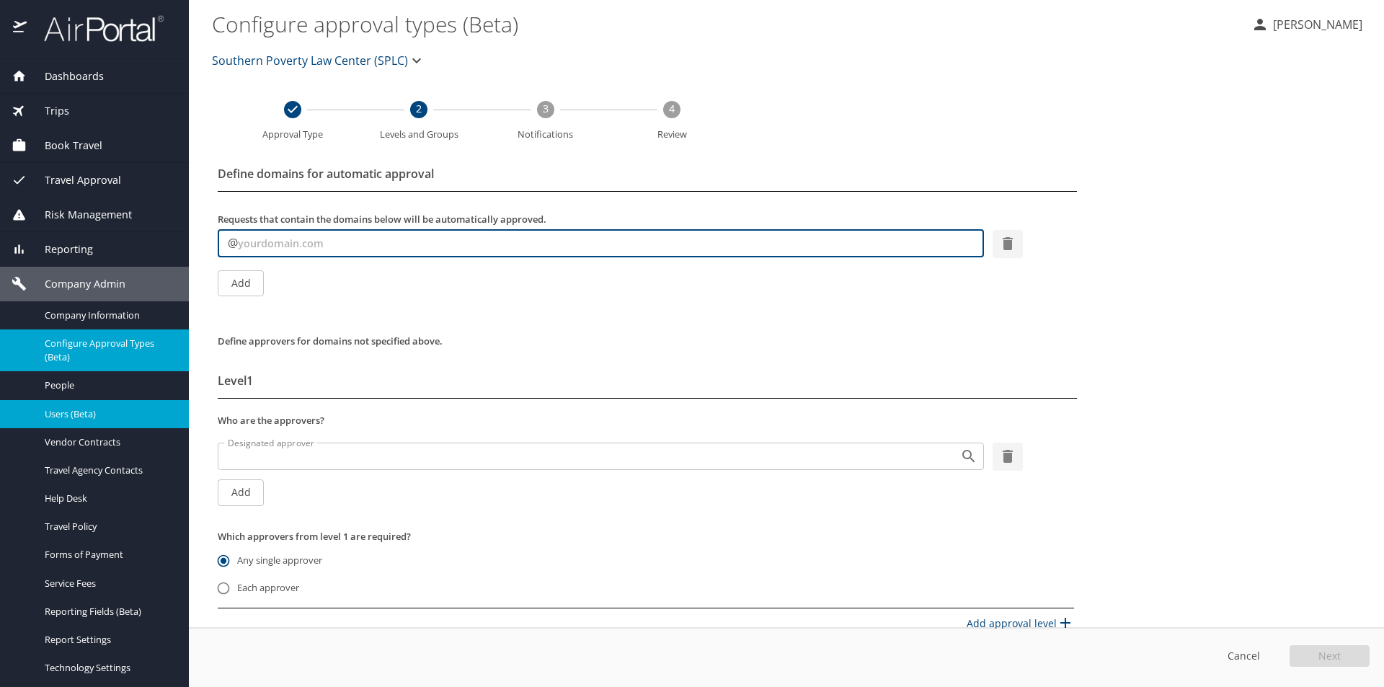
click at [81, 417] on span "Users (Beta)" at bounding box center [108, 414] width 127 height 14
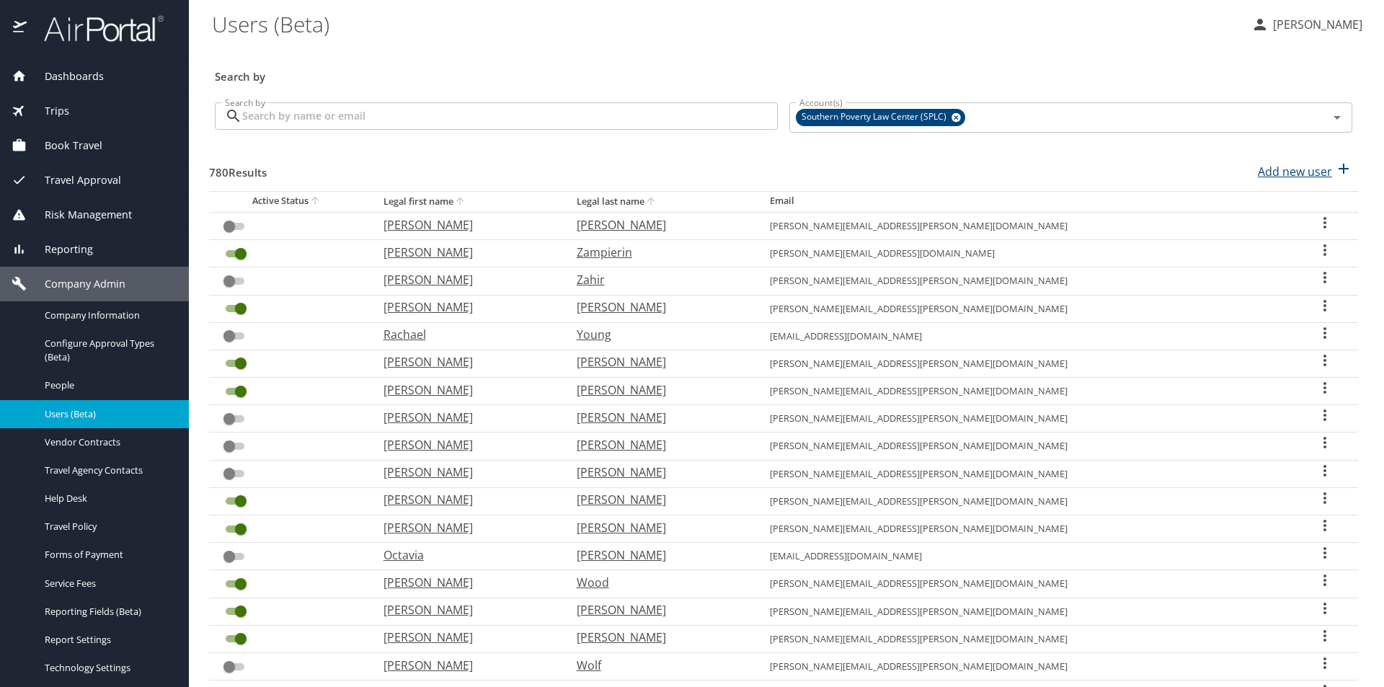
click at [1281, 177] on p "Add new user" at bounding box center [1294, 171] width 74 height 17
select select "US"
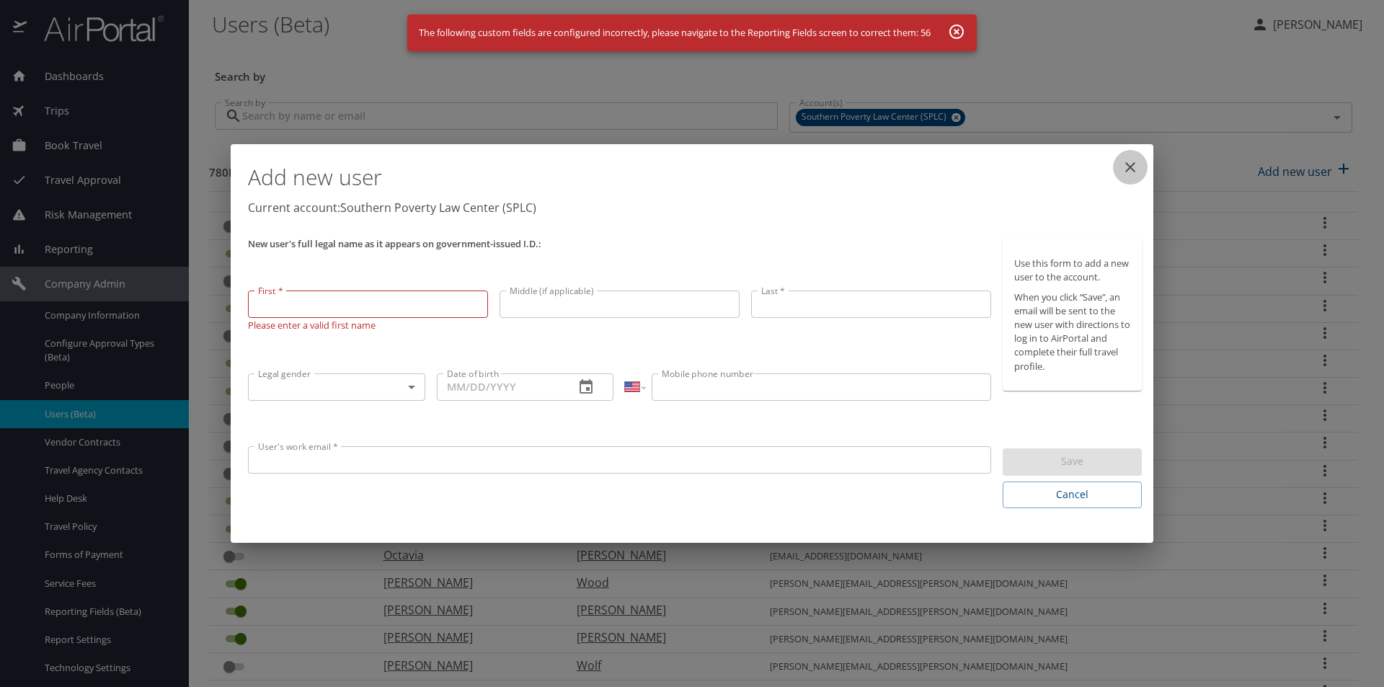
click at [1134, 164] on icon "close" at bounding box center [1130, 167] width 10 height 10
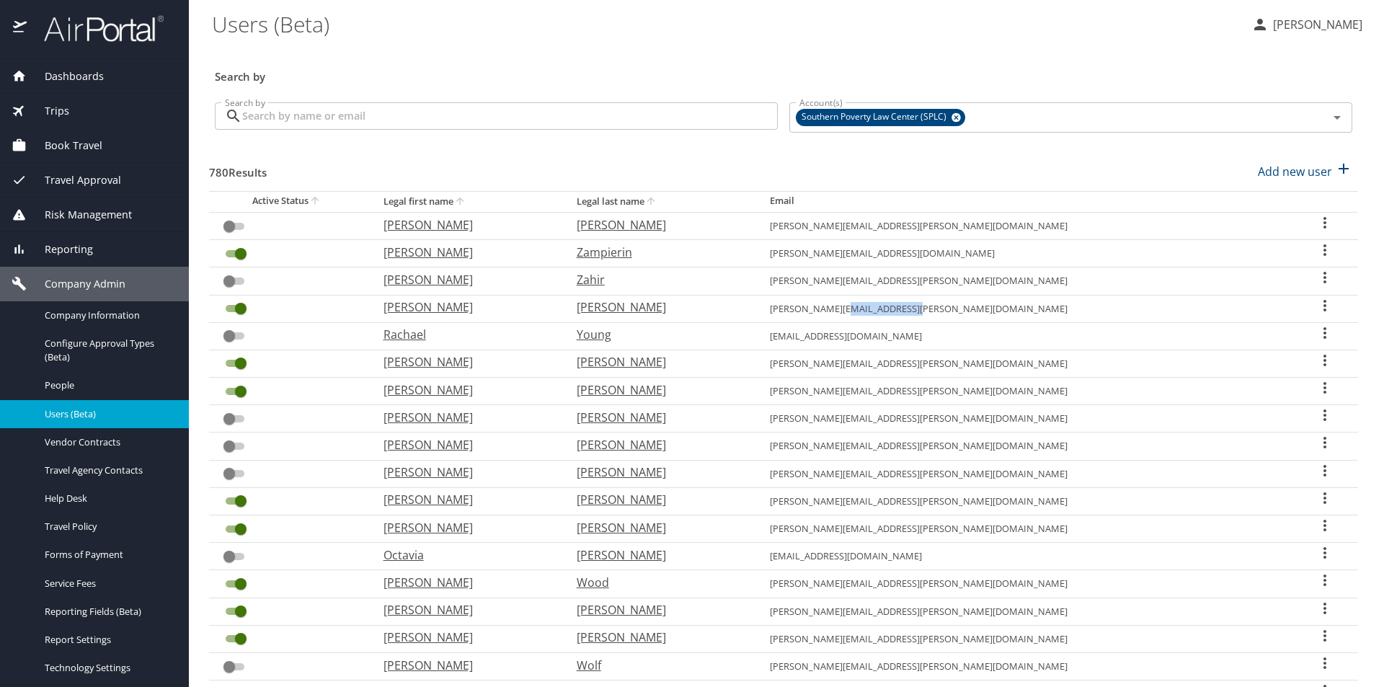
drag, startPoint x: 977, startPoint y: 308, endPoint x: 1064, endPoint y: 308, distance: 86.5
click at [1064, 308] on td "jessica.wallace@splcenter.org" at bounding box center [1025, 308] width 534 height 27
click at [1005, 318] on td "jessica.wallace@splcenter.org" at bounding box center [1025, 308] width 534 height 27
drag, startPoint x: 984, startPoint y: 311, endPoint x: 1043, endPoint y: 307, distance: 58.5
click at [1043, 307] on td "jessica.wallace@splcenter.org" at bounding box center [1025, 308] width 534 height 27
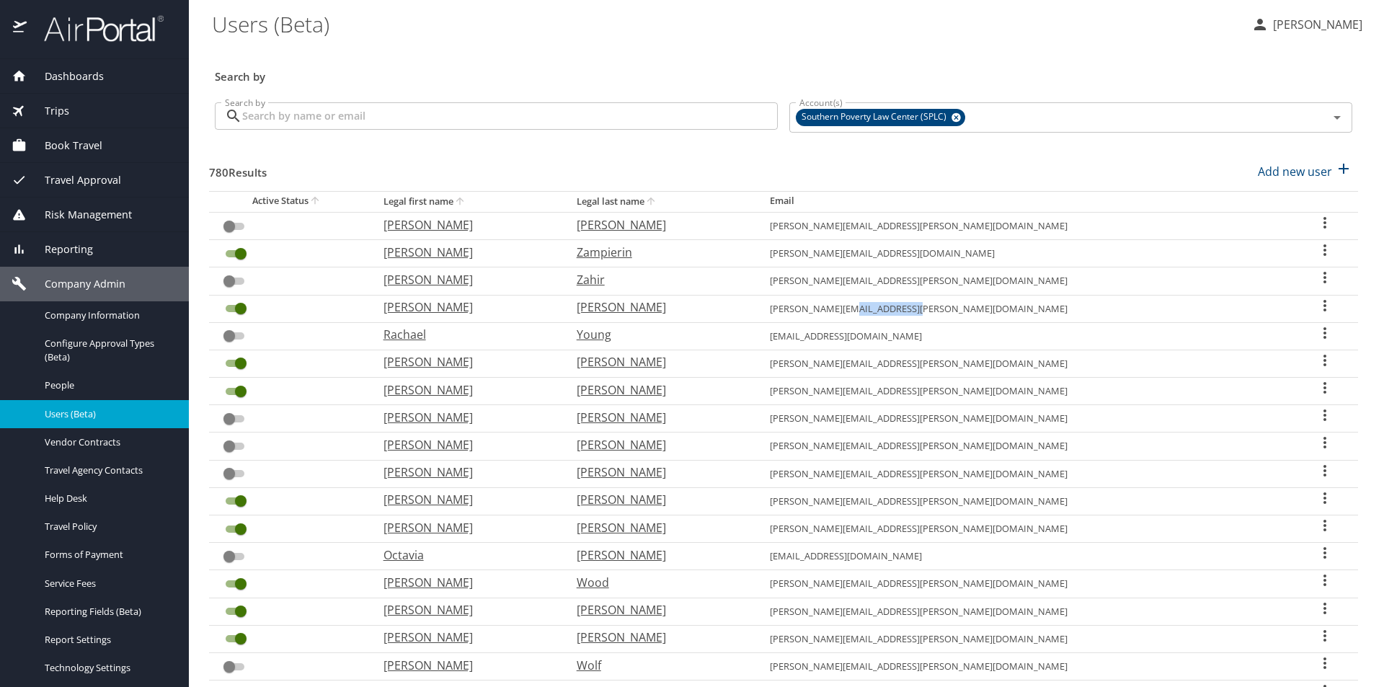
copy td "splcenter.org"
click at [368, 156] on div "780 Results Add new user" at bounding box center [783, 171] width 1149 height 53
